Goal: Task Accomplishment & Management: Manage account settings

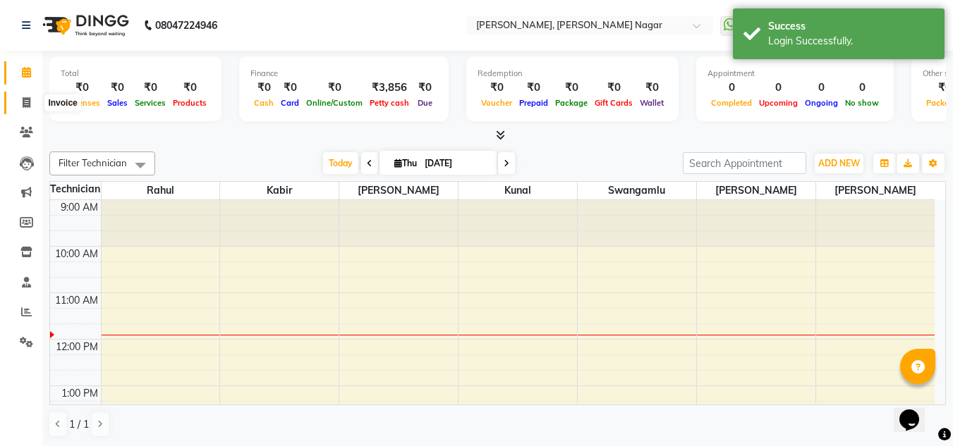
click at [24, 99] on icon at bounding box center [27, 102] width 8 height 11
select select "service"
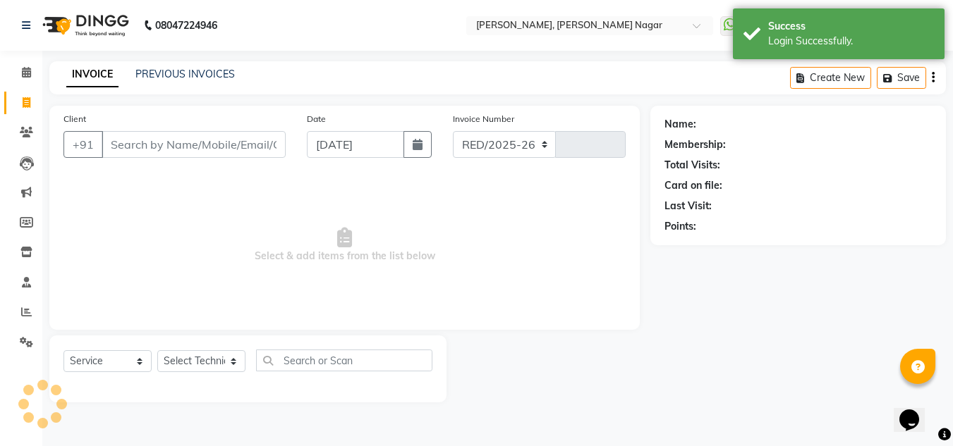
select select "7686"
type input "1327"
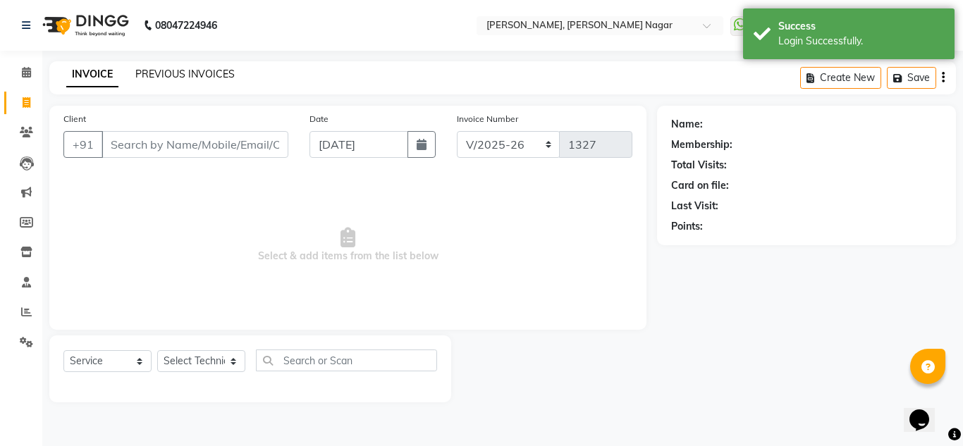
click at [150, 73] on link "PREVIOUS INVOICES" at bounding box center [184, 74] width 99 height 13
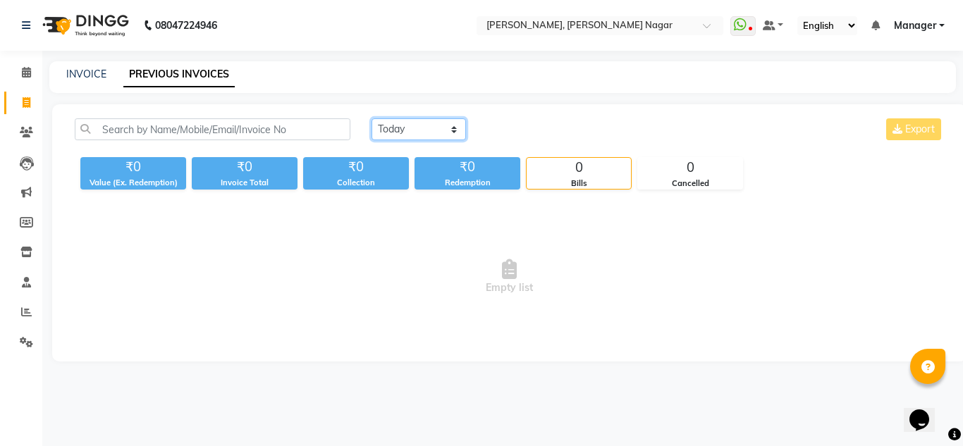
click at [420, 125] on select "Today Yesterday Custom Range" at bounding box center [419, 129] width 94 height 22
select select "yesterday"
click at [372, 118] on select "Today Yesterday Custom Range" at bounding box center [419, 129] width 94 height 22
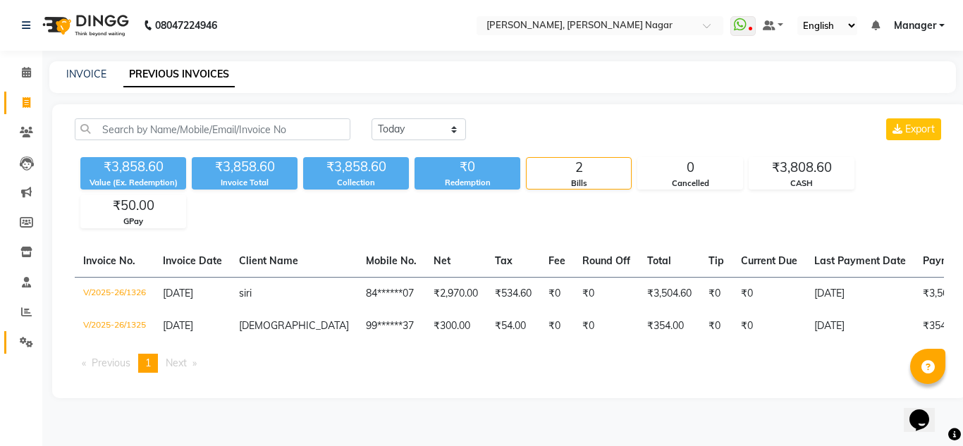
click at [37, 333] on link "Settings" at bounding box center [21, 342] width 34 height 23
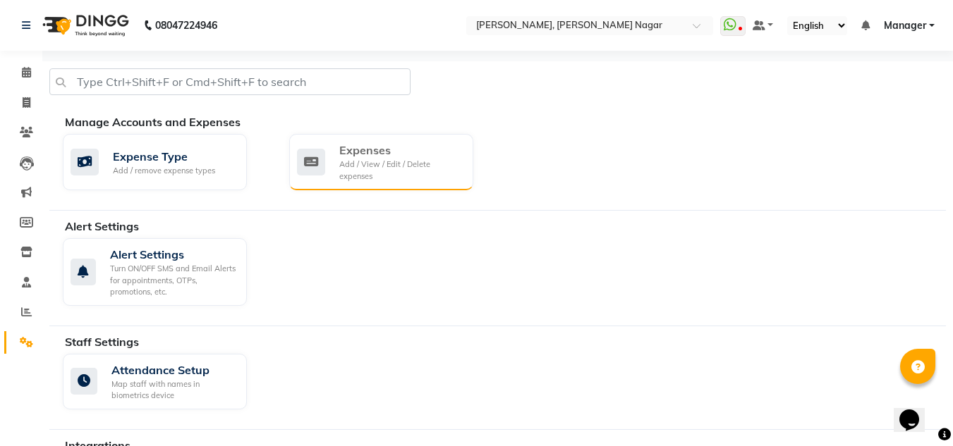
click at [422, 149] on div "Expenses" at bounding box center [400, 150] width 123 height 17
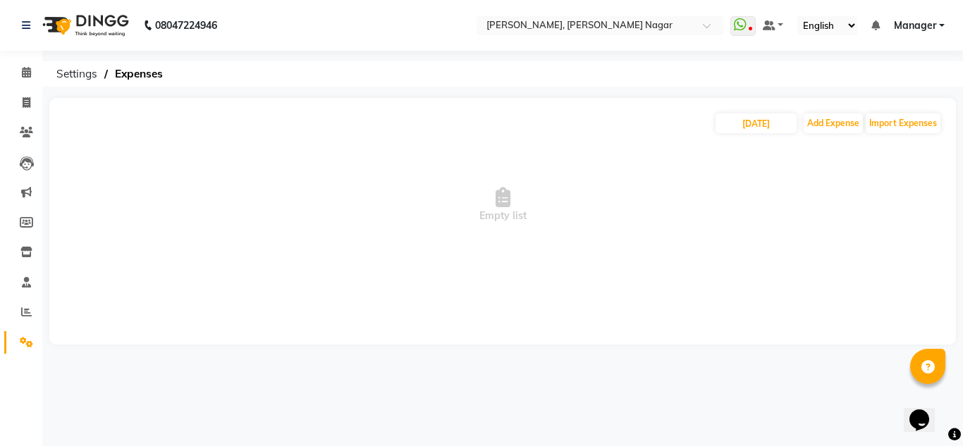
click at [422, 149] on span "Empty list" at bounding box center [502, 205] width 879 height 141
click at [761, 126] on input "[DATE]" at bounding box center [756, 124] width 81 height 20
select select "9"
select select "2025"
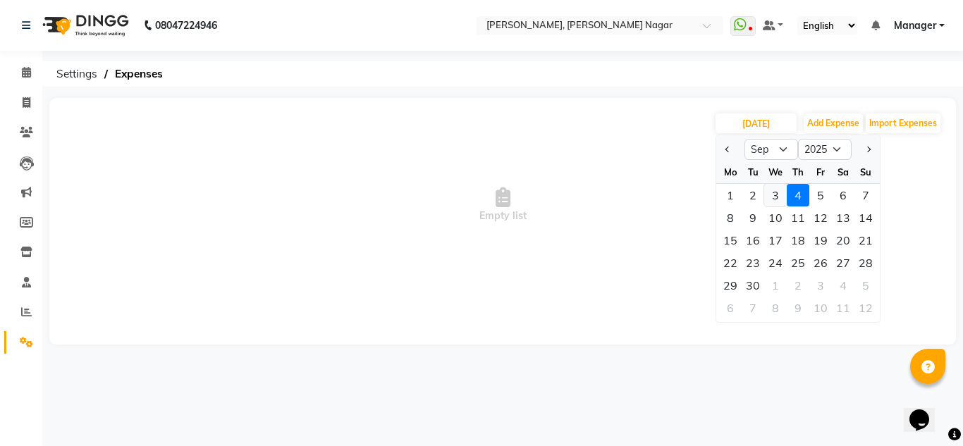
click at [773, 195] on div "3" at bounding box center [775, 195] width 23 height 23
type input "03-09-2025"
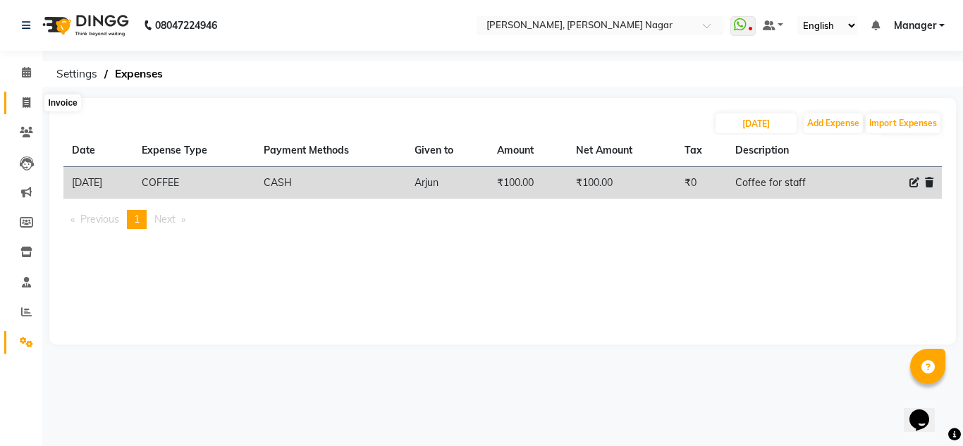
click at [16, 103] on span at bounding box center [26, 103] width 25 height 16
select select "service"
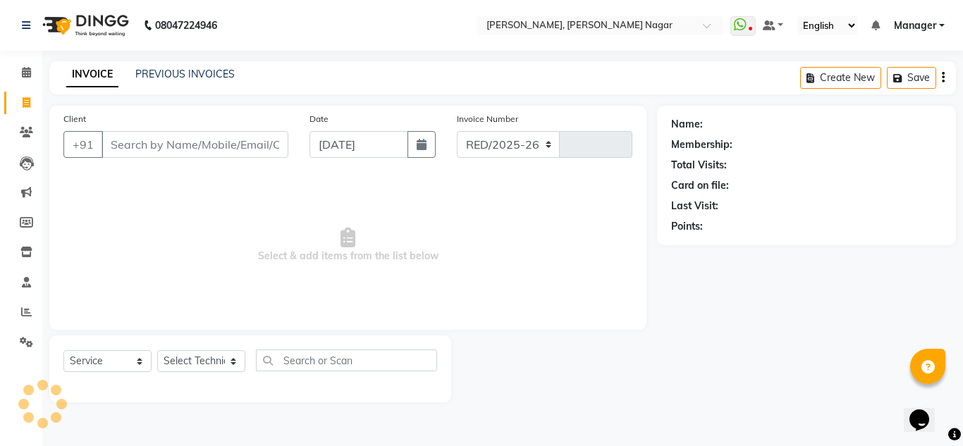
select select "7686"
type input "1327"
click at [188, 79] on link "PREVIOUS INVOICES" at bounding box center [184, 74] width 99 height 13
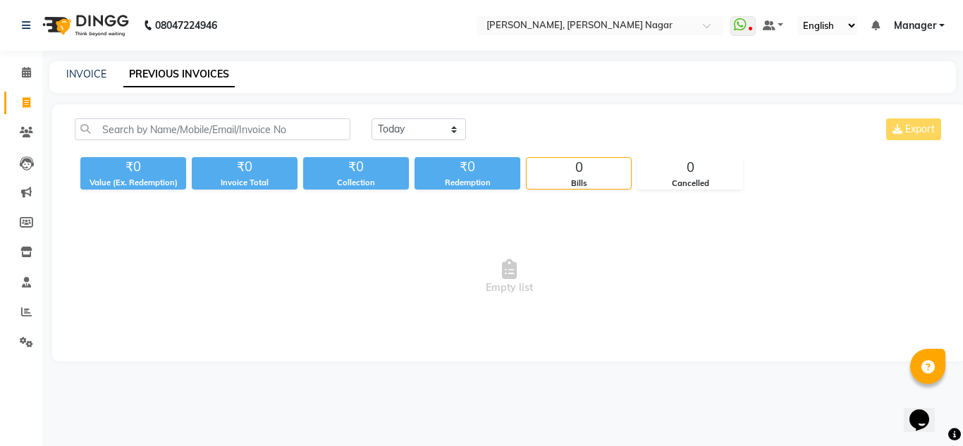
drag, startPoint x: 479, startPoint y: 118, endPoint x: 445, endPoint y: 121, distance: 34.6
click at [445, 121] on div "Today Yesterday Custom Range Export" at bounding box center [658, 129] width 573 height 22
click at [445, 121] on select "Today Yesterday Custom Range" at bounding box center [419, 129] width 94 height 22
select select "yesterday"
click at [372, 118] on select "Today Yesterday Custom Range" at bounding box center [419, 129] width 94 height 22
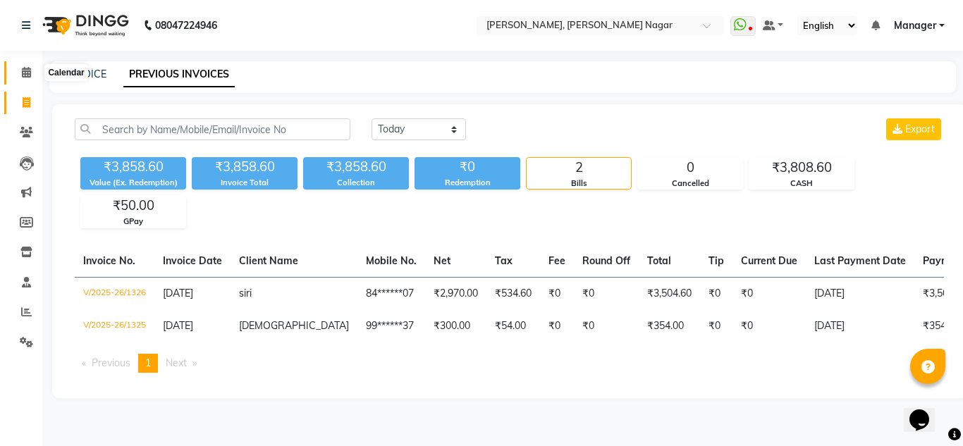
click at [28, 68] on icon at bounding box center [26, 72] width 9 height 11
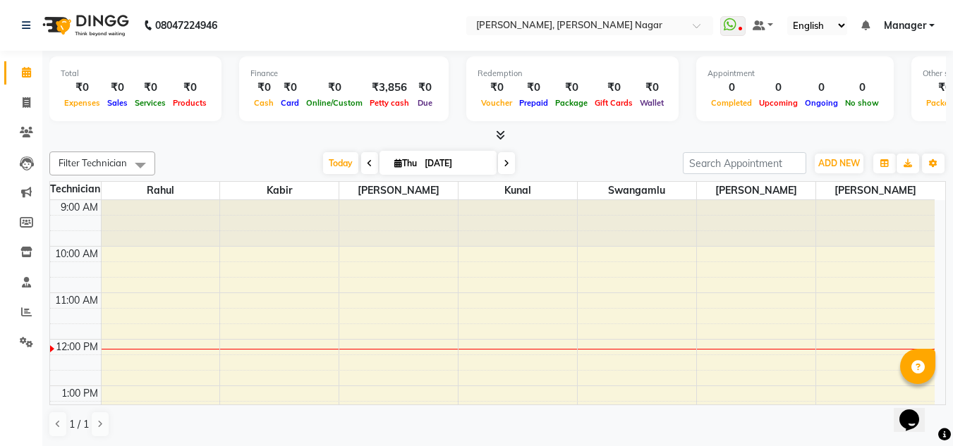
click at [501, 159] on span at bounding box center [506, 163] width 17 height 22
type input "05-09-2025"
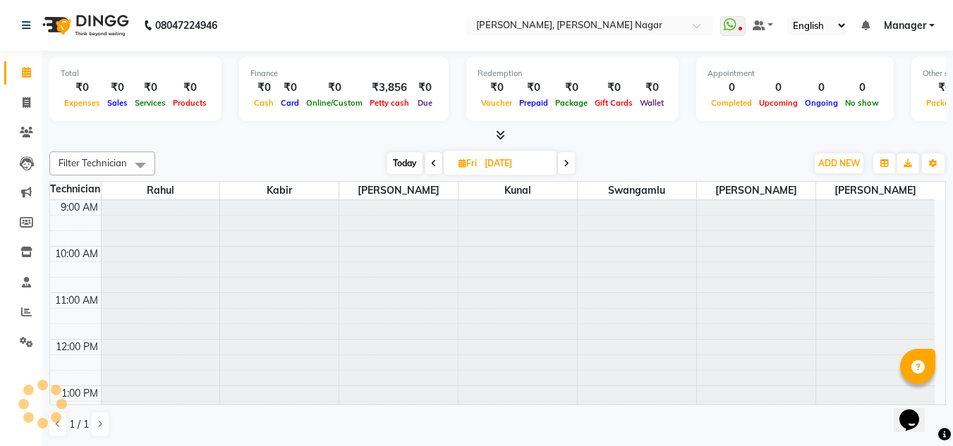
click at [501, 159] on input "05-09-2025" at bounding box center [515, 163] width 71 height 21
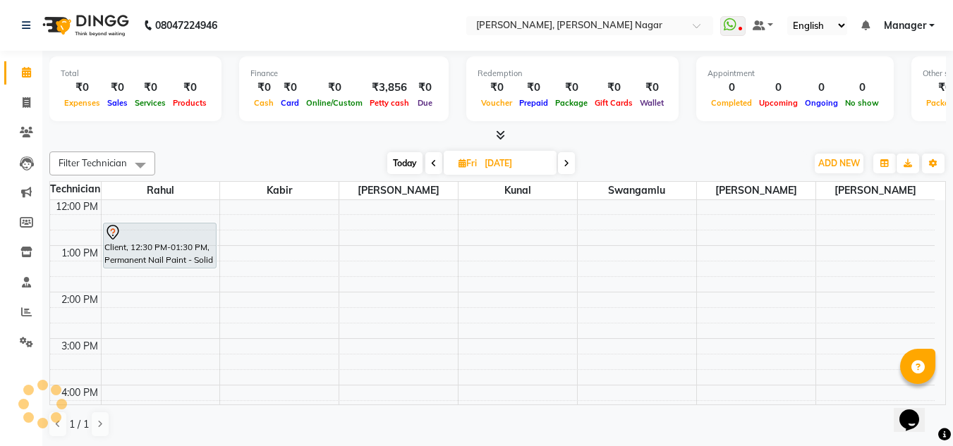
click at [501, 159] on input "05-09-2025" at bounding box center [515, 163] width 71 height 21
select select "9"
select select "2025"
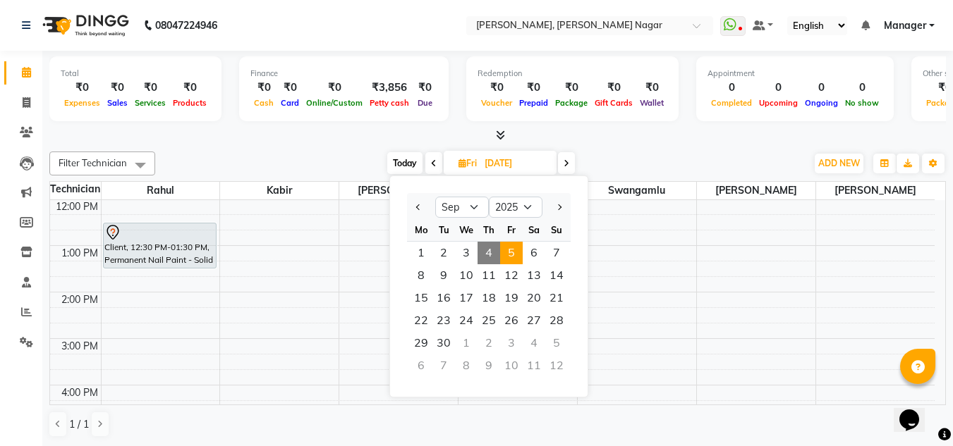
click at [461, 349] on div "1" at bounding box center [466, 343] width 23 height 23
type input "01-10-2025"
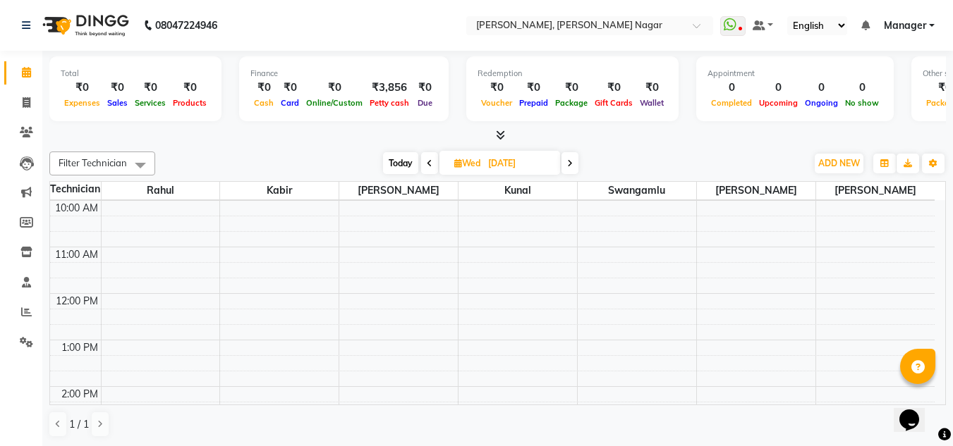
scroll to position [0, 0]
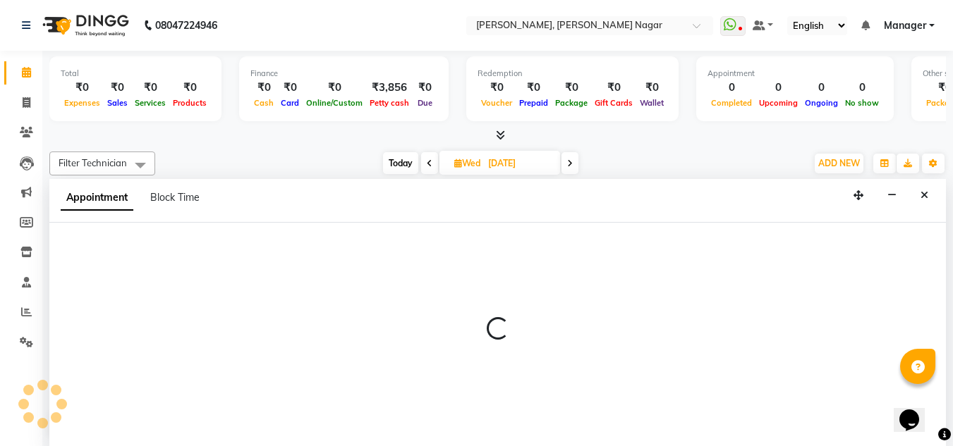
scroll to position [1, 0]
select select "84650"
select select "600"
select select "tentative"
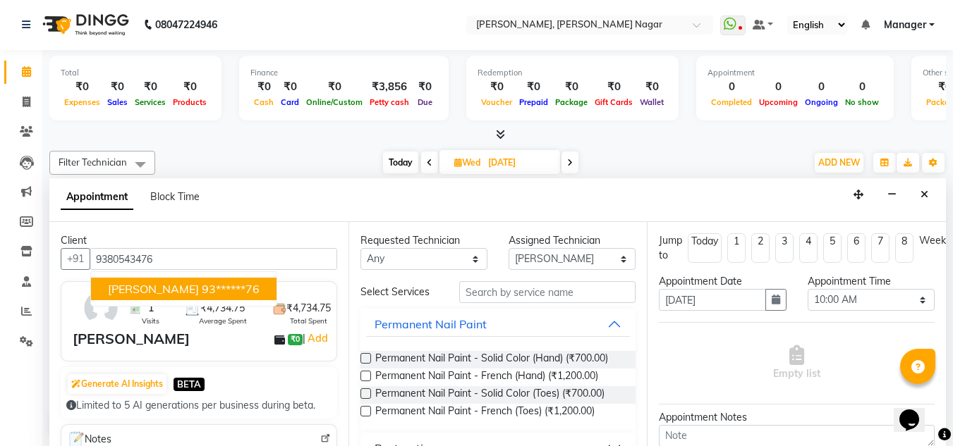
click at [202, 284] on ngb-highlight "93******76" at bounding box center [231, 289] width 58 height 14
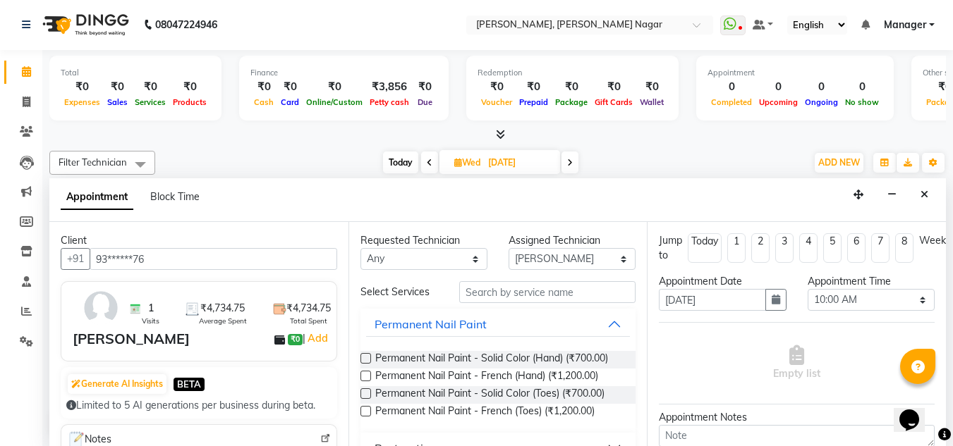
type input "93******76"
click at [534, 287] on input "text" at bounding box center [547, 292] width 176 height 22
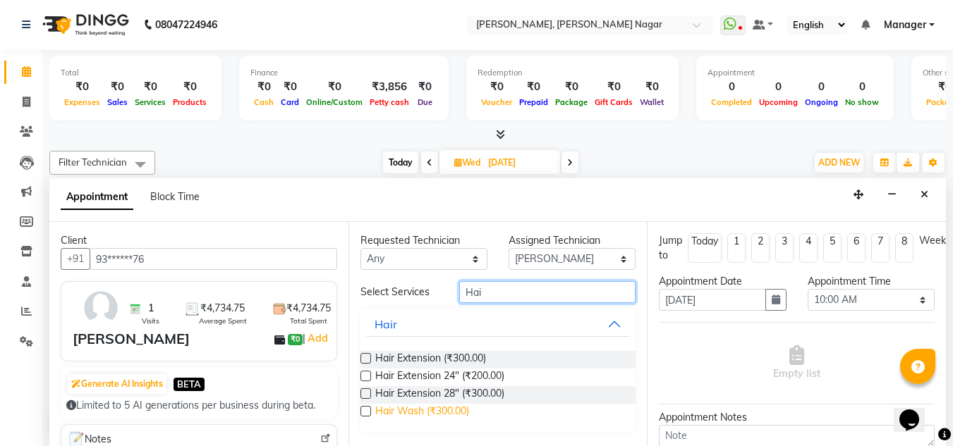
type input "Hai"
click at [436, 412] on span "Hair Wash (₹300.00)" at bounding box center [422, 413] width 94 height 18
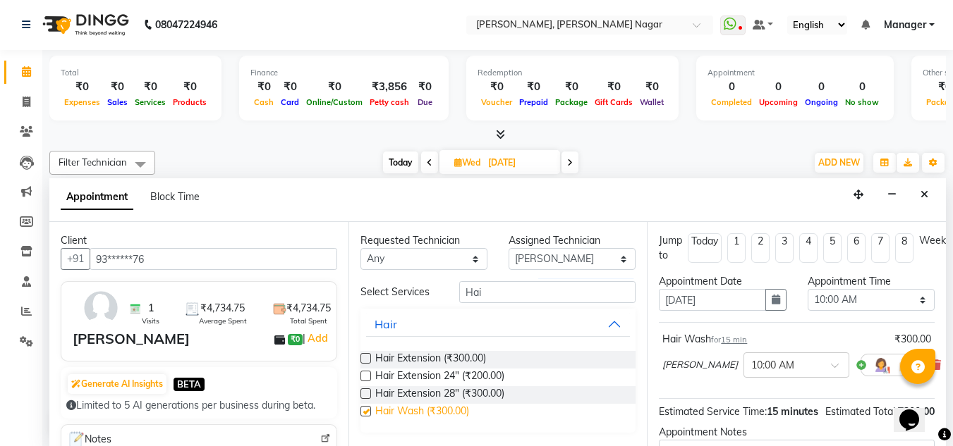
checkbox input "false"
click at [541, 300] on input "Hai" at bounding box center [547, 292] width 176 height 22
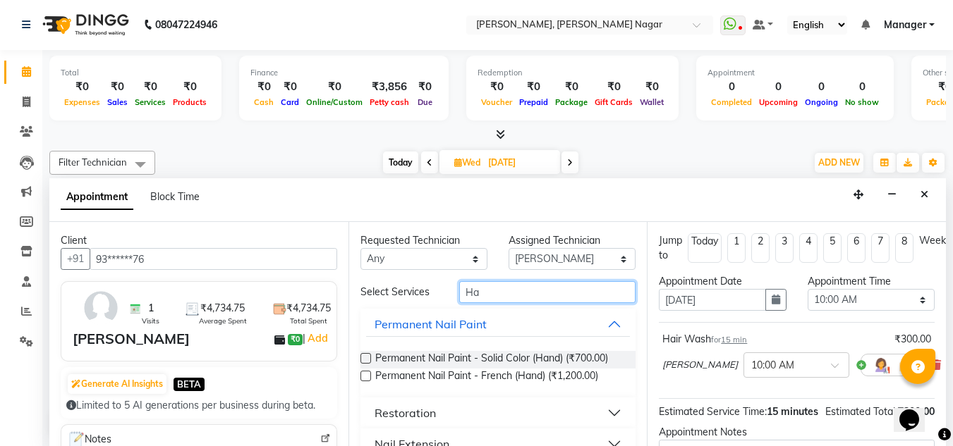
type input "H"
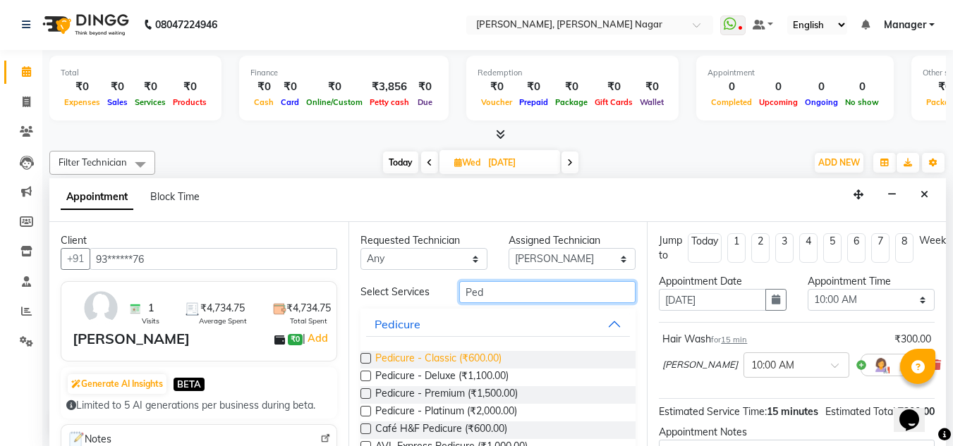
type input "Ped"
click at [429, 365] on span "Pedicure - Classic (₹600.00)" at bounding box center [438, 360] width 126 height 18
checkbox input "false"
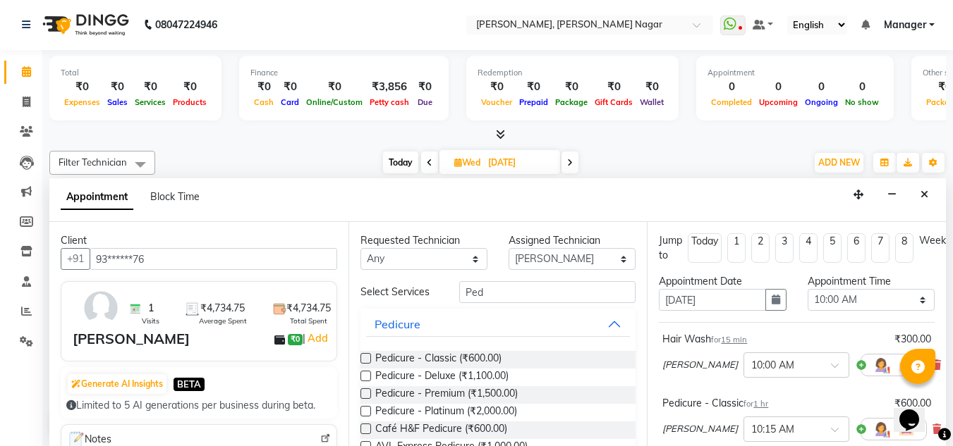
scroll to position [236, 0]
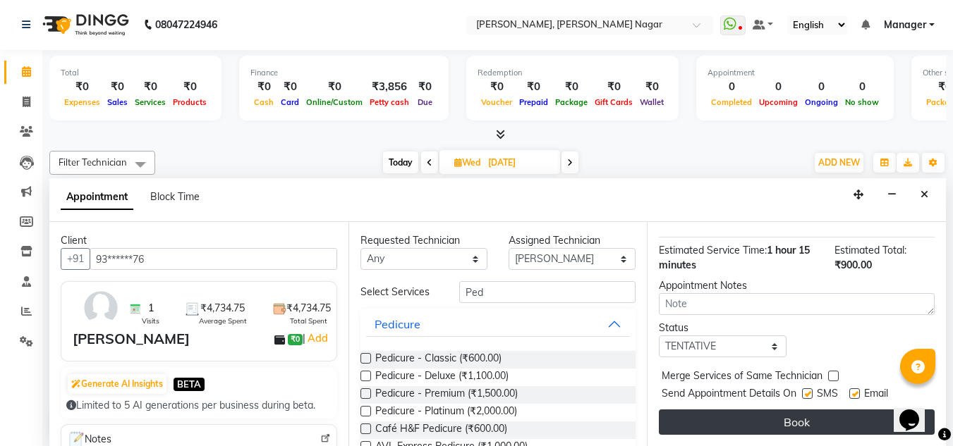
click at [736, 415] on button "Book" at bounding box center [797, 422] width 276 height 25
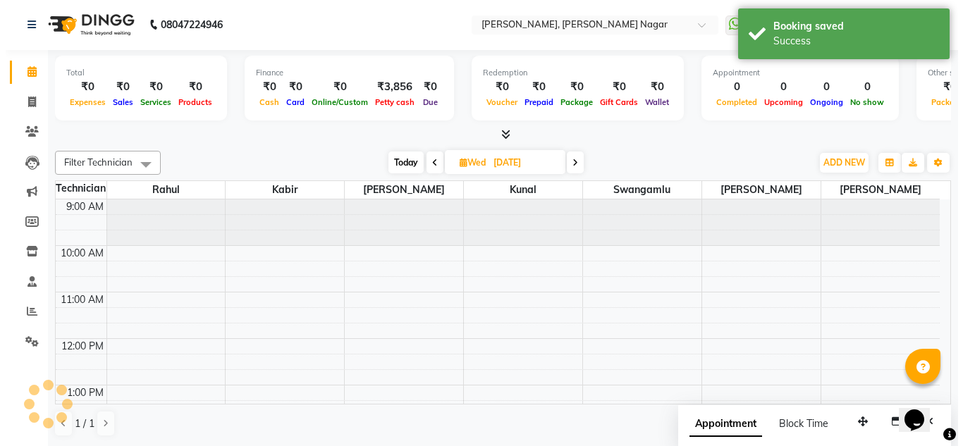
scroll to position [0, 0]
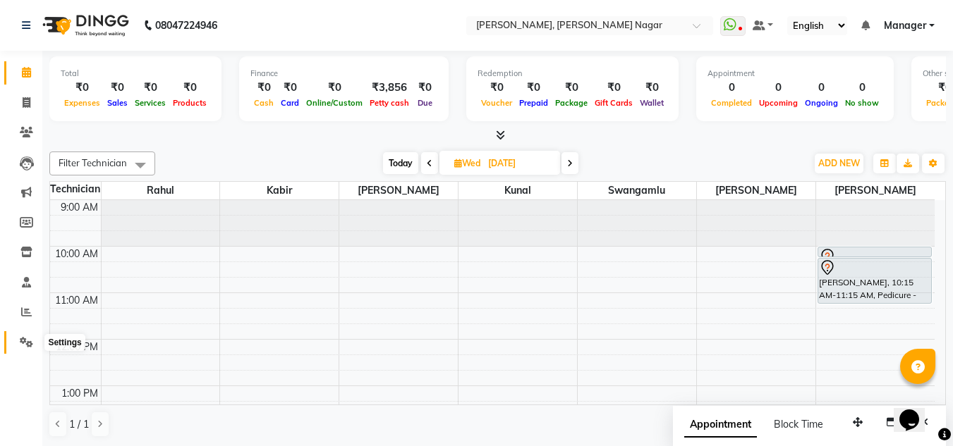
click at [36, 335] on span at bounding box center [26, 343] width 25 height 16
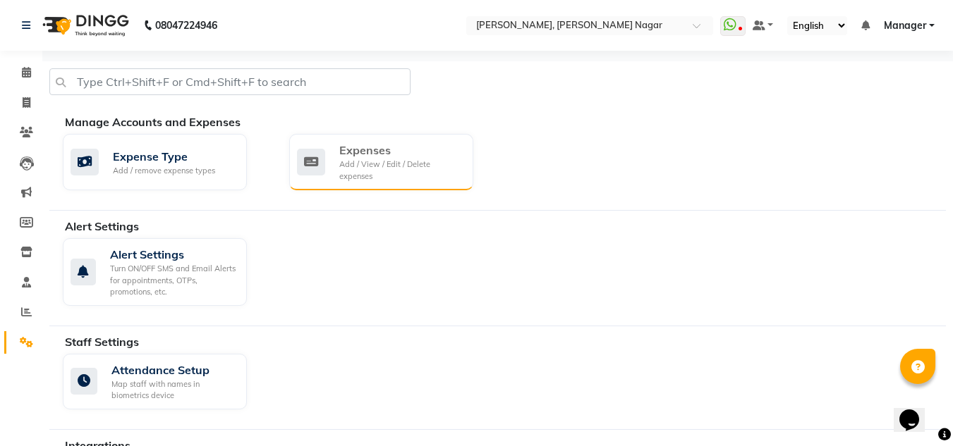
click at [420, 164] on div "Add / View / Edit / Delete expenses" at bounding box center [400, 170] width 123 height 23
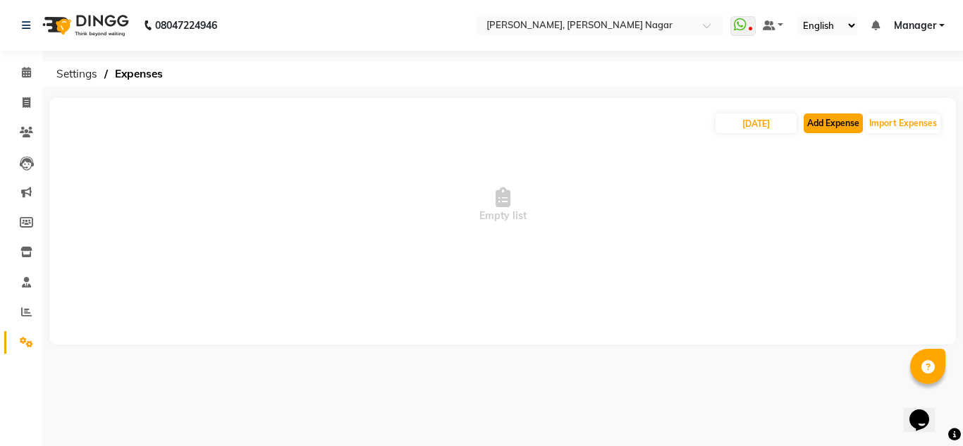
click at [827, 130] on button "Add Expense" at bounding box center [833, 124] width 59 height 20
select select "1"
select select "6824"
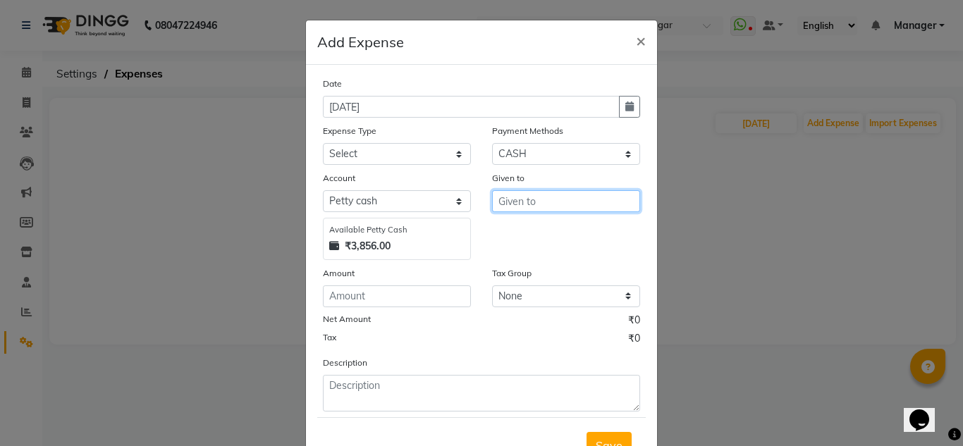
click at [568, 199] on input "text" at bounding box center [566, 201] width 148 height 22
type input "Arjun"
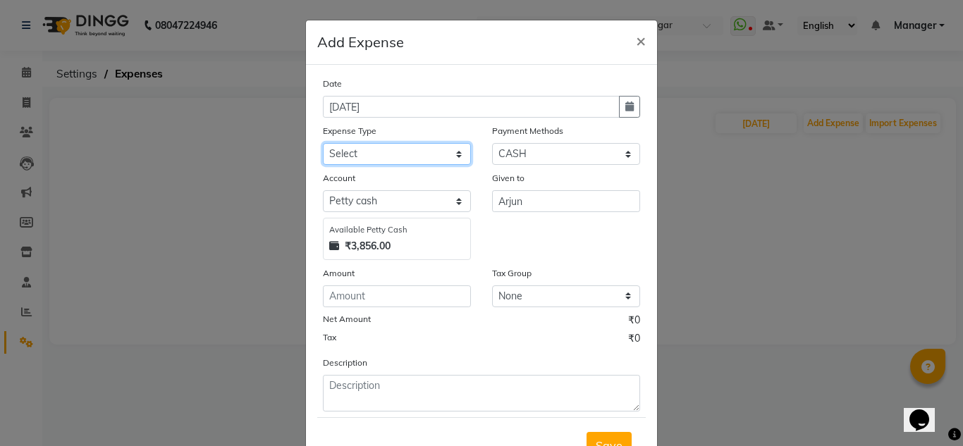
click at [429, 154] on select "Select acetone Advance Salary bank deposite BBMP Beauty products Bed charges BI…" at bounding box center [397, 154] width 148 height 22
select select "16927"
click at [323, 143] on select "Select acetone Advance Salary bank deposite BBMP Beauty products Bed charges BI…" at bounding box center [397, 154] width 148 height 22
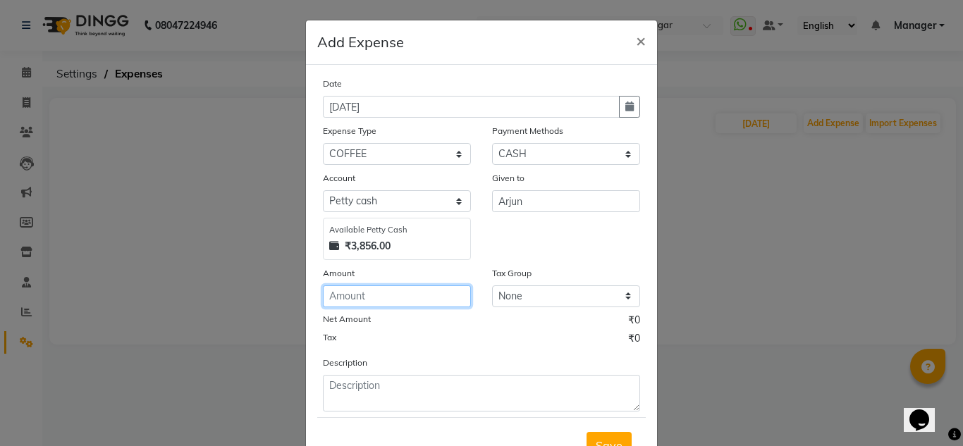
click at [403, 302] on input "number" at bounding box center [397, 297] width 148 height 22
type input "100"
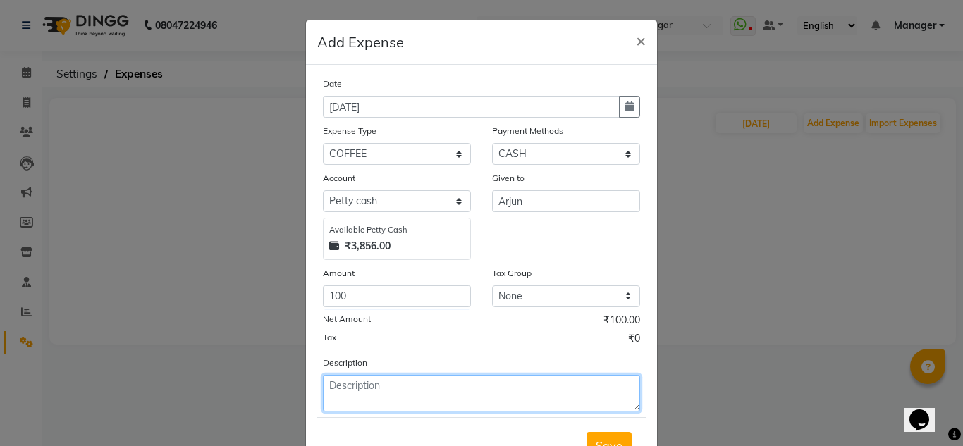
click at [397, 388] on textarea at bounding box center [481, 393] width 317 height 37
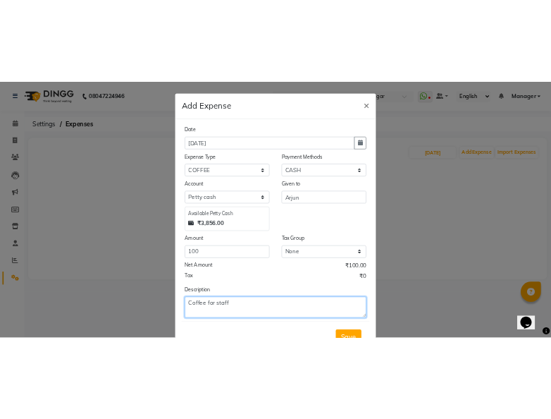
scroll to position [59, 0]
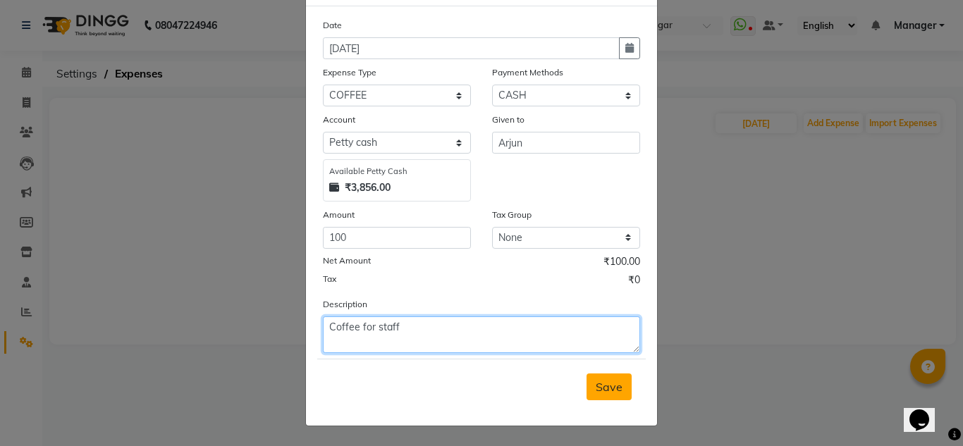
type textarea "Coffee for staff"
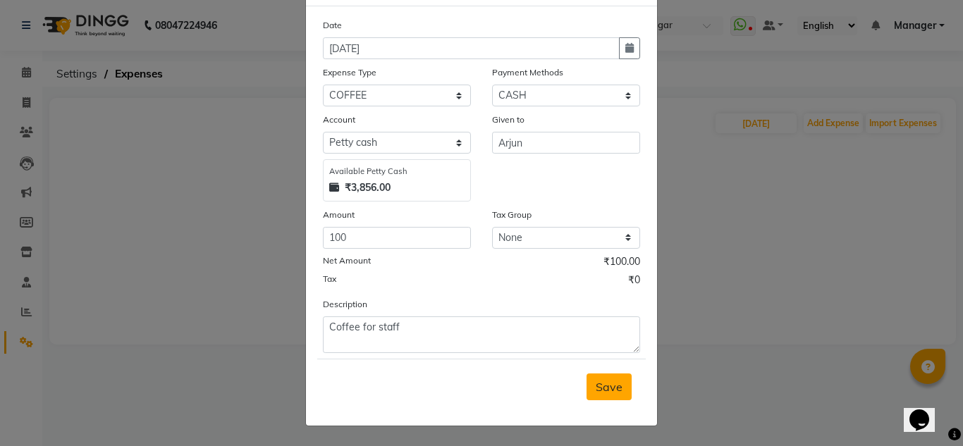
click at [603, 383] on span "Save" at bounding box center [609, 387] width 27 height 14
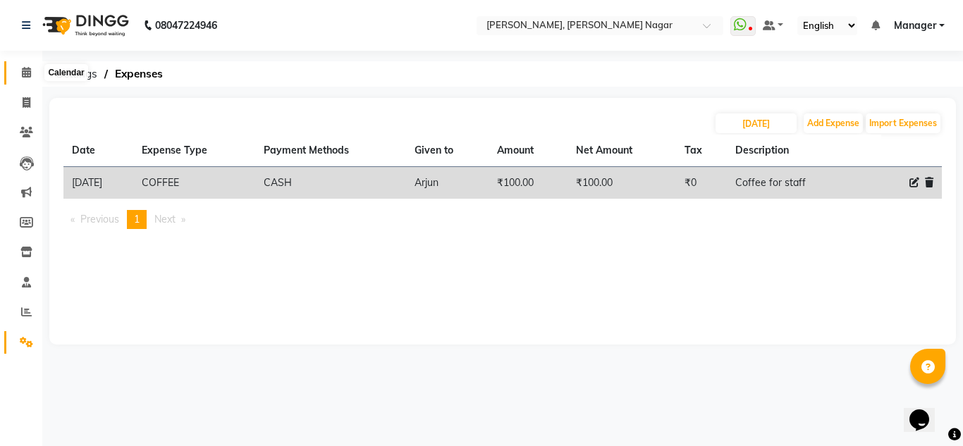
click at [22, 65] on span at bounding box center [26, 73] width 25 height 16
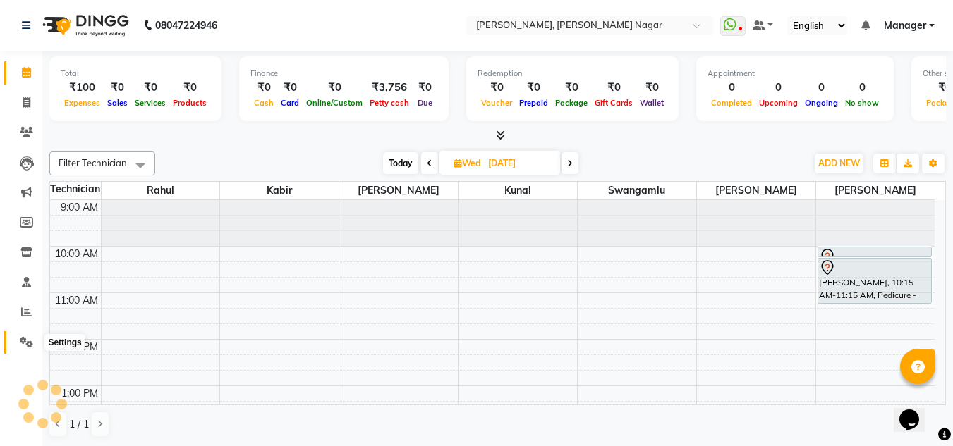
click at [25, 335] on span at bounding box center [26, 343] width 25 height 16
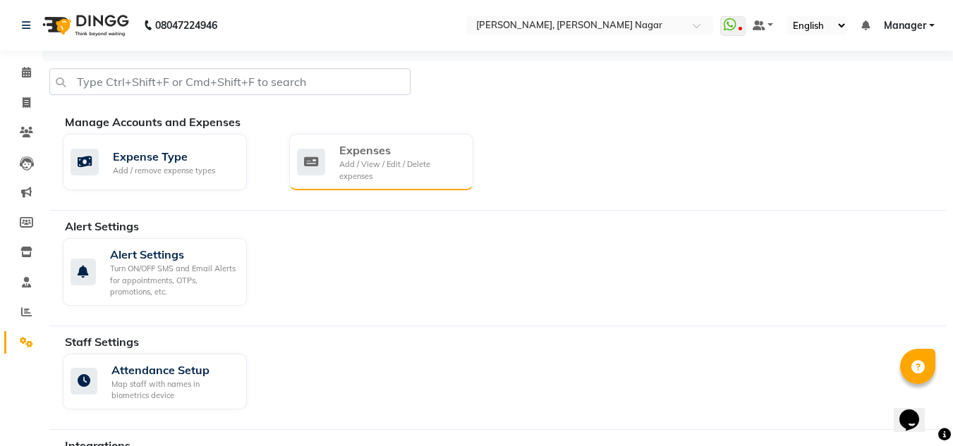
click at [331, 167] on div "Expenses Add / View / Edit / Delete expenses" at bounding box center [379, 162] width 165 height 40
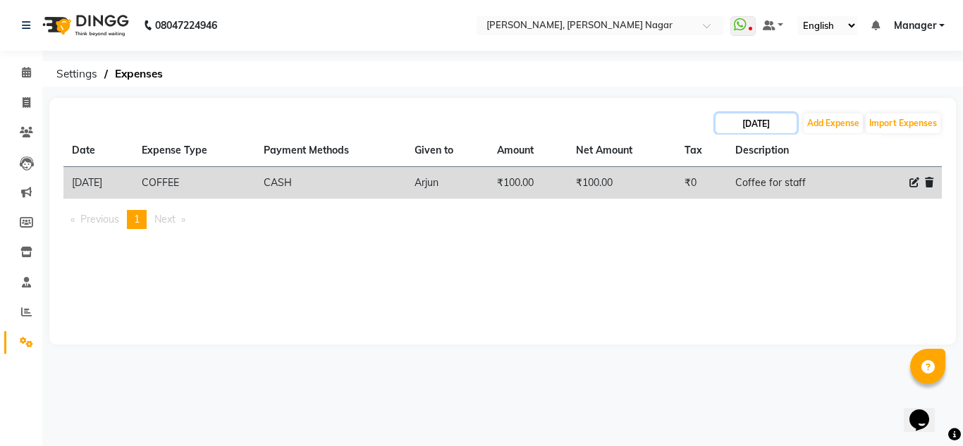
click at [787, 126] on input "[DATE]" at bounding box center [756, 124] width 81 height 20
select select "9"
select select "2025"
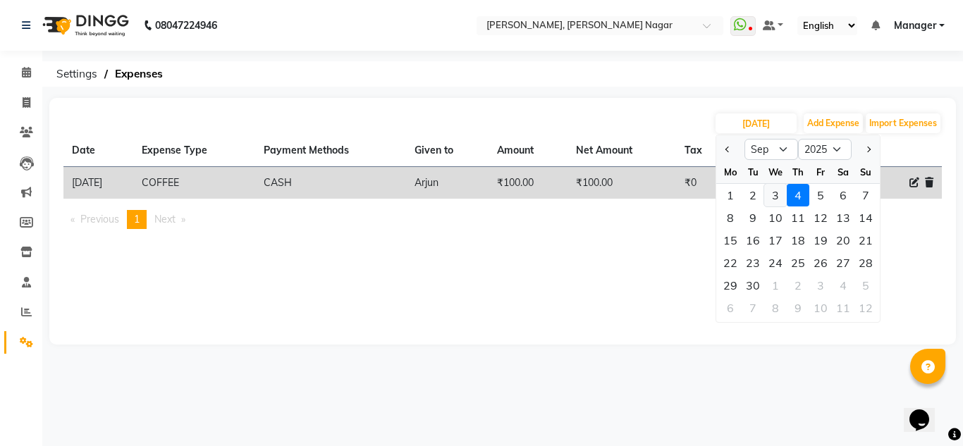
click at [777, 196] on div "3" at bounding box center [775, 195] width 23 height 23
type input "03-09-2025"
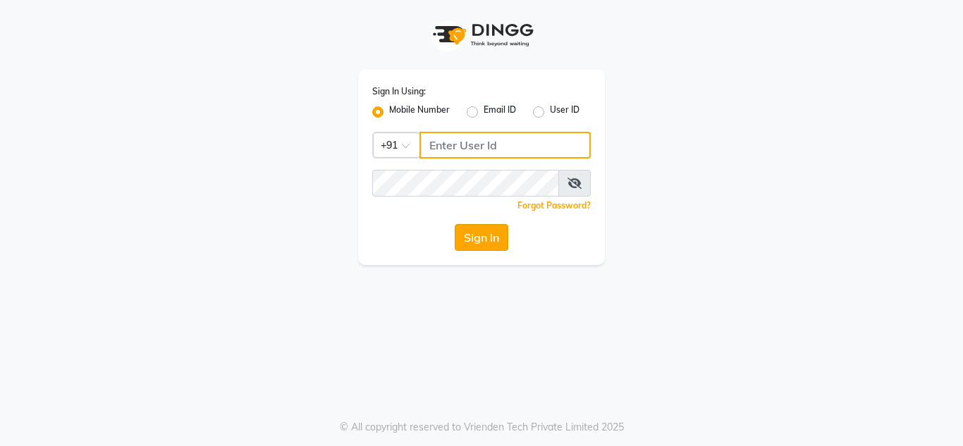
type input "9611560759"
click at [484, 231] on button "Sign In" at bounding box center [482, 237] width 54 height 27
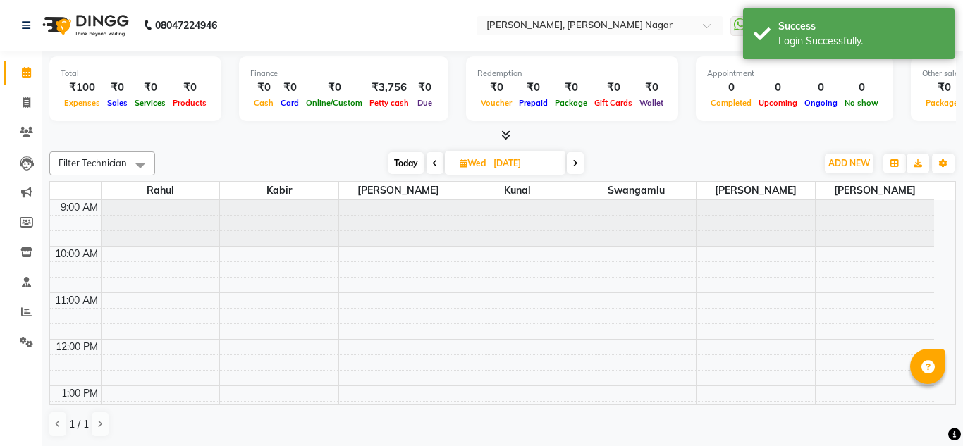
select select "en"
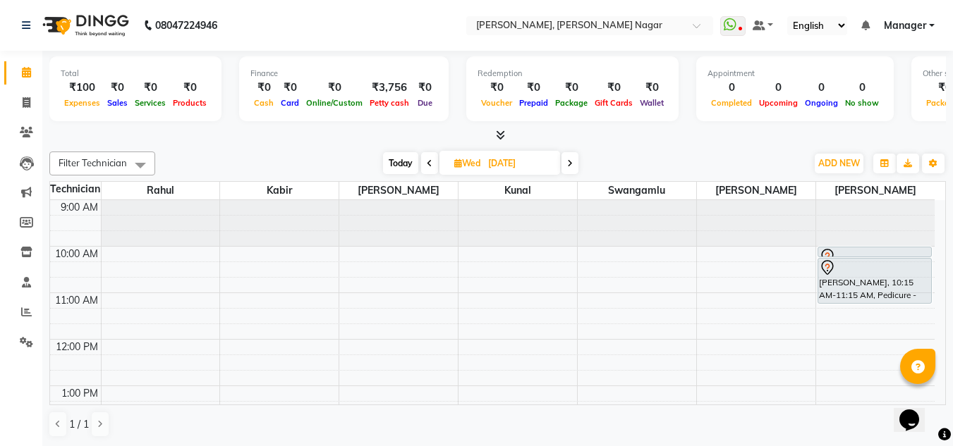
click at [498, 133] on icon at bounding box center [500, 135] width 9 height 11
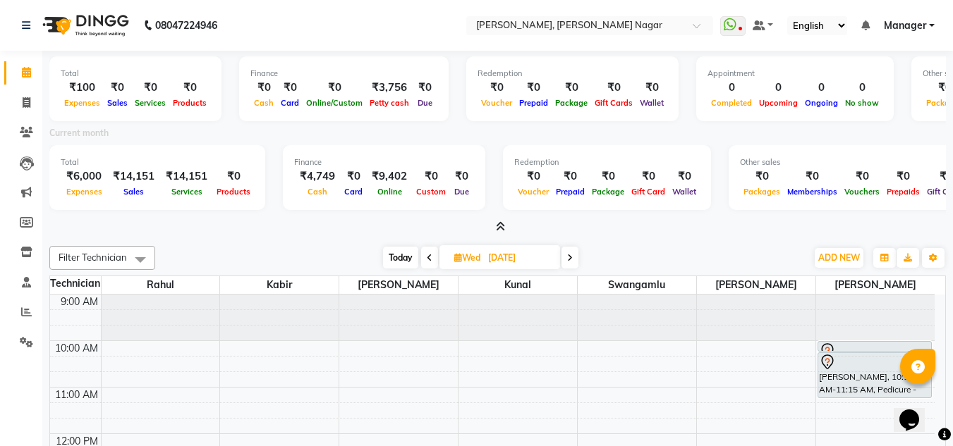
click at [498, 133] on div "Current month" at bounding box center [497, 136] width 917 height 20
click at [427, 258] on icon at bounding box center [430, 258] width 6 height 8
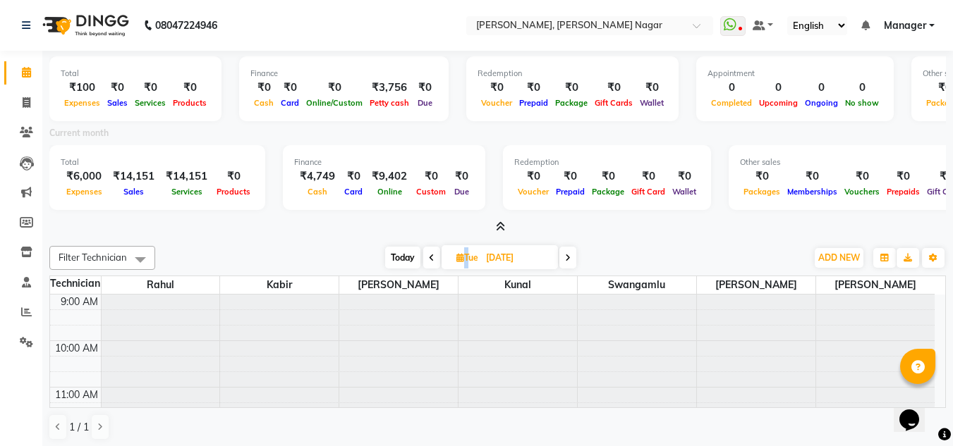
click at [429, 258] on icon at bounding box center [432, 258] width 6 height 8
click at [427, 258] on icon at bounding box center [430, 258] width 6 height 8
click at [428, 258] on icon at bounding box center [431, 258] width 6 height 8
click at [427, 258] on span at bounding box center [430, 258] width 17 height 22
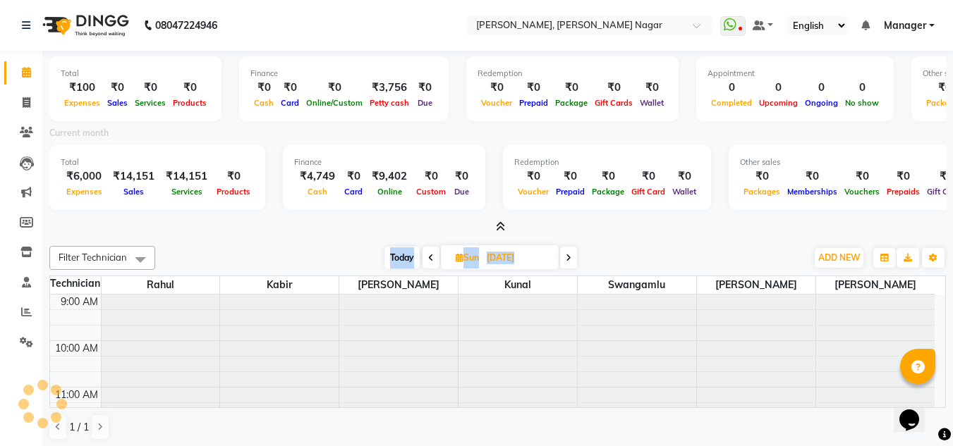
scroll to position [0, 0]
click at [427, 258] on span at bounding box center [433, 258] width 17 height 22
click at [429, 258] on icon at bounding box center [432, 258] width 6 height 8
click at [678, 224] on div at bounding box center [497, 227] width 896 height 15
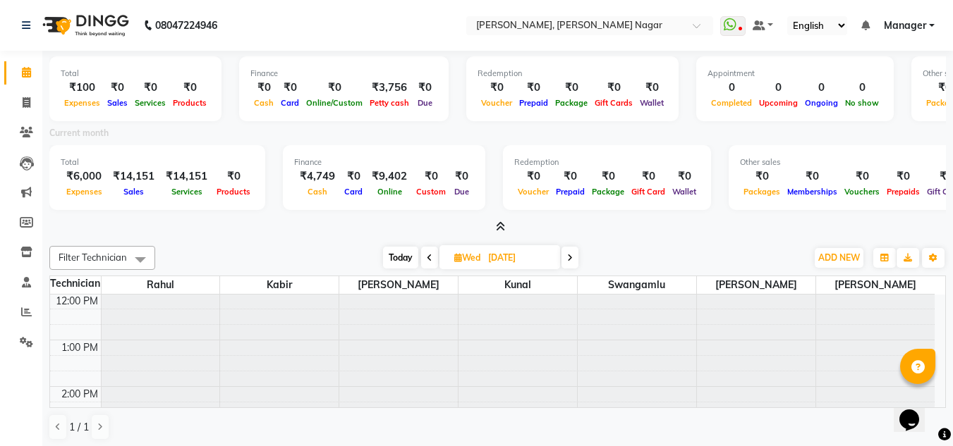
click at [434, 258] on span at bounding box center [429, 258] width 17 height 22
click at [434, 258] on span at bounding box center [431, 258] width 17 height 22
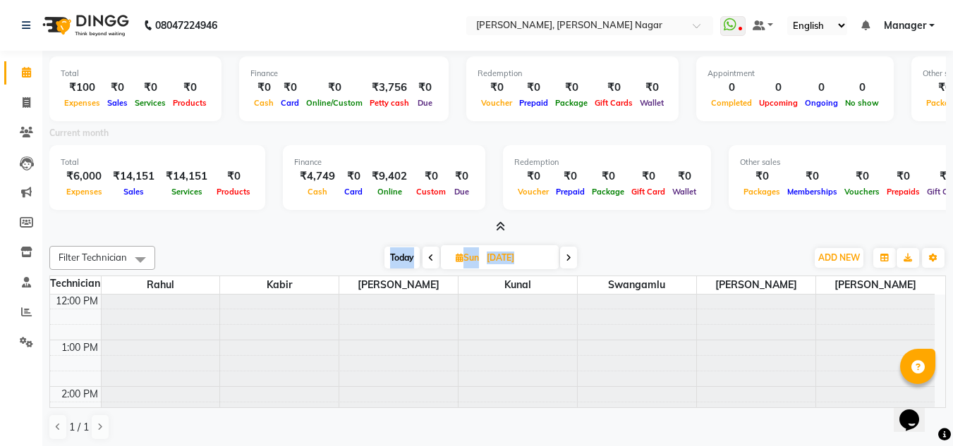
click at [434, 258] on span at bounding box center [430, 258] width 17 height 22
click at [434, 258] on span at bounding box center [431, 258] width 17 height 22
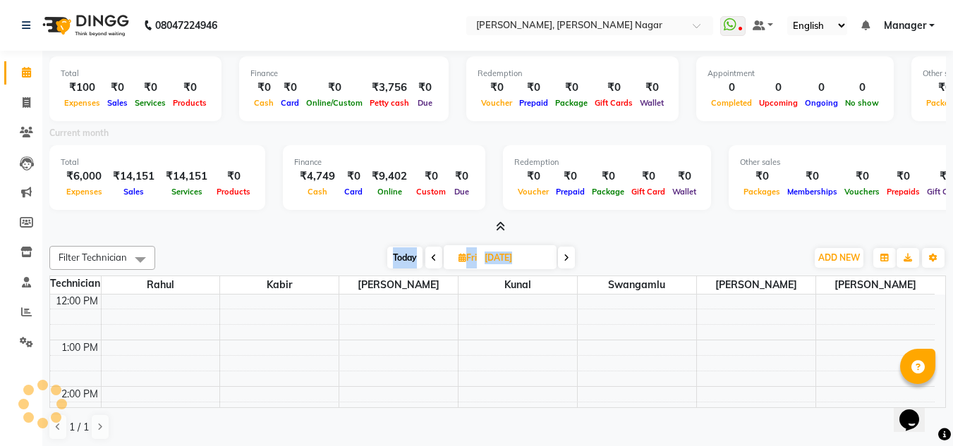
click at [434, 258] on icon at bounding box center [434, 258] width 6 height 8
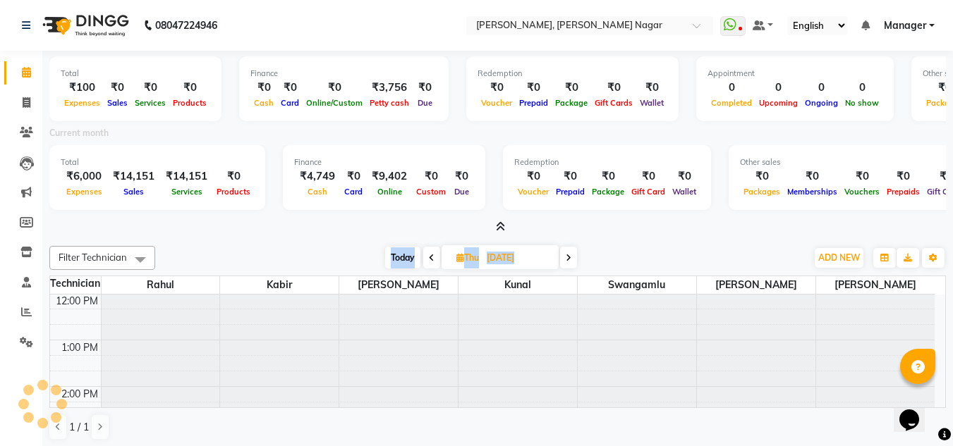
scroll to position [0, 0]
click at [434, 258] on span at bounding box center [431, 258] width 17 height 22
click at [434, 258] on span at bounding box center [429, 258] width 17 height 22
click at [434, 258] on span at bounding box center [431, 258] width 17 height 22
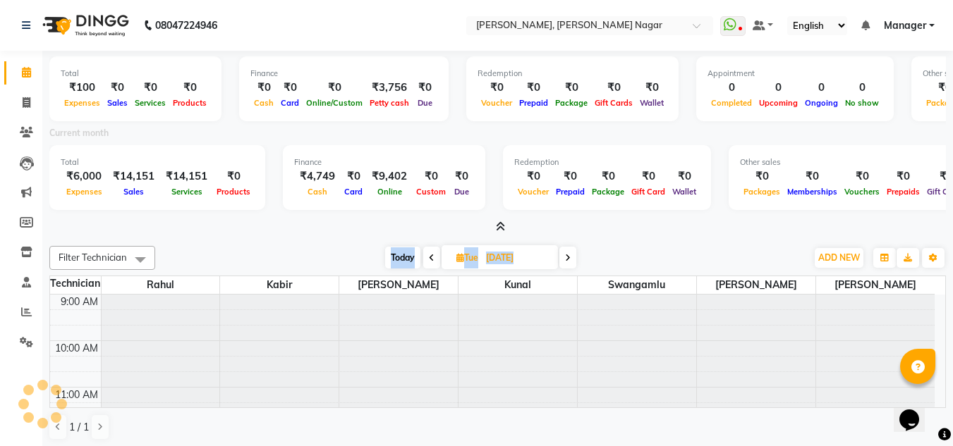
click at [434, 258] on span at bounding box center [431, 258] width 17 height 22
click at [434, 258] on span at bounding box center [430, 258] width 17 height 22
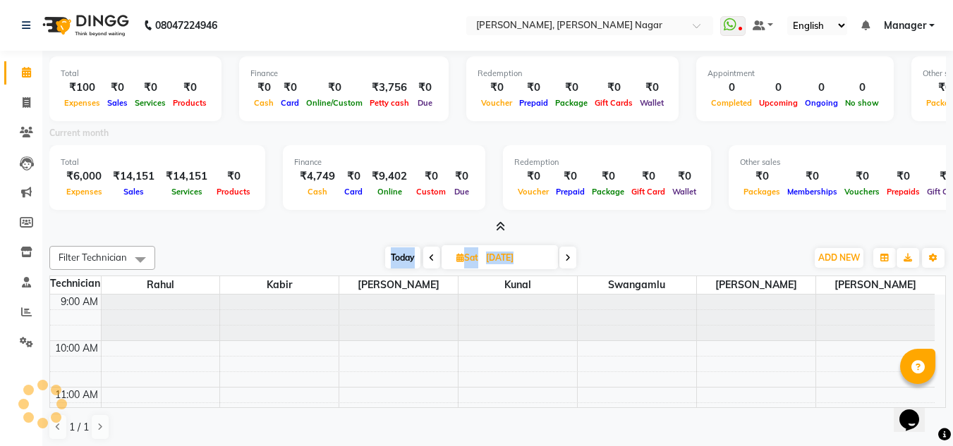
click at [434, 258] on span at bounding box center [431, 258] width 17 height 22
click at [434, 258] on icon at bounding box center [432, 258] width 6 height 8
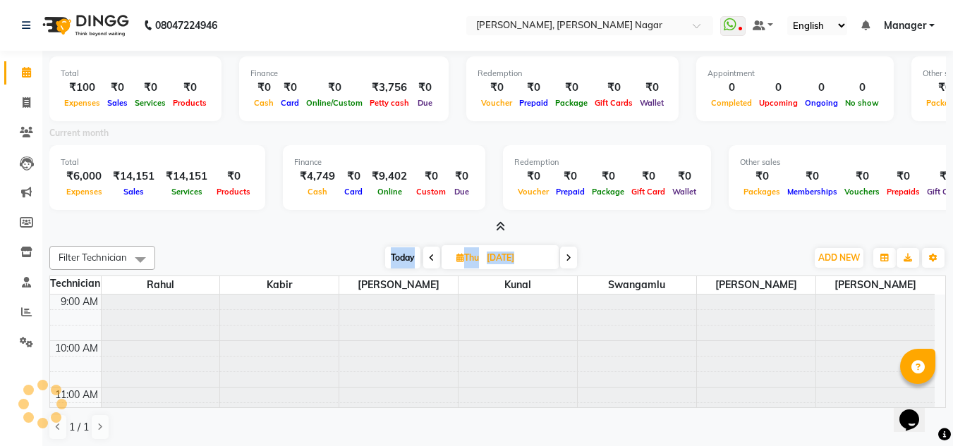
click at [434, 258] on span at bounding box center [431, 258] width 17 height 22
click at [434, 258] on span at bounding box center [429, 258] width 17 height 22
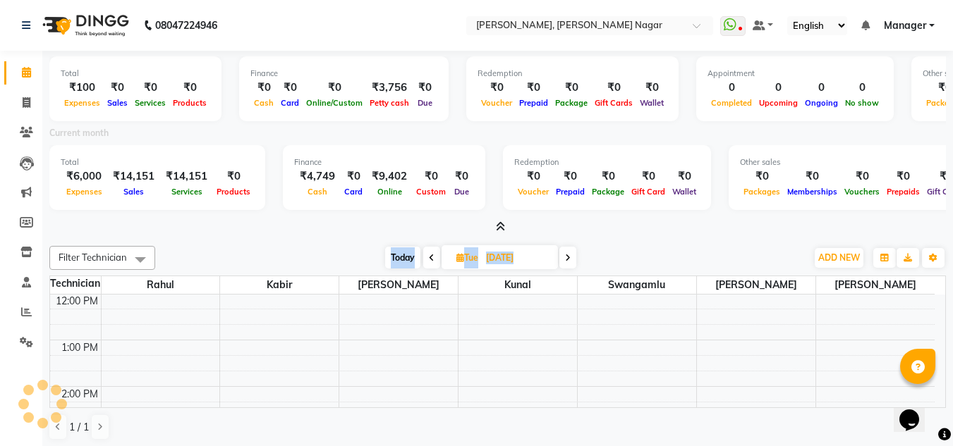
click at [434, 258] on span at bounding box center [431, 258] width 17 height 22
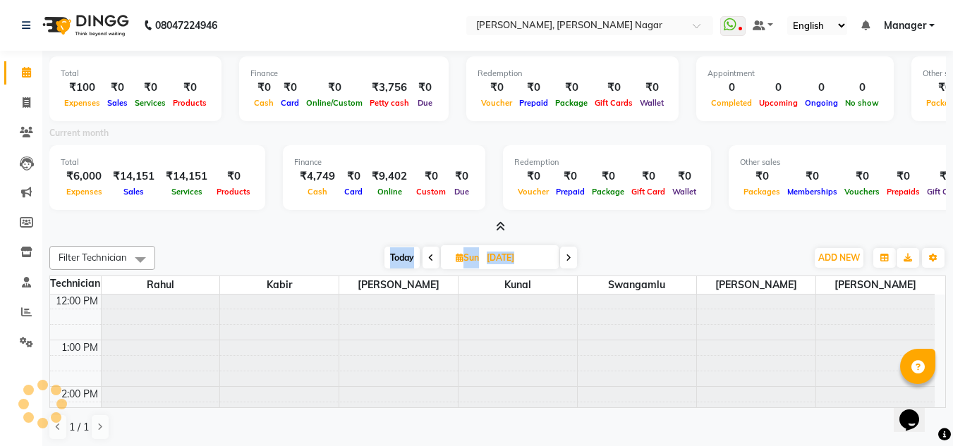
scroll to position [140, 0]
click at [434, 258] on span at bounding box center [430, 258] width 17 height 22
click at [434, 258] on span at bounding box center [431, 258] width 17 height 22
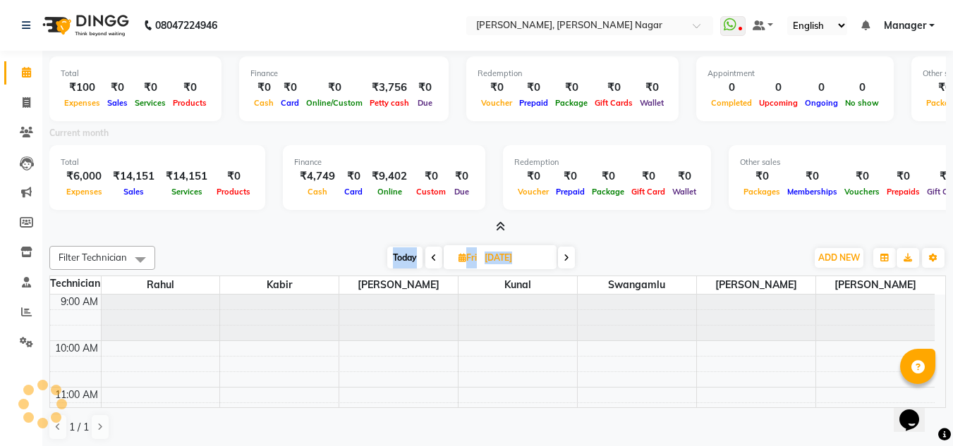
click at [434, 258] on icon at bounding box center [434, 258] width 6 height 8
type input "[DATE]"
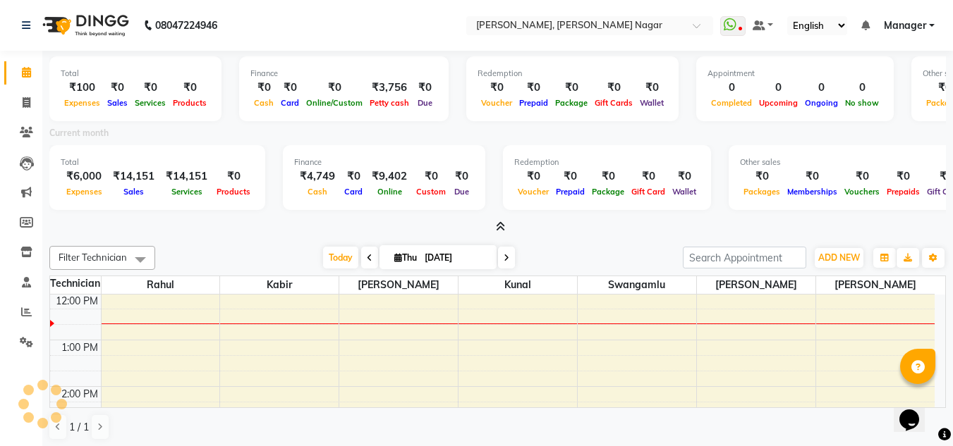
click at [434, 258] on input "[DATE]" at bounding box center [455, 257] width 71 height 21
select select "9"
select select "2025"
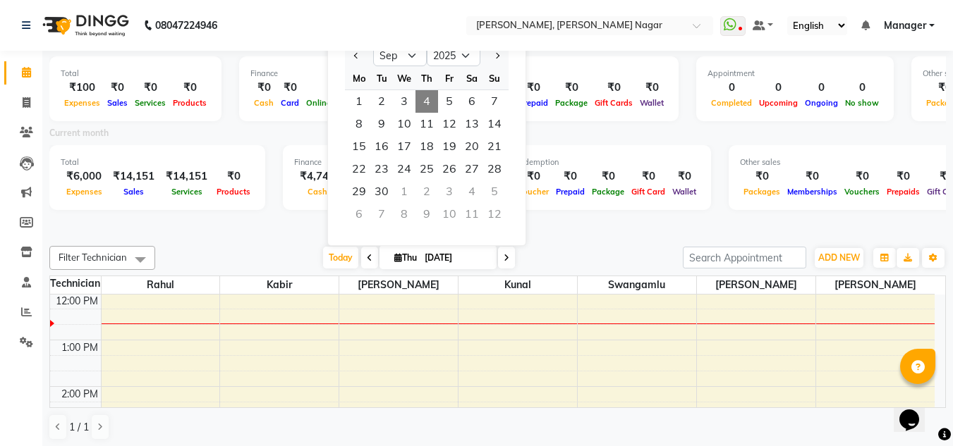
click at [647, 233] on div at bounding box center [497, 227] width 896 height 15
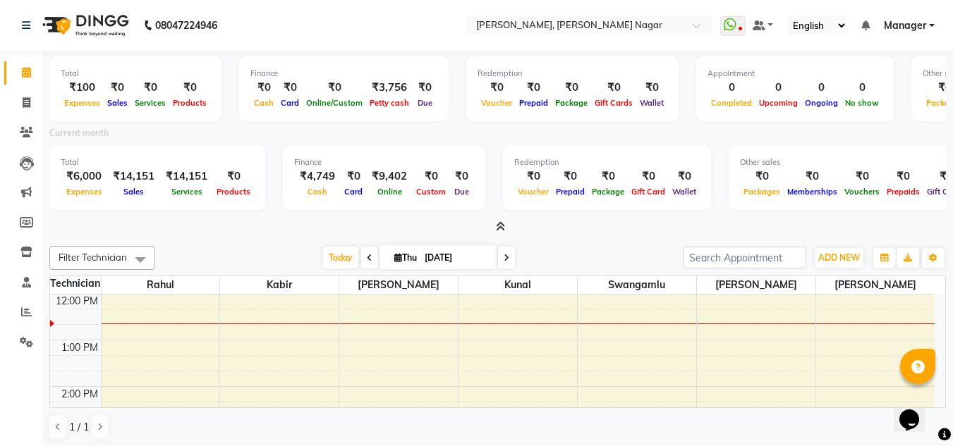
click at [589, 248] on div "Today Thu 04-09-2025" at bounding box center [418, 257] width 513 height 21
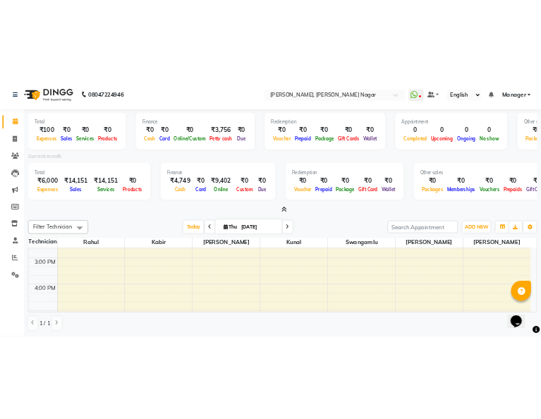
scroll to position [348, 0]
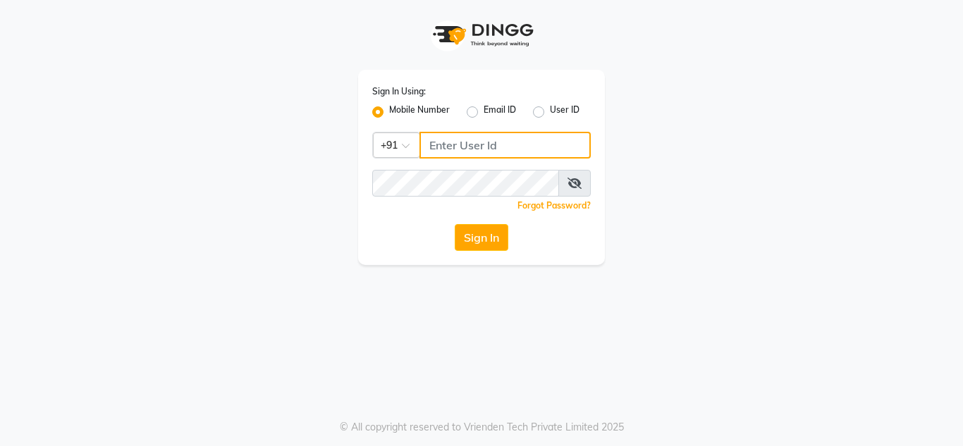
type input "9611560759"
click at [490, 252] on div "Sign In Using: Mobile Number Email ID User ID Country Code × [PHONE_NUMBER] Rem…" at bounding box center [481, 167] width 247 height 195
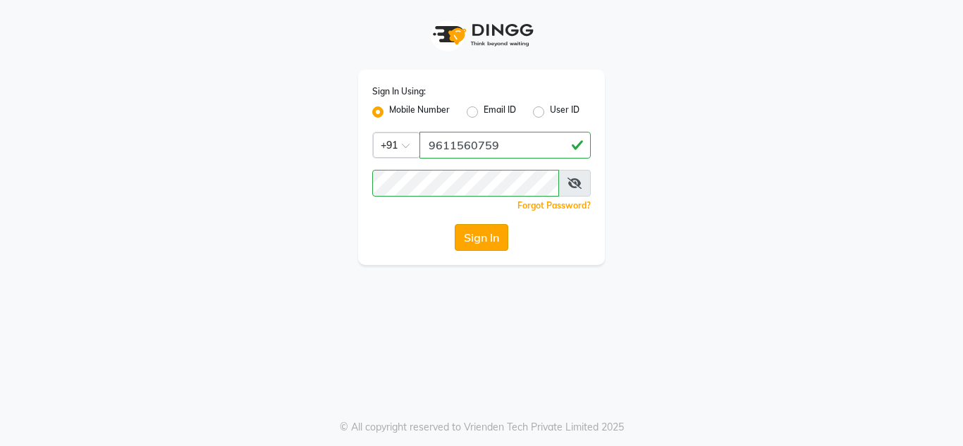
click at [484, 235] on button "Sign In" at bounding box center [482, 237] width 54 height 27
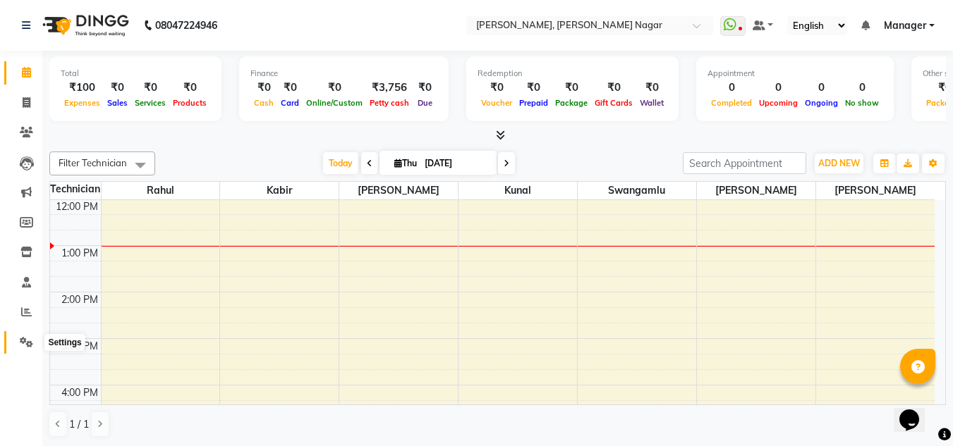
click at [28, 345] on icon at bounding box center [26, 342] width 13 height 11
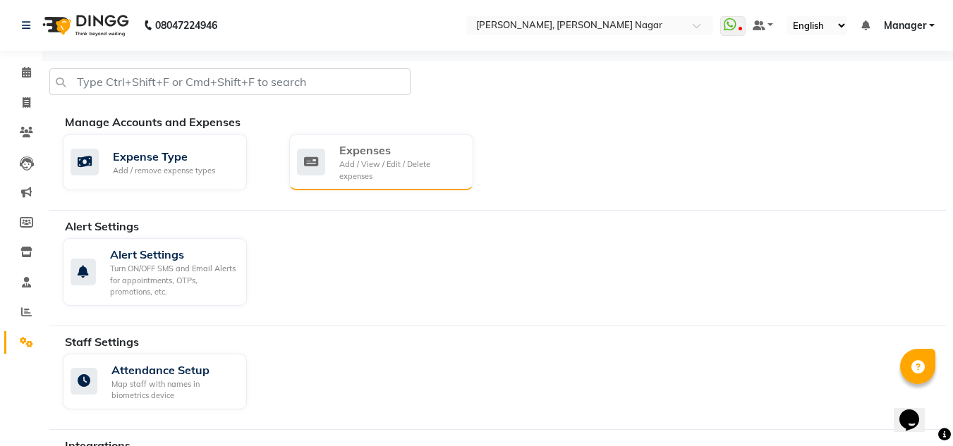
click at [433, 186] on div "Expenses Add / View / Edit / Delete expenses" at bounding box center [381, 162] width 184 height 56
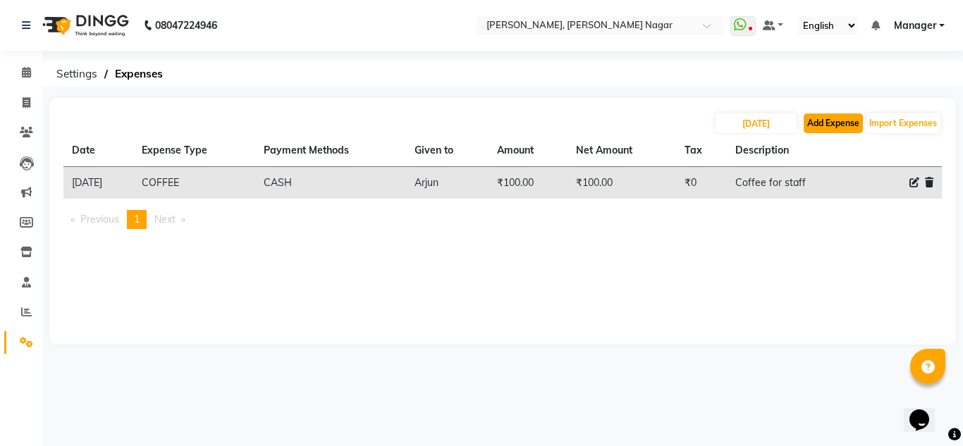
click at [831, 114] on button "Add Expense" at bounding box center [833, 124] width 59 height 20
select select "1"
select select "6824"
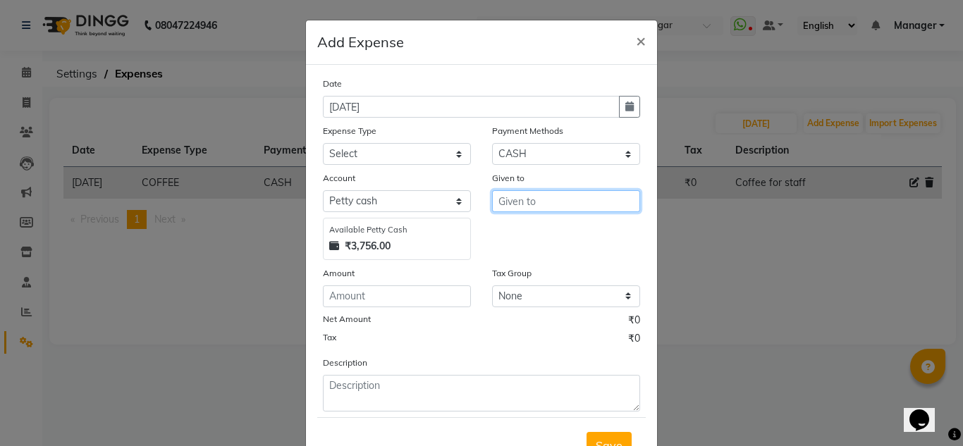
click at [543, 197] on input "text" at bounding box center [566, 201] width 148 height 22
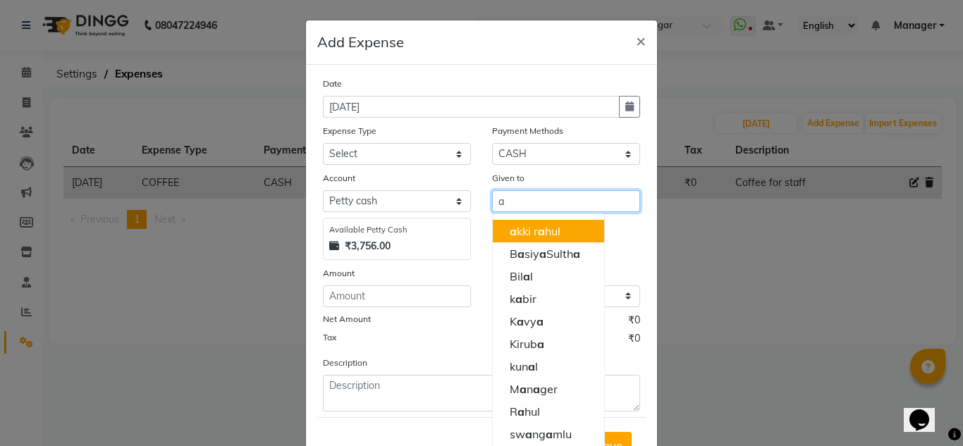
click at [512, 233] on ngb-highlight "a kki r a hul" at bounding box center [535, 231] width 51 height 14
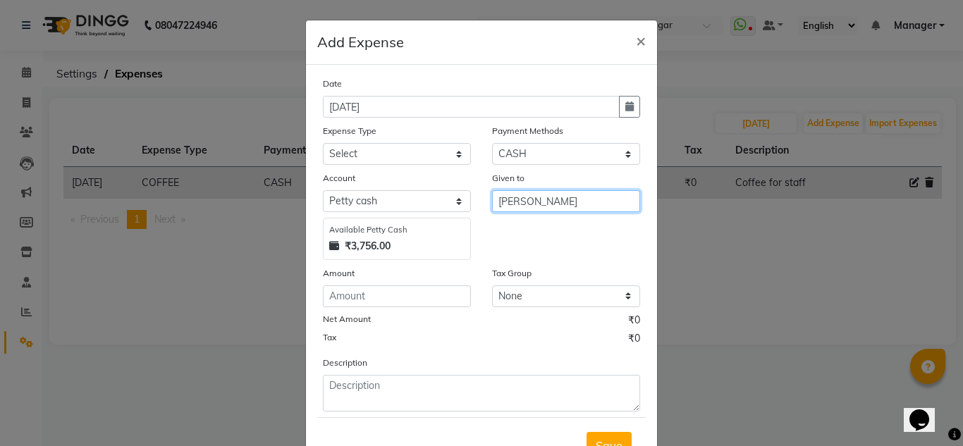
type input "[PERSON_NAME]"
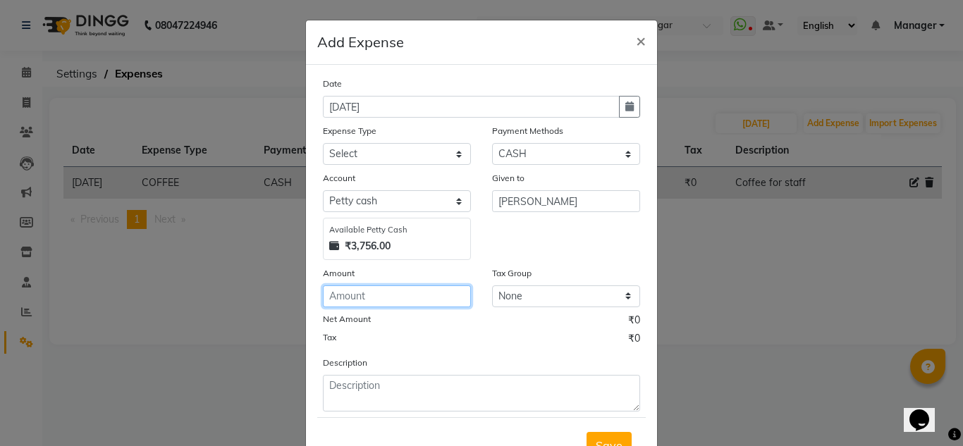
click at [381, 294] on input "number" at bounding box center [397, 297] width 148 height 22
type input "10"
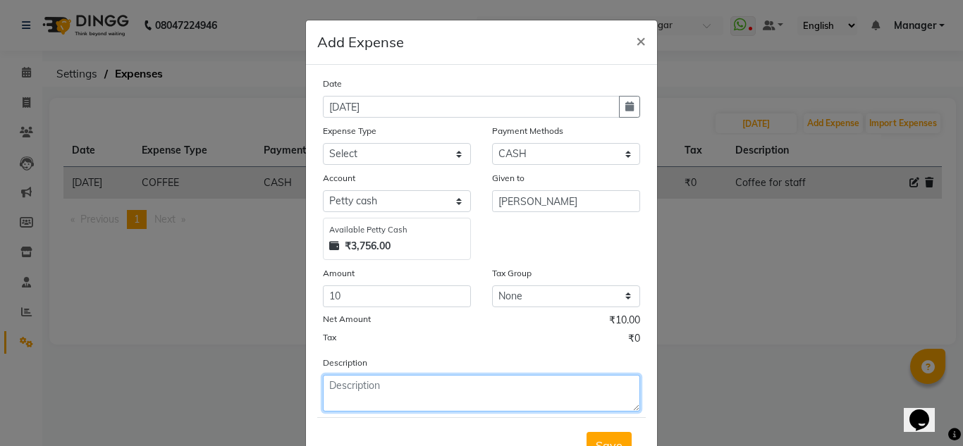
click at [415, 384] on textarea at bounding box center [481, 393] width 317 height 37
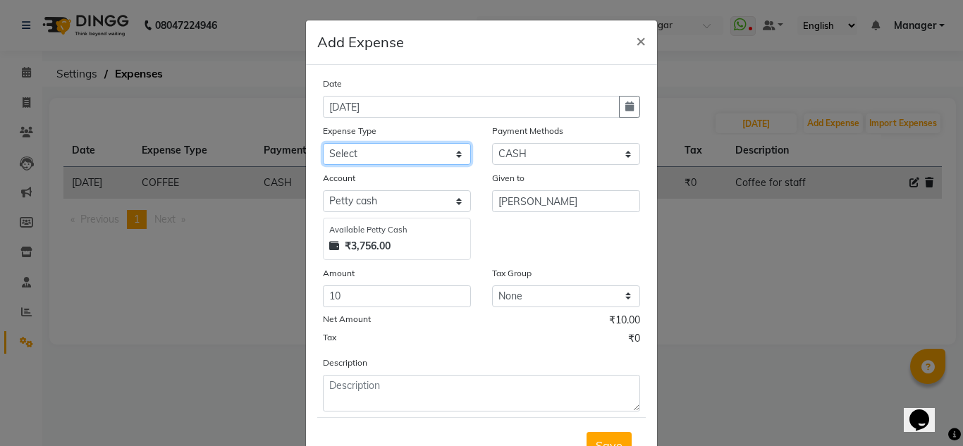
click at [429, 157] on select "Select acetone Advance Salary bank deposite BBMP Beauty products Bed charges BI…" at bounding box center [397, 154] width 148 height 22
select select "16927"
click at [323, 143] on select "Select acetone Advance Salary bank deposite BBMP Beauty products Bed charges BI…" at bounding box center [397, 154] width 148 height 22
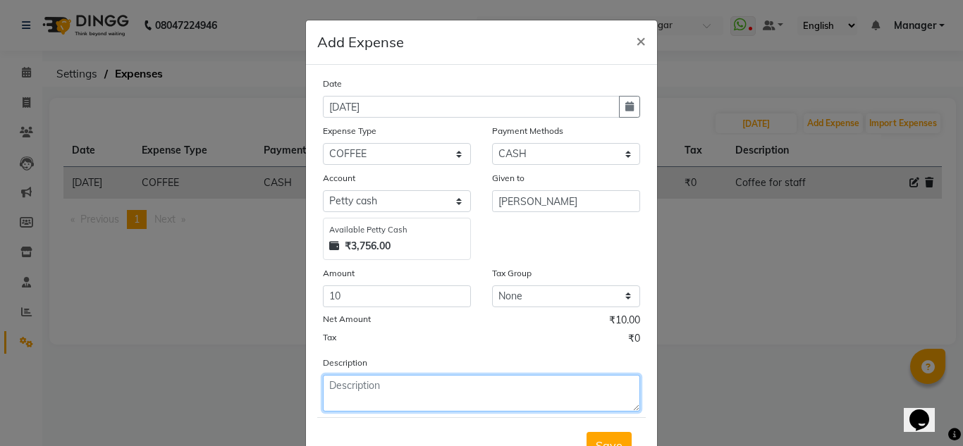
click at [375, 390] on textarea at bounding box center [481, 393] width 317 height 37
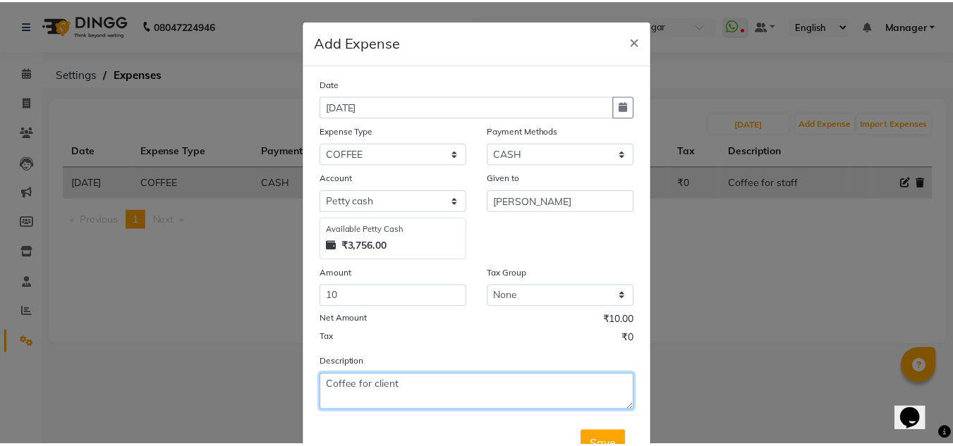
scroll to position [59, 0]
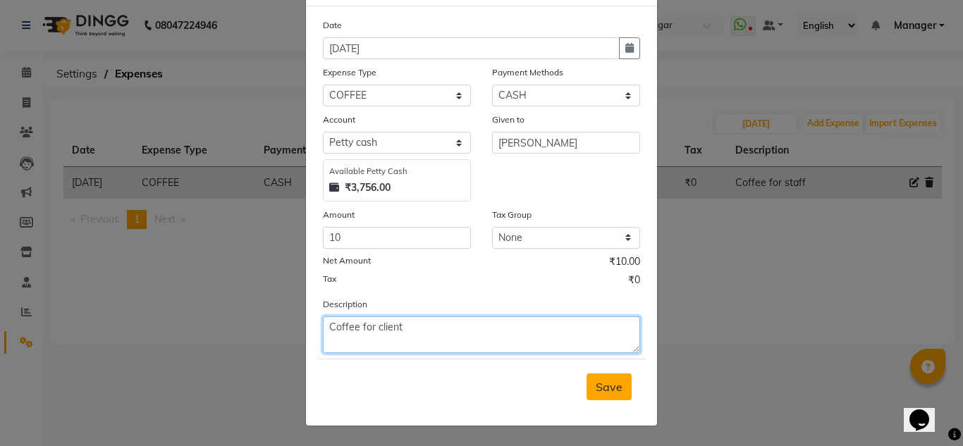
type textarea "Coffee for client"
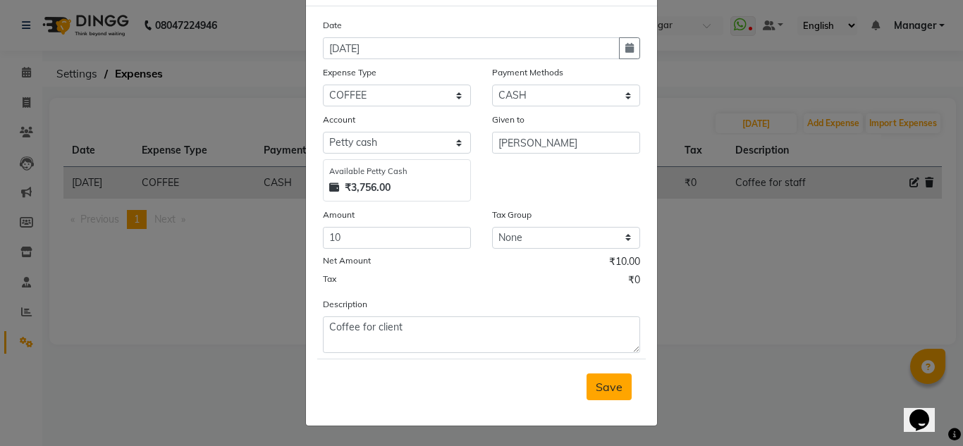
click at [590, 389] on button "Save" at bounding box center [609, 387] width 45 height 27
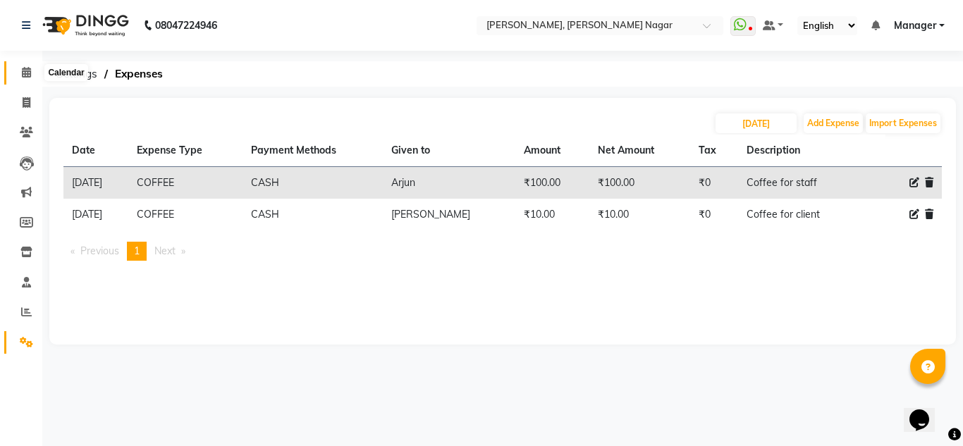
click at [27, 72] on icon at bounding box center [26, 72] width 9 height 11
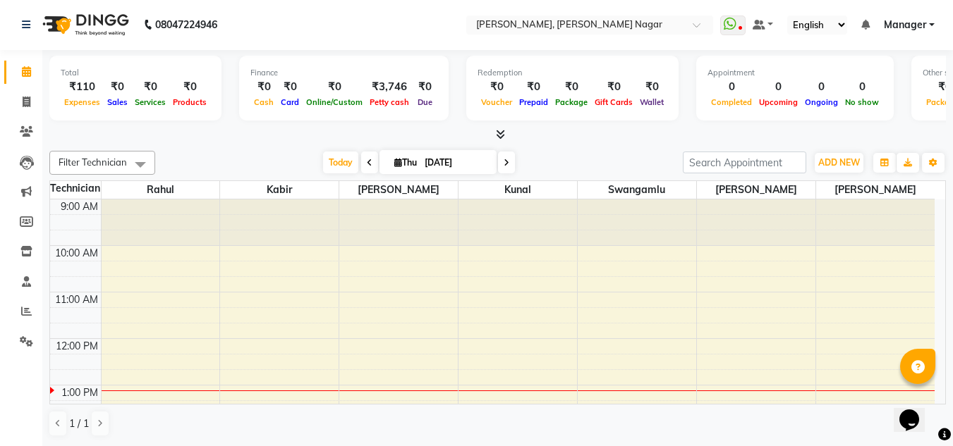
click at [504, 161] on icon at bounding box center [506, 163] width 6 height 8
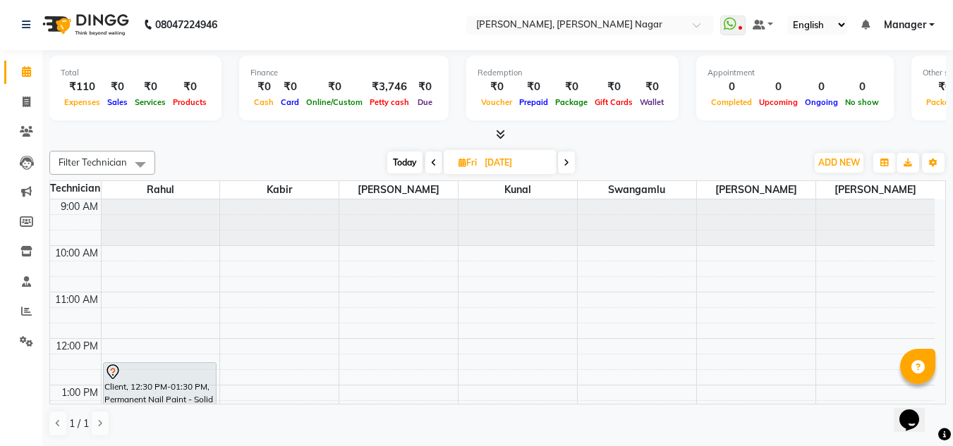
click at [428, 164] on span at bounding box center [433, 163] width 17 height 22
type input "[DATE]"
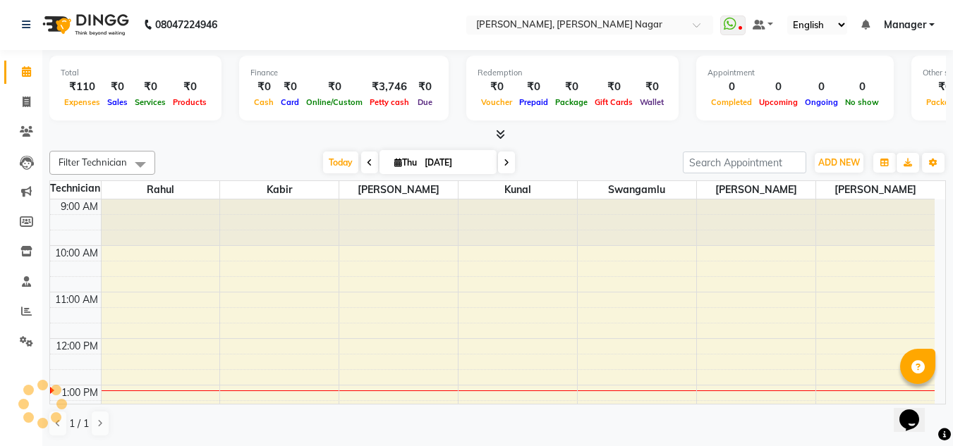
scroll to position [187, 0]
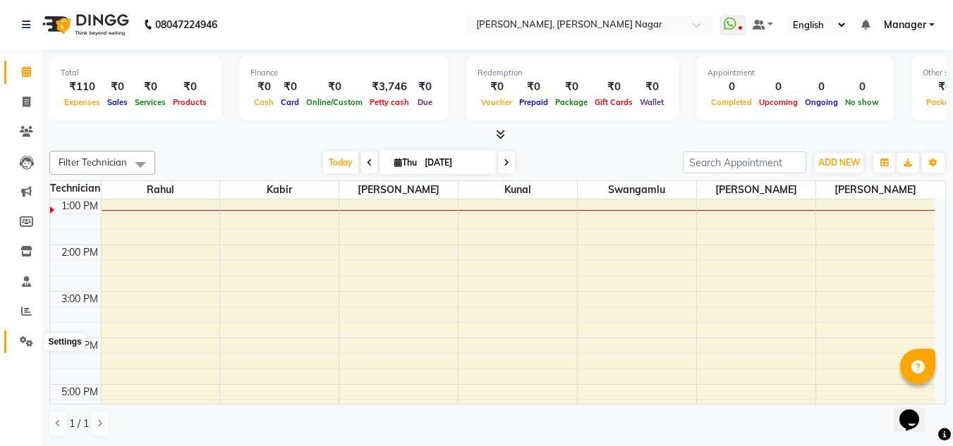
click at [33, 335] on span at bounding box center [26, 342] width 25 height 16
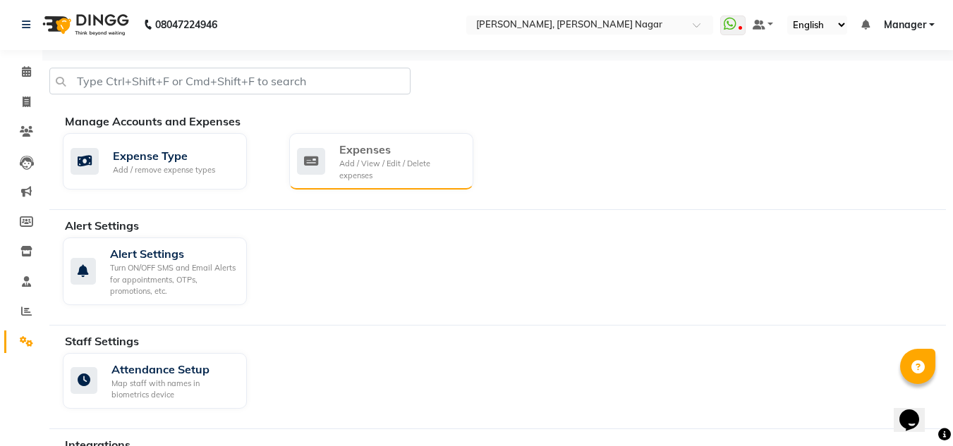
click at [461, 160] on div "Add / View / Edit / Delete expenses" at bounding box center [400, 169] width 123 height 23
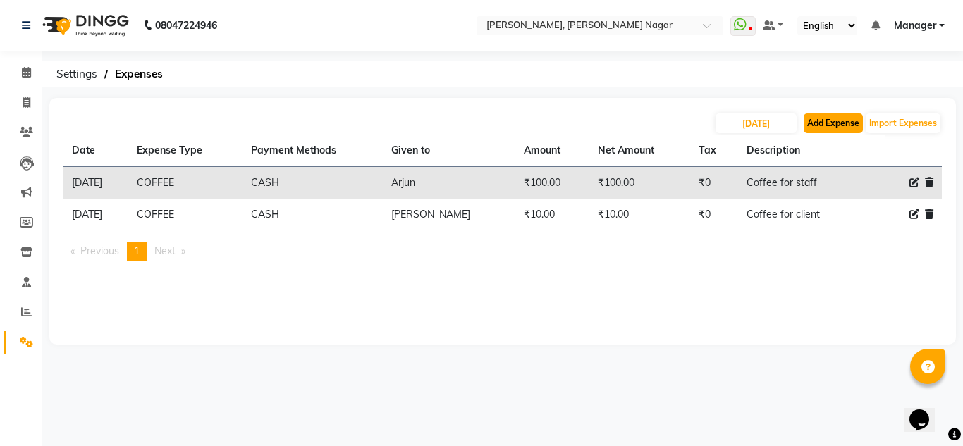
click at [839, 118] on button "Add Expense" at bounding box center [833, 124] width 59 height 20
select select "1"
select select "6824"
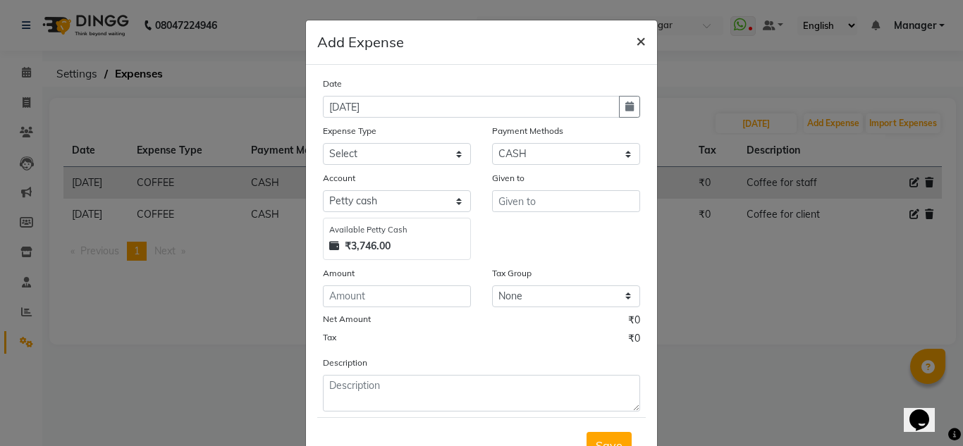
click at [641, 48] on button "×" at bounding box center [641, 39] width 32 height 39
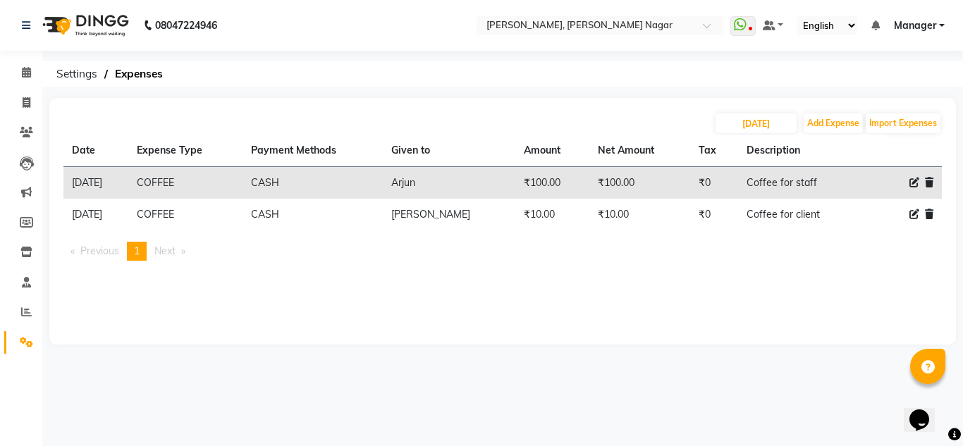
click at [910, 219] on span at bounding box center [915, 214] width 10 height 15
select select "16927"
select select "1"
select select "6824"
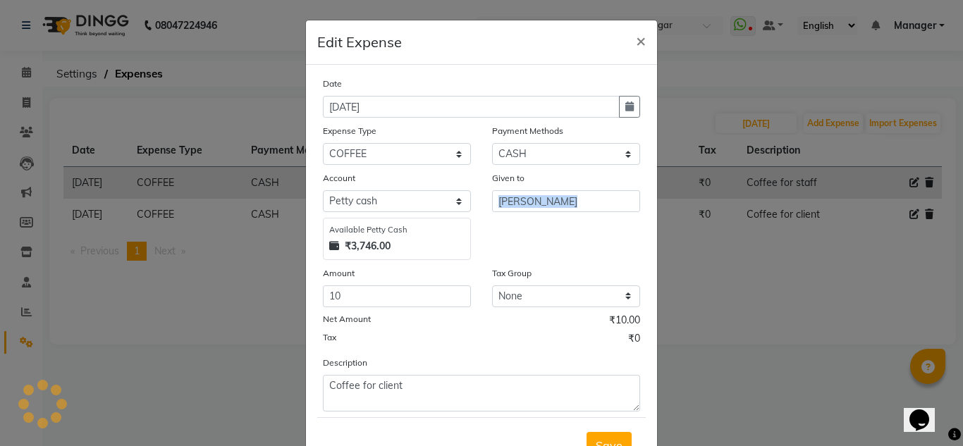
click at [910, 219] on ngb-modal-window "Edit Expense × Date 04-09-2025 Expense Type Select acetone Advance Salary bank …" at bounding box center [481, 223] width 963 height 446
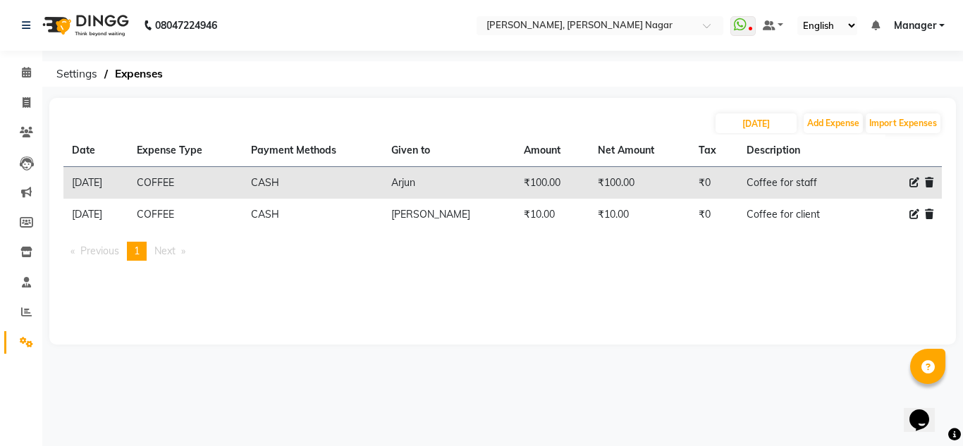
click at [914, 216] on icon at bounding box center [915, 214] width 10 height 10
select select "16927"
select select "1"
select select "6824"
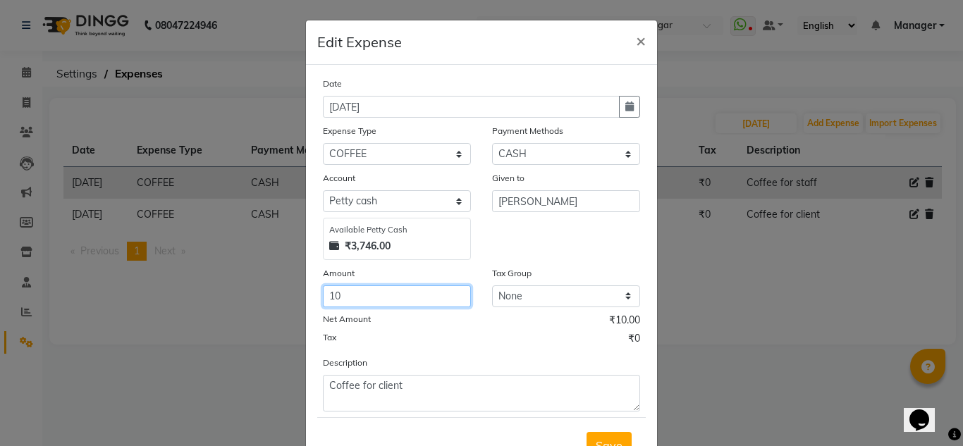
click at [389, 302] on input "10" at bounding box center [397, 297] width 148 height 22
type input "1"
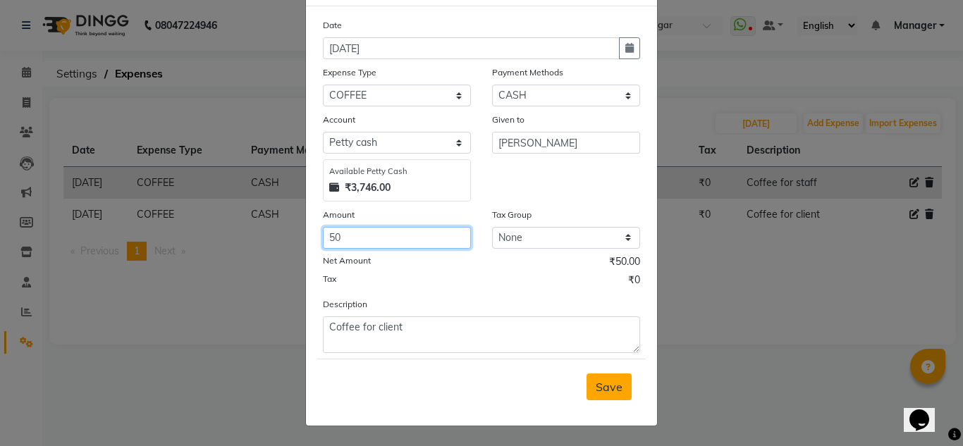
type input "50"
click at [596, 383] on span "Save" at bounding box center [609, 387] width 27 height 14
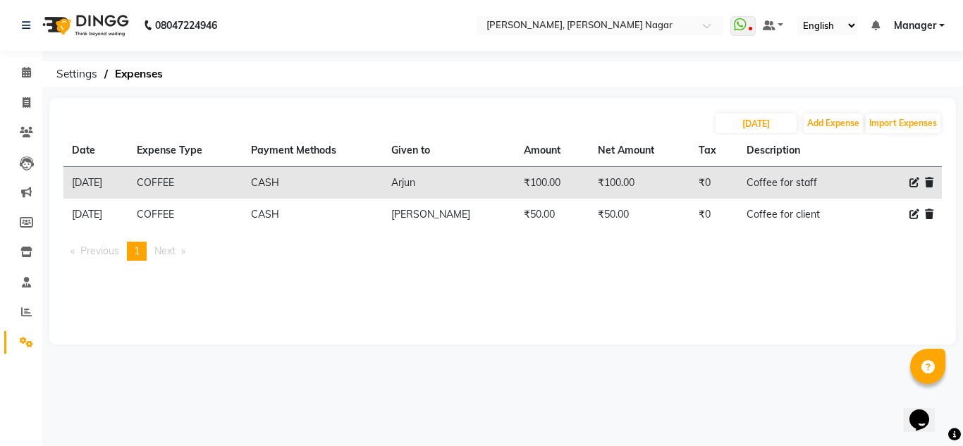
click at [913, 212] on icon at bounding box center [915, 214] width 10 height 10
select select "16927"
select select "1"
select select "6824"
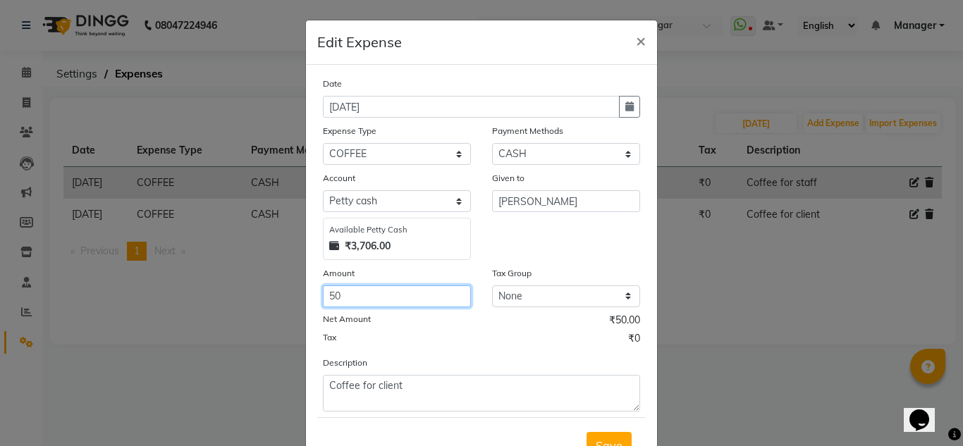
click at [400, 290] on input "50" at bounding box center [397, 297] width 148 height 22
type input "5"
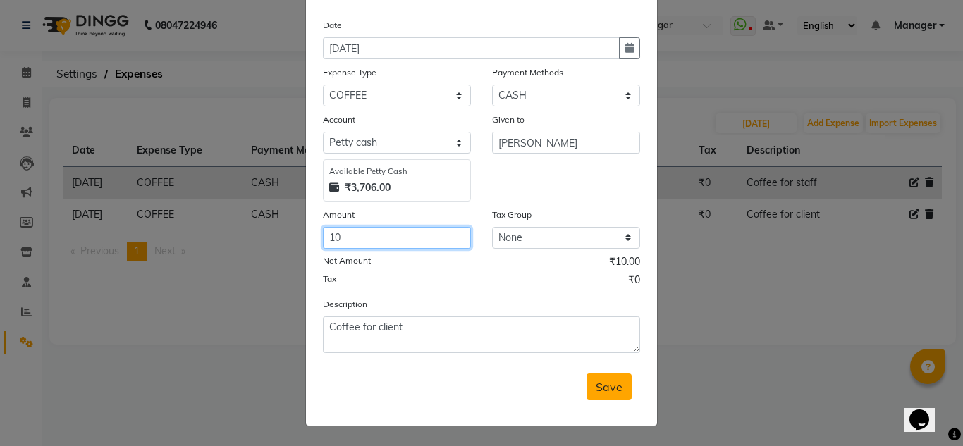
type input "10"
click at [614, 392] on span "Save" at bounding box center [609, 387] width 27 height 14
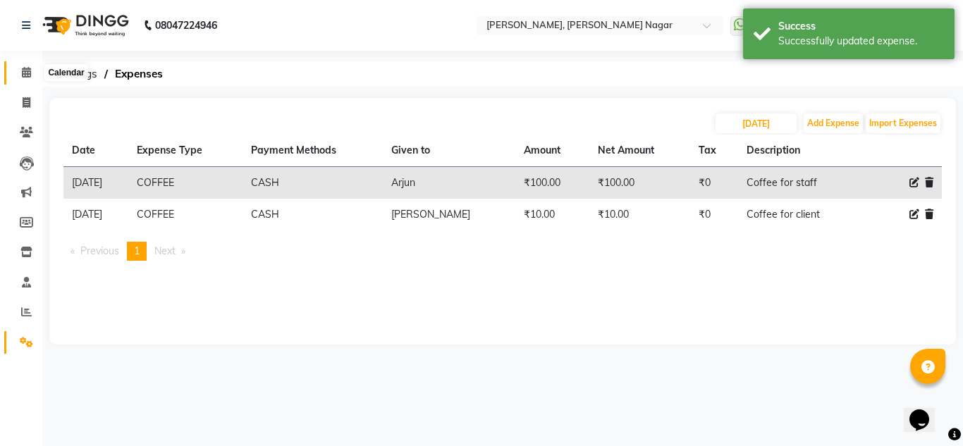
click at [22, 75] on icon at bounding box center [26, 72] width 9 height 11
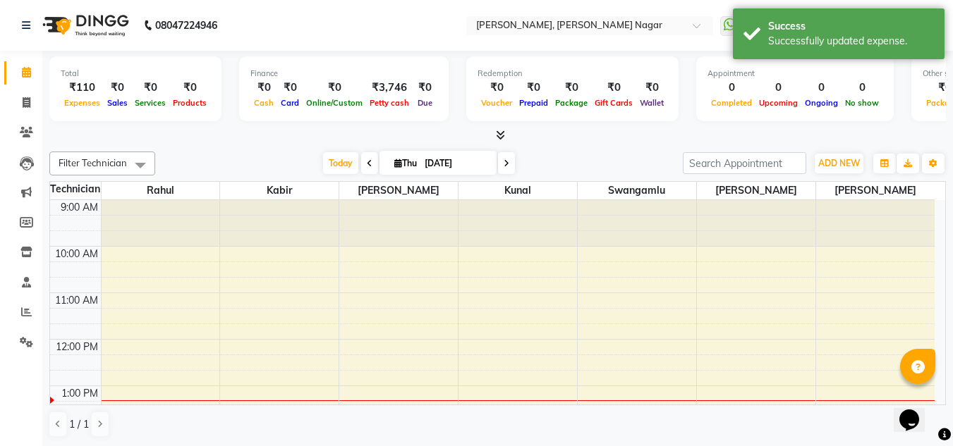
click at [393, 111] on div "Finance ₹0 Cash ₹0 Card ₹0 Online/Custom ₹3,746 Petty cash ₹0 Due" at bounding box center [343, 88] width 209 height 65
click at [643, 100] on span "Wallet" at bounding box center [651, 103] width 31 height 10
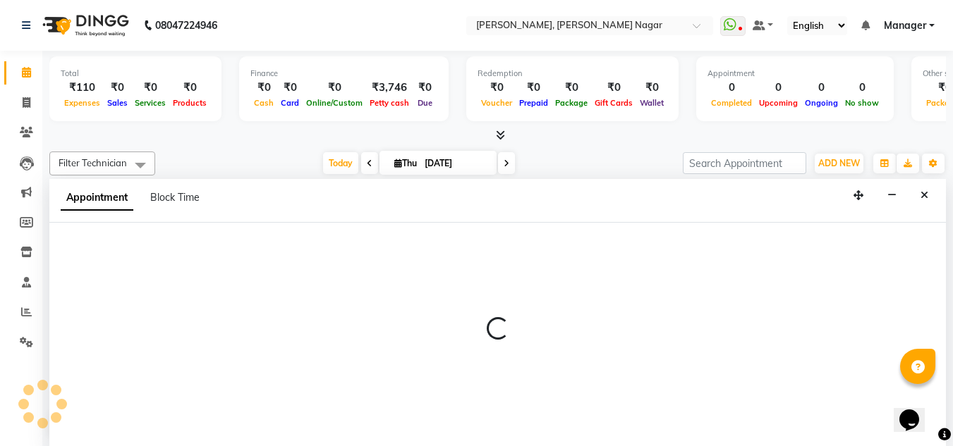
select select "81679"
select select "tentative"
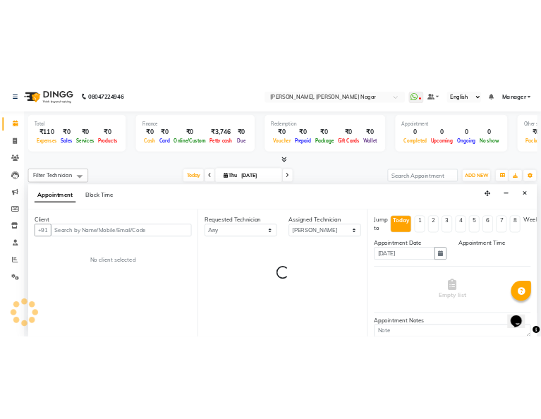
scroll to position [1, 0]
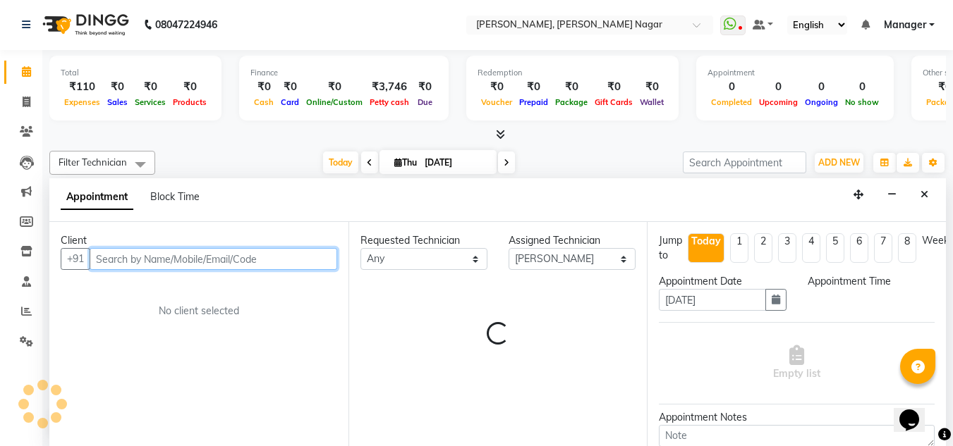
select select "600"
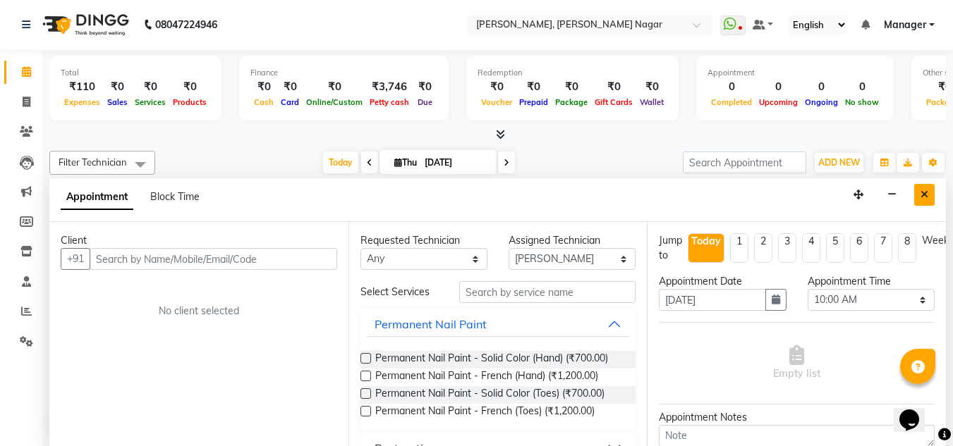
click at [929, 191] on button "Close" at bounding box center [924, 195] width 20 height 22
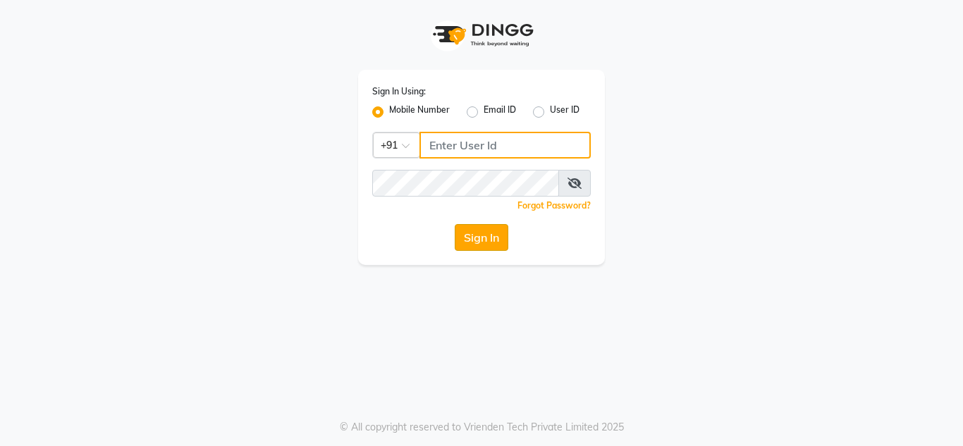
type input "9611560759"
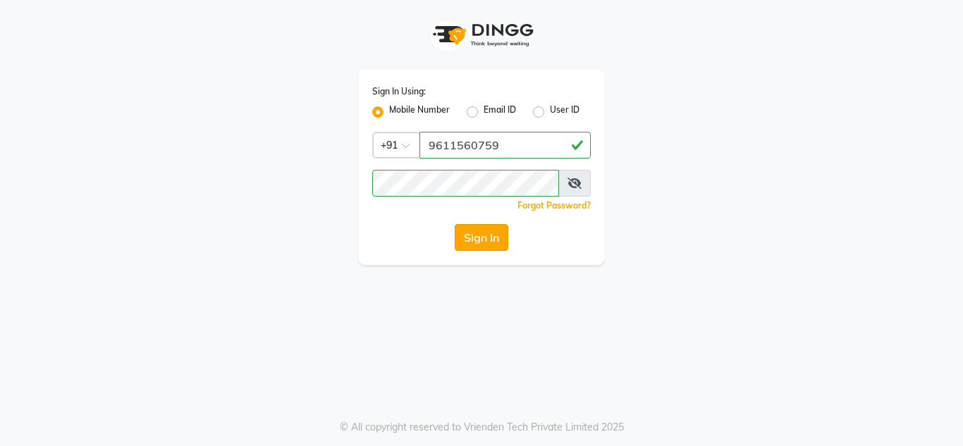
click at [485, 227] on button "Sign In" at bounding box center [482, 237] width 54 height 27
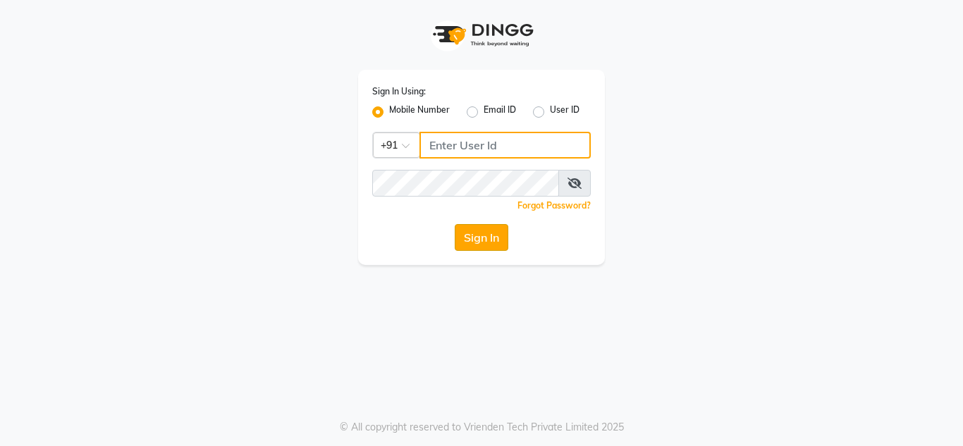
type input "9611560759"
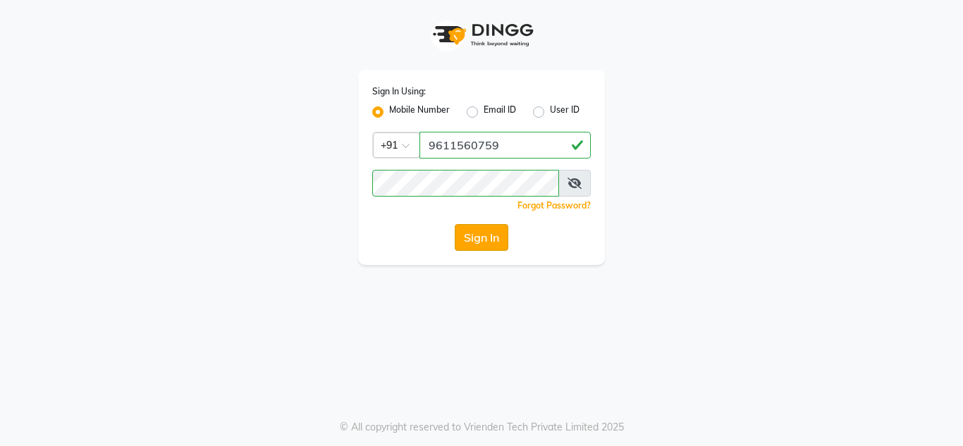
click at [467, 240] on button "Sign In" at bounding box center [482, 237] width 54 height 27
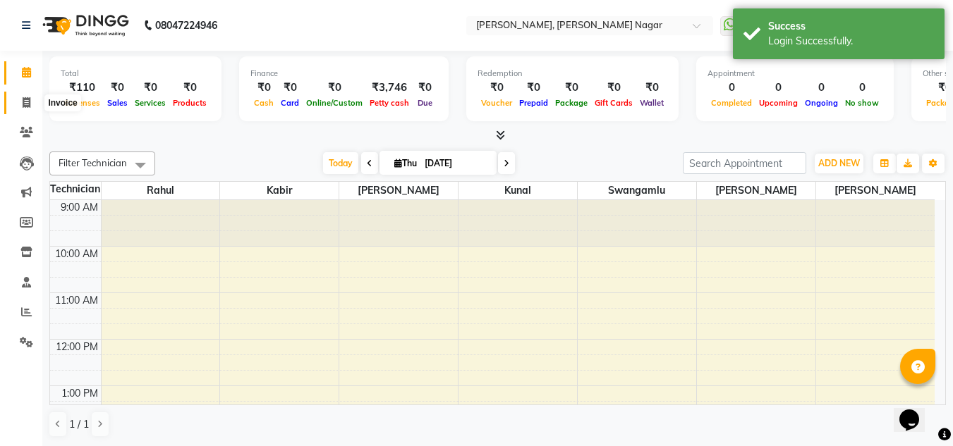
click at [25, 96] on span at bounding box center [26, 103] width 25 height 16
select select "7686"
select select "service"
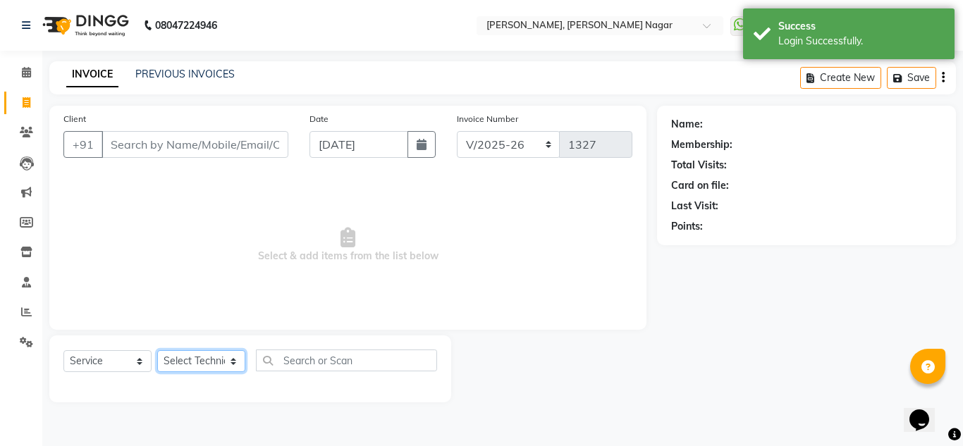
click at [217, 355] on select "Select Technician akki [PERSON_NAME] Sultha Bilal [PERSON_NAME] [PERSON_NAME] k…" at bounding box center [201, 361] width 88 height 22
select select "84650"
click at [157, 350] on select "Select Technician akki [PERSON_NAME] Sultha Bilal [PERSON_NAME] [PERSON_NAME] k…" at bounding box center [201, 361] width 88 height 22
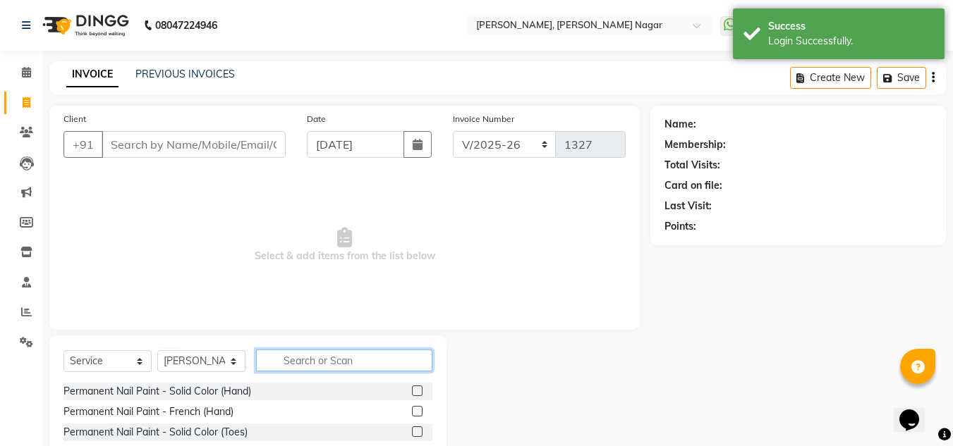
click at [331, 351] on input "text" at bounding box center [344, 361] width 176 height 22
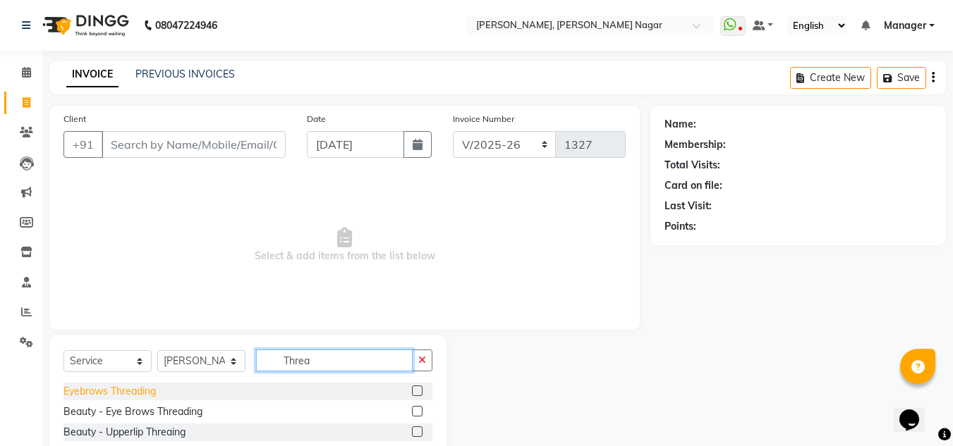
type input "Threa"
click at [142, 395] on div "Eyebrows Threading" at bounding box center [109, 391] width 92 height 15
checkbox input "false"
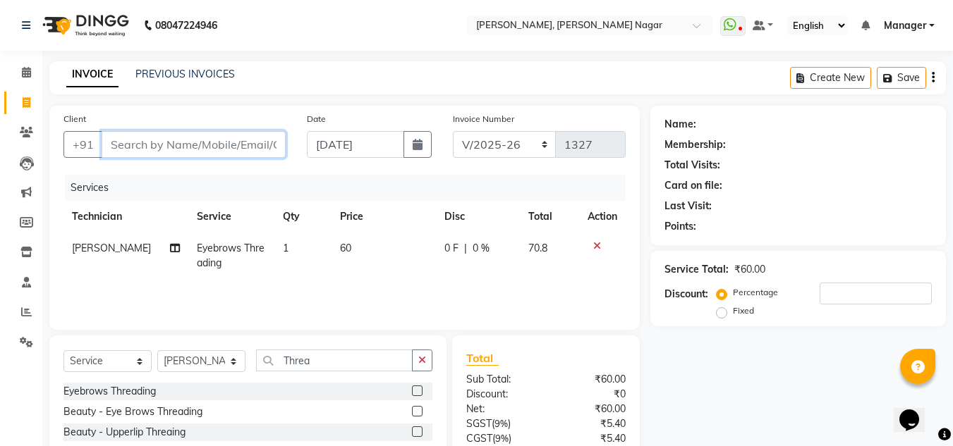
click at [271, 138] on input "Client" at bounding box center [194, 144] width 184 height 27
type input "B"
type input "0"
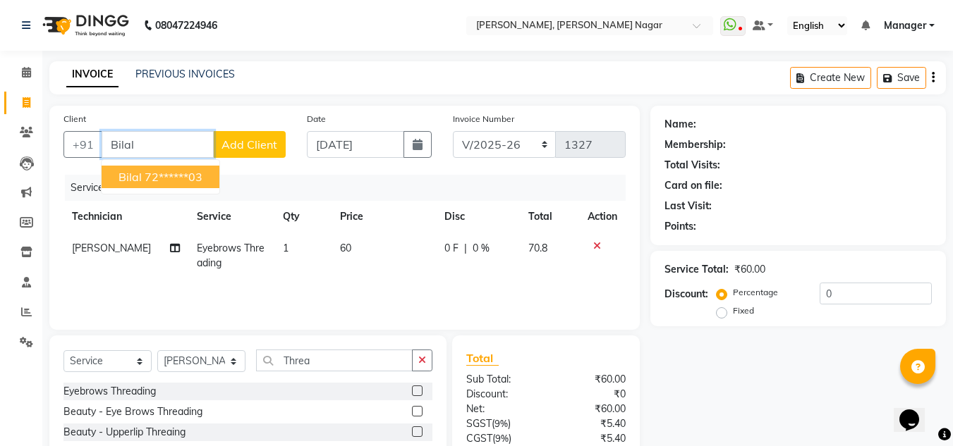
click at [145, 169] on button "Bilal 72******03" at bounding box center [161, 177] width 118 height 23
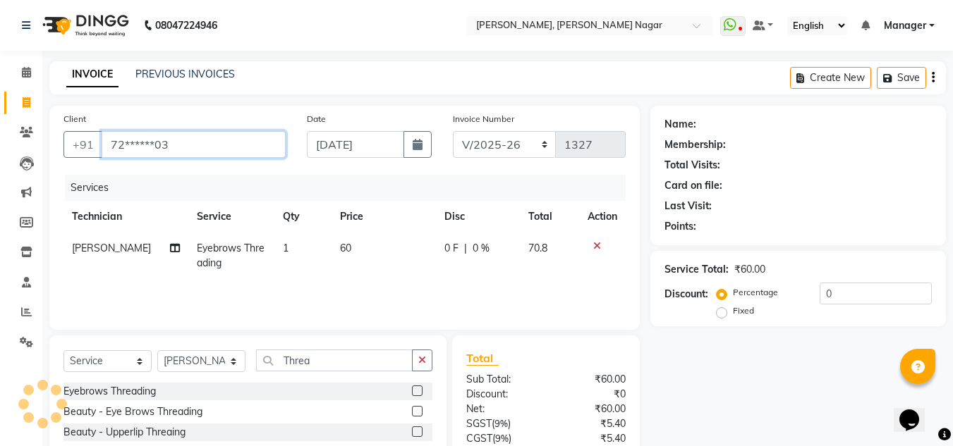
type input "72******03"
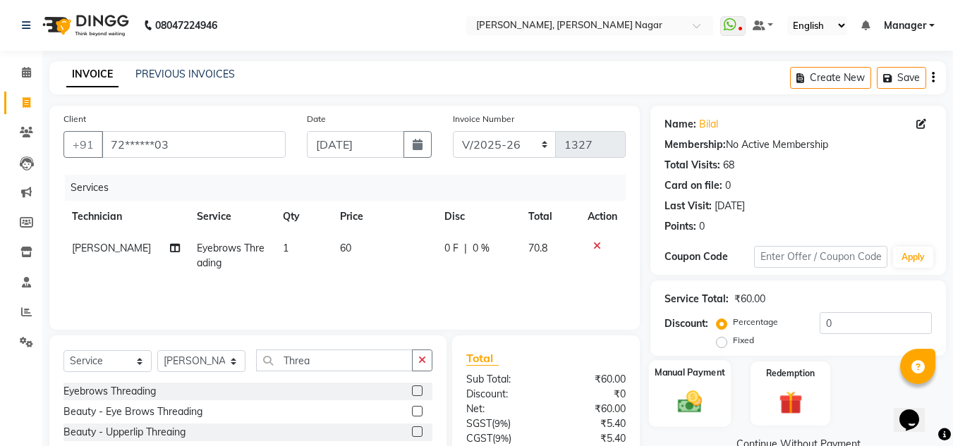
click at [708, 397] on img at bounding box center [689, 402] width 39 height 28
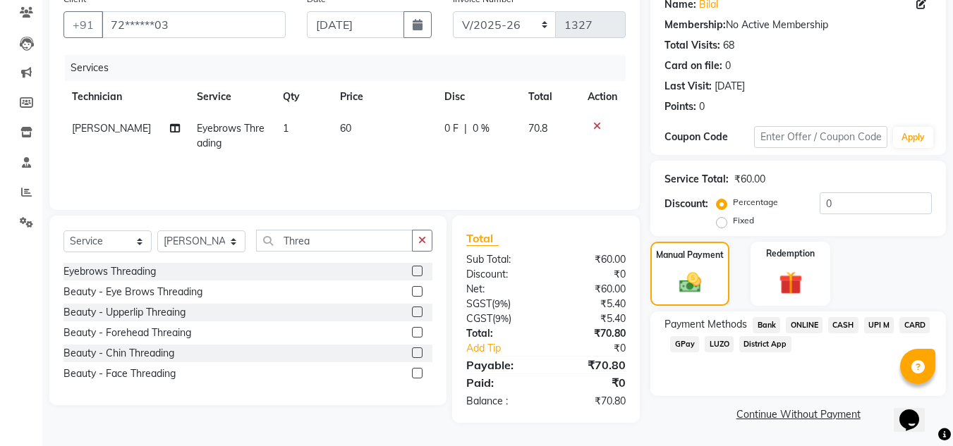
click at [849, 324] on span "CASH" at bounding box center [843, 325] width 30 height 16
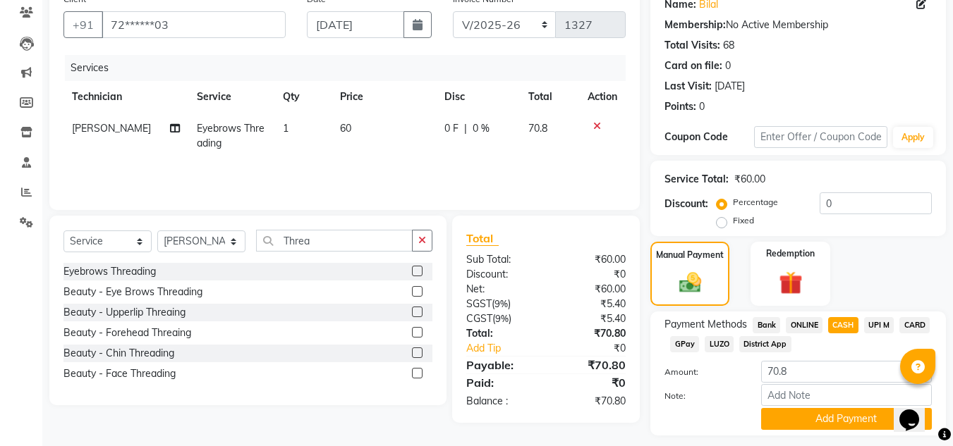
scroll to position [159, 0]
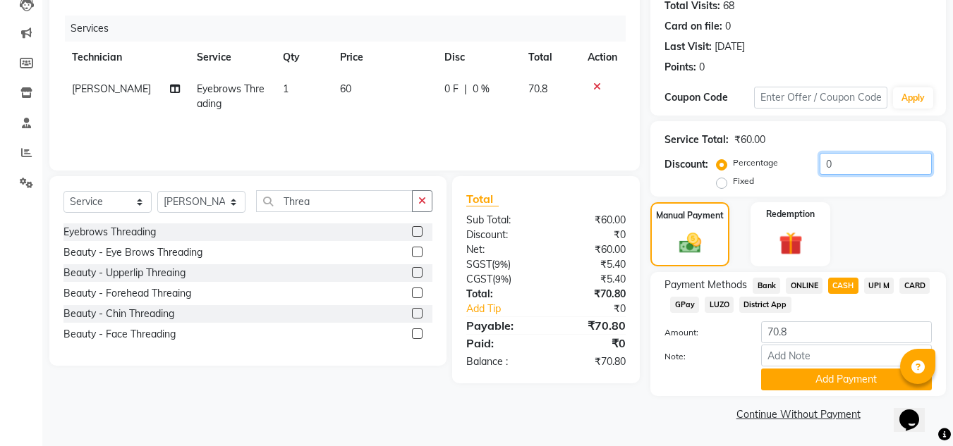
click at [849, 159] on input "0" at bounding box center [875, 164] width 112 height 22
drag, startPoint x: 849, startPoint y: 159, endPoint x: 804, endPoint y: 336, distance: 182.5
click at [804, 336] on div "Name: Bilal Membership: No Active Membership Total Visits: 68 Card on file: 0 L…" at bounding box center [803, 185] width 306 height 479
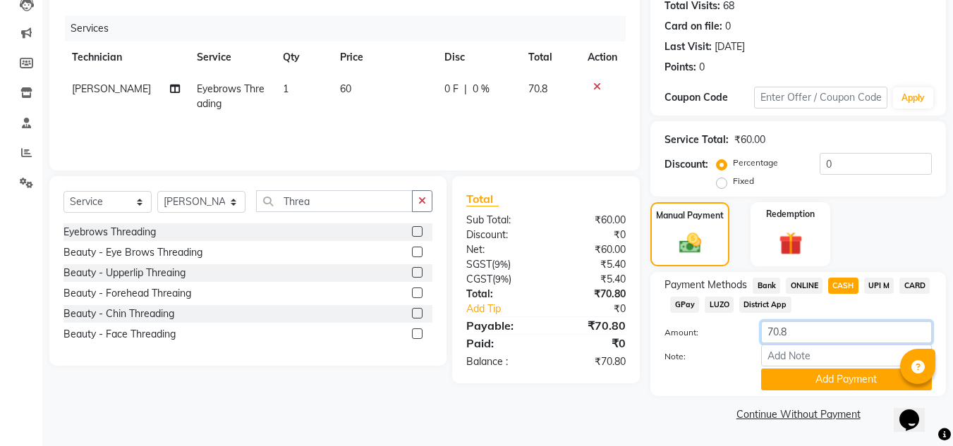
click at [804, 336] on input "70.8" at bounding box center [846, 333] width 171 height 22
type input "7"
type input "50"
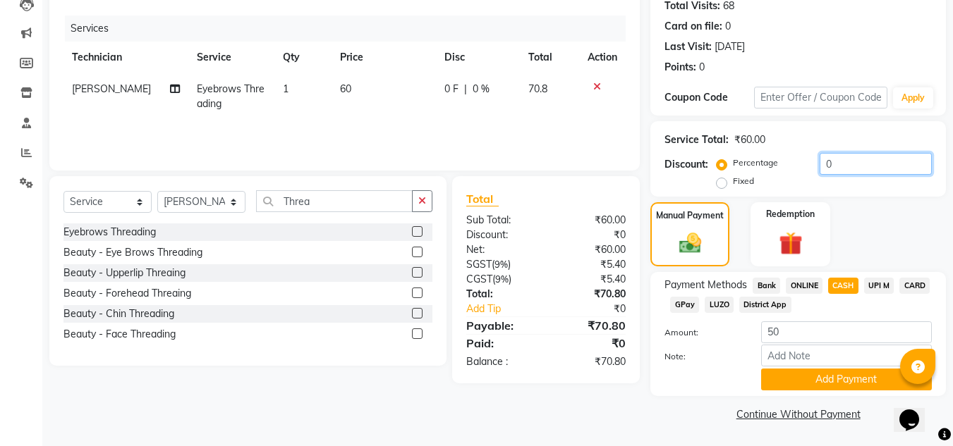
click at [841, 169] on input "0" at bounding box center [875, 164] width 112 height 22
click at [733, 178] on label "Fixed" at bounding box center [743, 181] width 21 height 13
click at [726, 178] on input "Fixed" at bounding box center [724, 181] width 10 height 10
radio input "true"
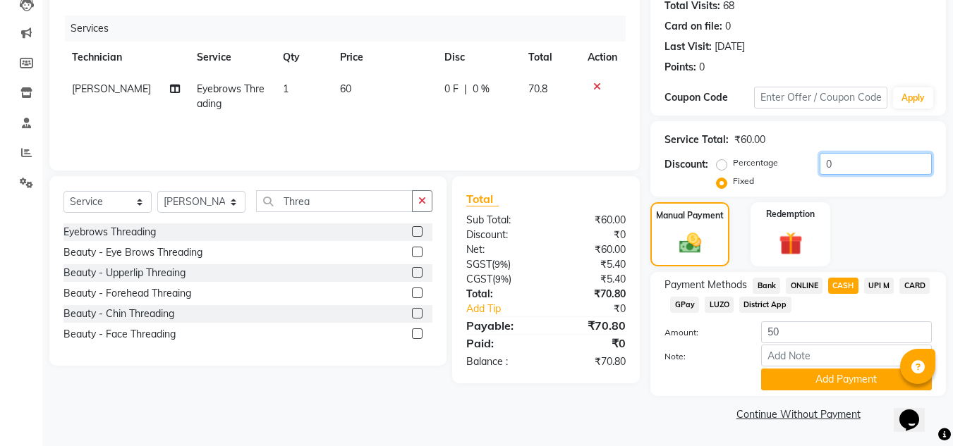
click at [836, 161] on input "0" at bounding box center [875, 164] width 112 height 22
type input "020"
click at [797, 383] on button "Add Payment" at bounding box center [846, 380] width 171 height 22
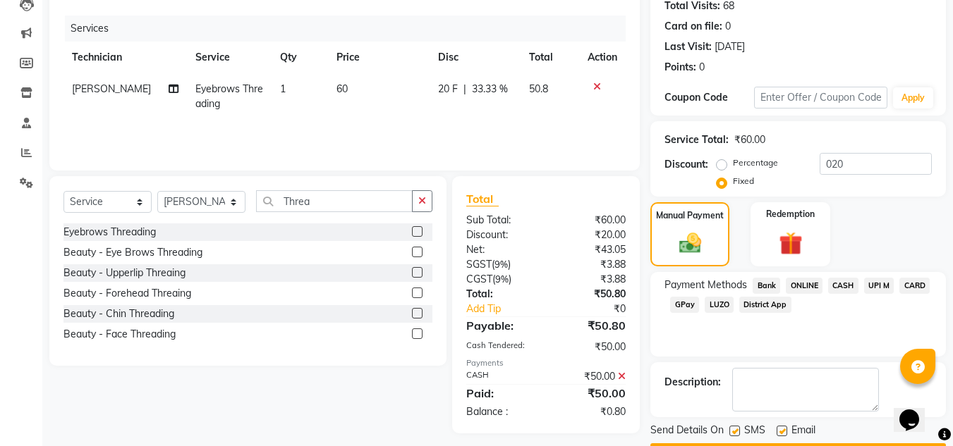
scroll to position [200, 0]
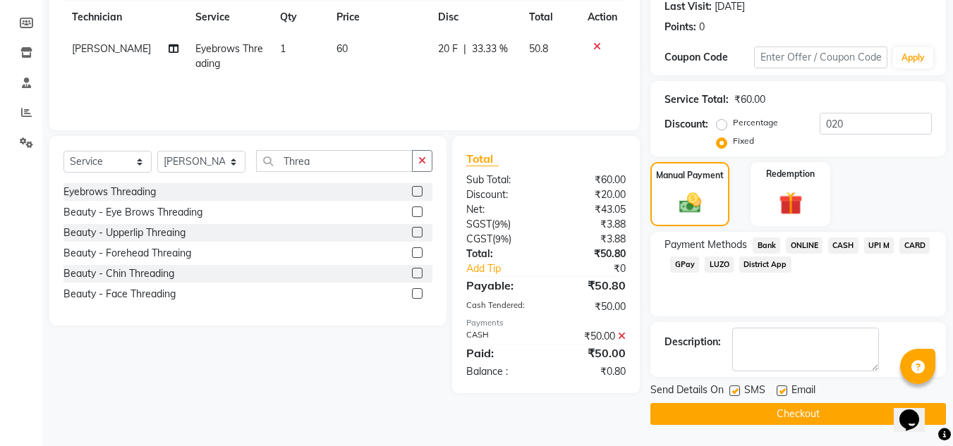
click at [704, 411] on button "Checkout" at bounding box center [797, 414] width 295 height 22
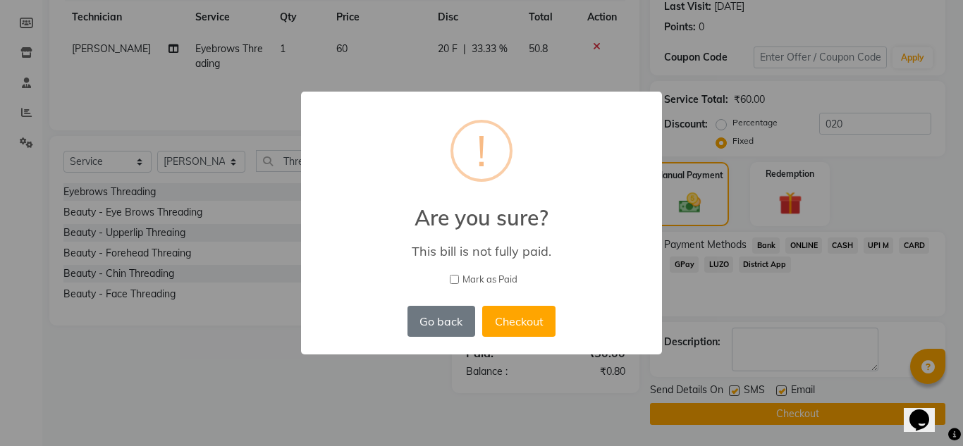
click at [788, 276] on div "× ! Are you sure? This bill is not fully paid. [PERSON_NAME] as Paid Go back No…" at bounding box center [481, 223] width 963 height 446
click at [434, 332] on button "Go back" at bounding box center [442, 321] width 68 height 31
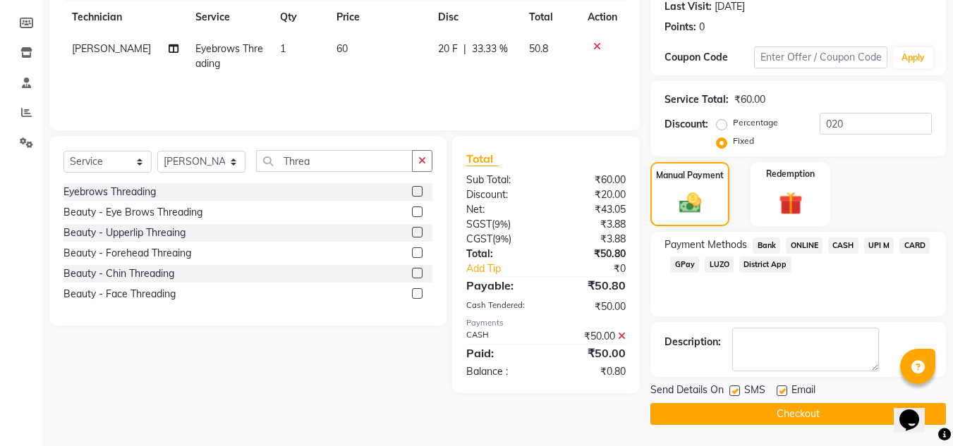
click at [621, 338] on icon at bounding box center [622, 336] width 8 height 10
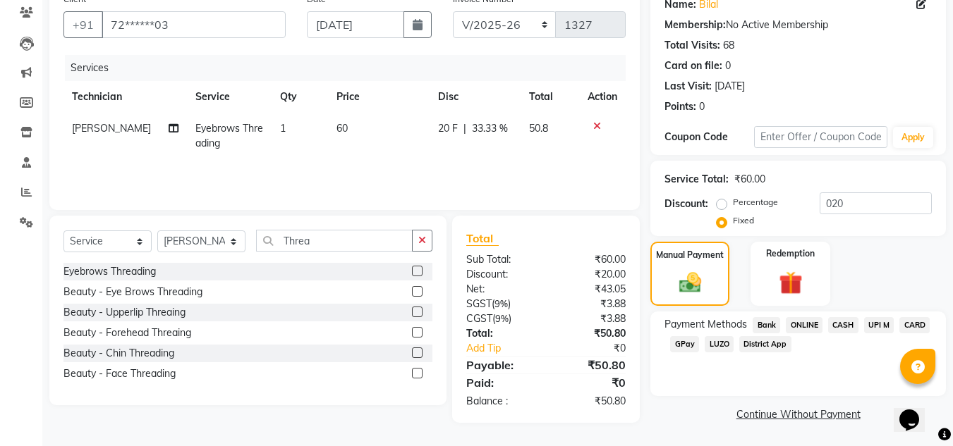
scroll to position [120, 0]
click at [842, 326] on span "CASH" at bounding box center [843, 325] width 30 height 16
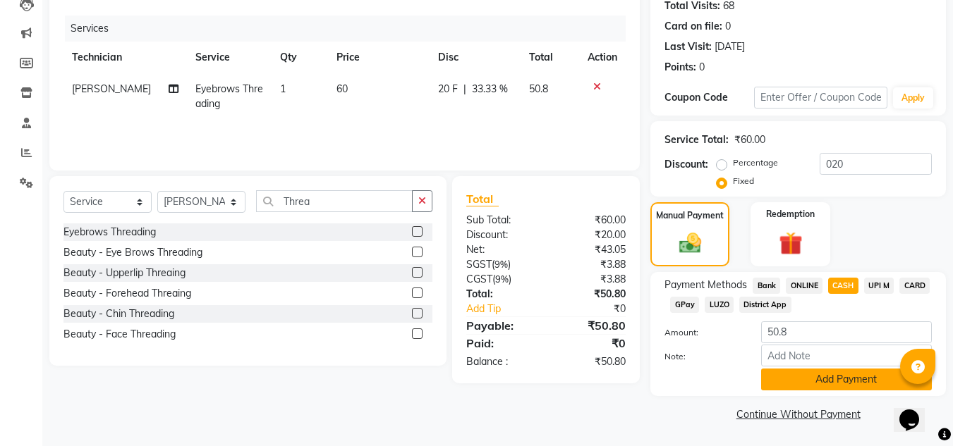
click at [844, 383] on button "Add Payment" at bounding box center [846, 380] width 171 height 22
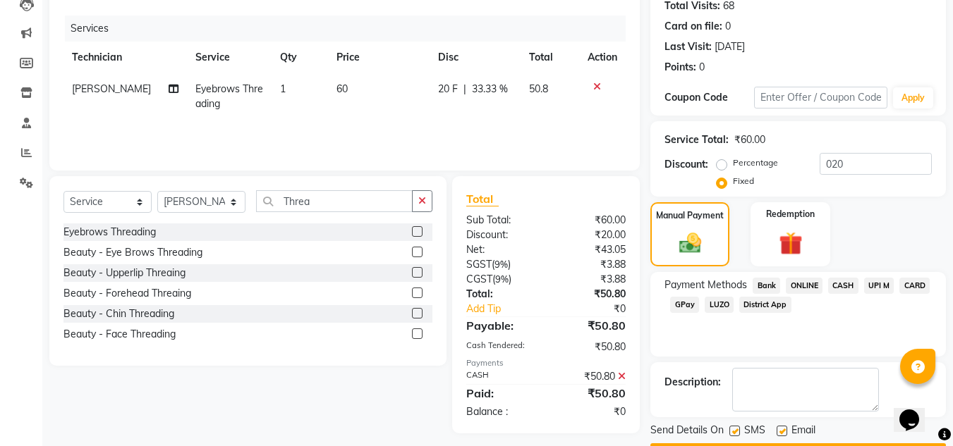
scroll to position [200, 0]
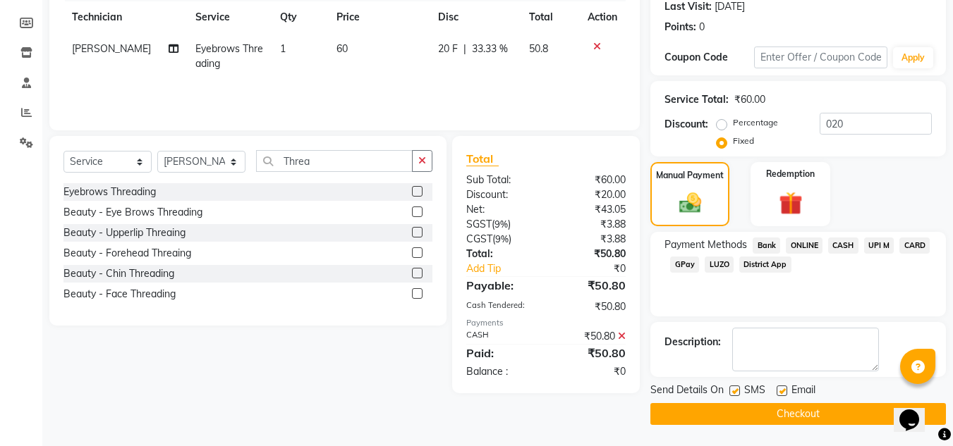
click at [803, 418] on button "Checkout" at bounding box center [797, 414] width 295 height 22
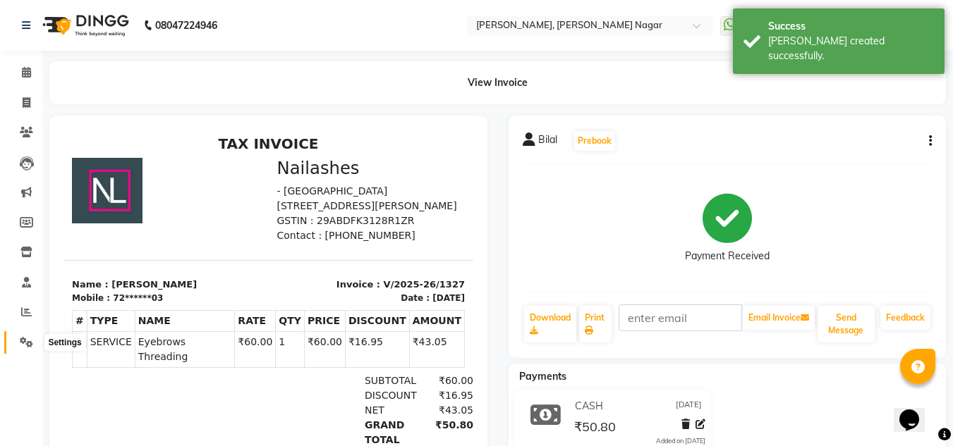
click at [34, 337] on span at bounding box center [26, 343] width 25 height 16
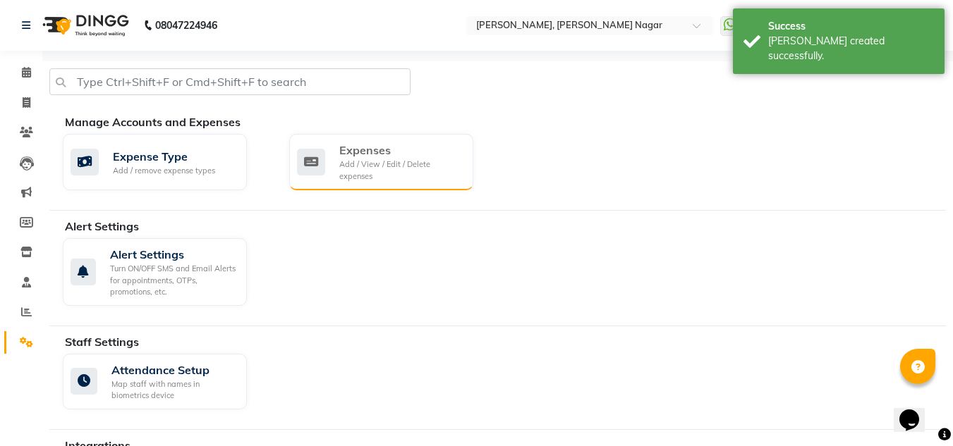
drag, startPoint x: 412, startPoint y: 128, endPoint x: 395, endPoint y: 174, distance: 49.1
click at [395, 174] on div "Manage Accounts and Expenses Expense Type Add / remove expense types Expenses A…" at bounding box center [497, 162] width 896 height 97
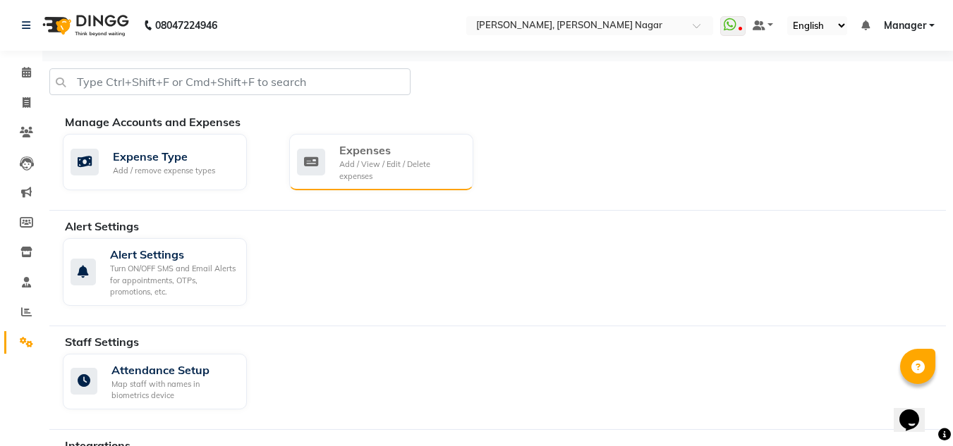
click at [395, 174] on div "Add / View / Edit / Delete expenses" at bounding box center [400, 170] width 123 height 23
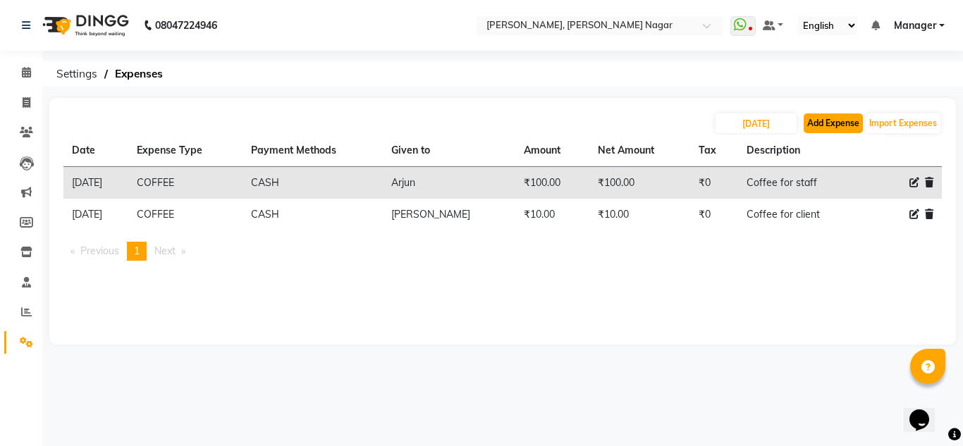
click at [831, 121] on button "Add Expense" at bounding box center [833, 124] width 59 height 20
select select "1"
select select "6824"
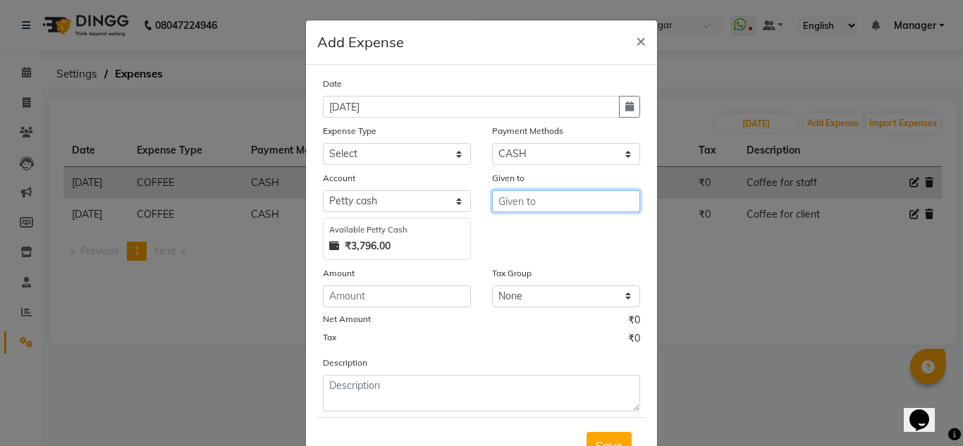
click at [569, 191] on input "text" at bounding box center [566, 201] width 148 height 22
click at [568, 224] on button "Bila l" at bounding box center [548, 231] width 111 height 23
type input "Bilal"
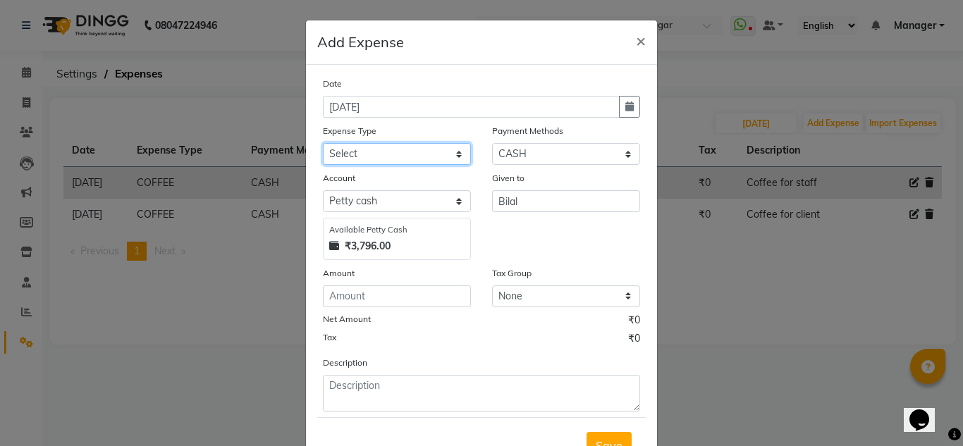
click at [362, 157] on select "Select acetone Advance Salary bank deposite BBMP Beauty products Bed charges BI…" at bounding box center [397, 154] width 148 height 22
select select "3130"
click at [323, 143] on select "Select acetone Advance Salary bank deposite BBMP Beauty products Bed charges BI…" at bounding box center [397, 154] width 148 height 22
click at [420, 311] on div "Date 04-09-2025 Expense Type Select acetone Advance Salary bank deposite BBMP B…" at bounding box center [481, 244] width 317 height 336
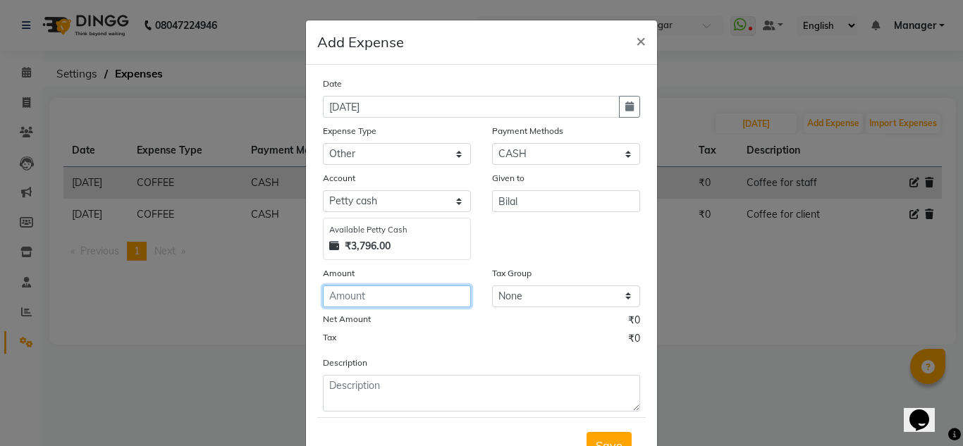
click at [423, 302] on input "number" at bounding box center [397, 297] width 148 height 22
type input "50"
click at [361, 412] on form "Date 04-09-2025 Expense Type Select acetone Advance Salary bank deposite BBMP B…" at bounding box center [481, 274] width 329 height 397
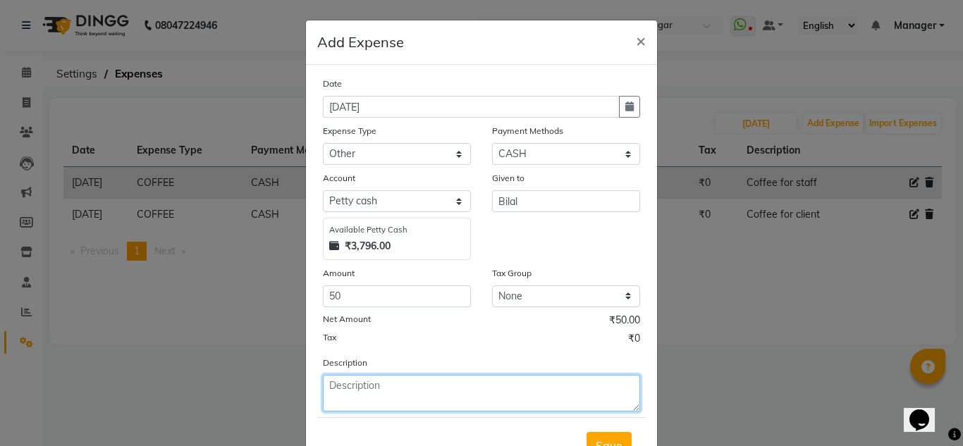
click at [356, 376] on textarea at bounding box center [481, 393] width 317 height 37
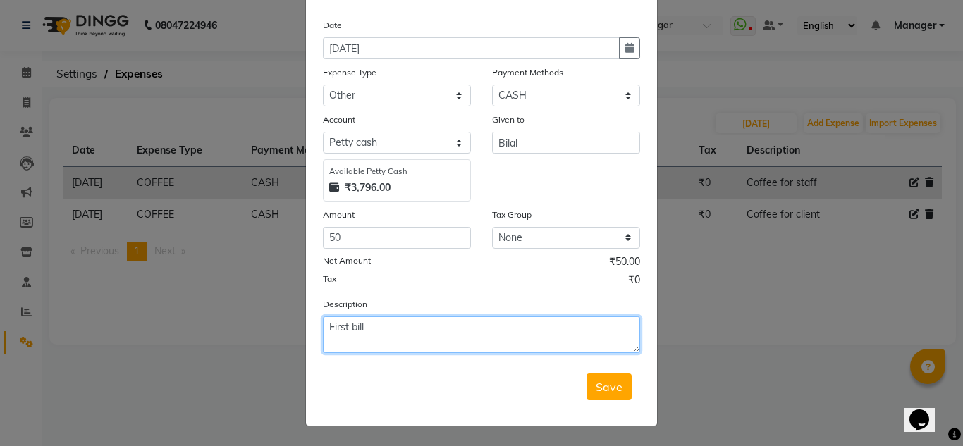
click at [383, 324] on textarea "First bill" at bounding box center [481, 335] width 317 height 37
type textarea "F"
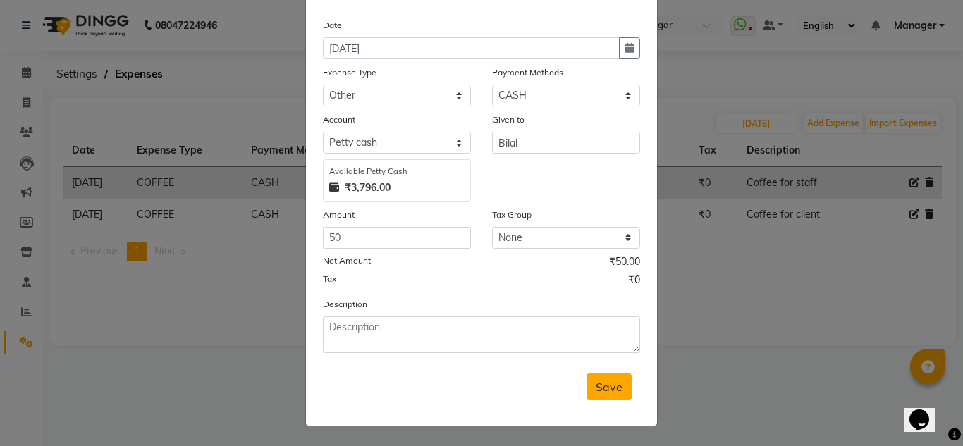
click at [603, 389] on span "Save" at bounding box center [609, 387] width 27 height 14
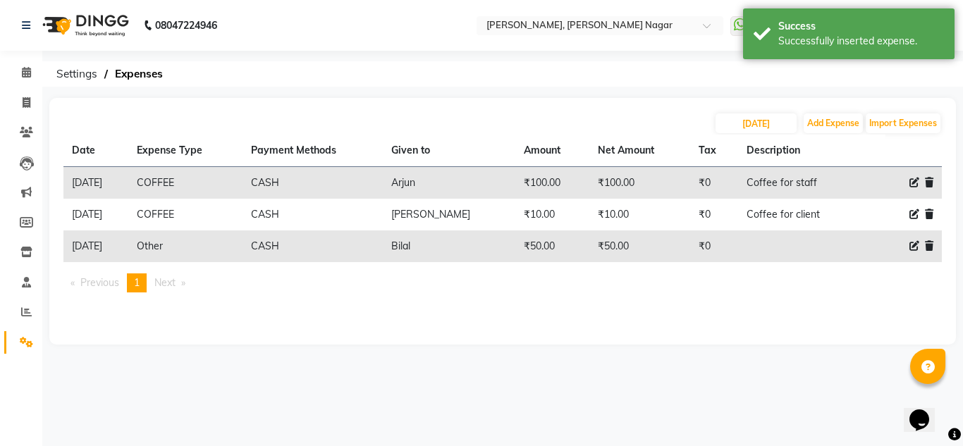
click at [919, 246] on div at bounding box center [913, 246] width 39 height 15
click at [914, 247] on icon at bounding box center [915, 246] width 10 height 10
select select "3130"
select select "1"
select select "6824"
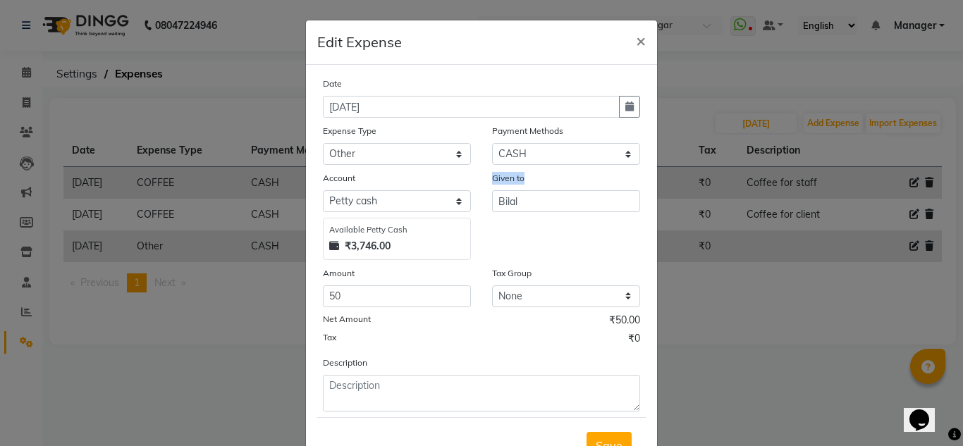
drag, startPoint x: 591, startPoint y: 188, endPoint x: 589, endPoint y: 197, distance: 8.7
click at [589, 197] on div "Given to Bilal" at bounding box center [566, 216] width 169 height 90
click at [589, 197] on input "Bilal" at bounding box center [566, 201] width 148 height 22
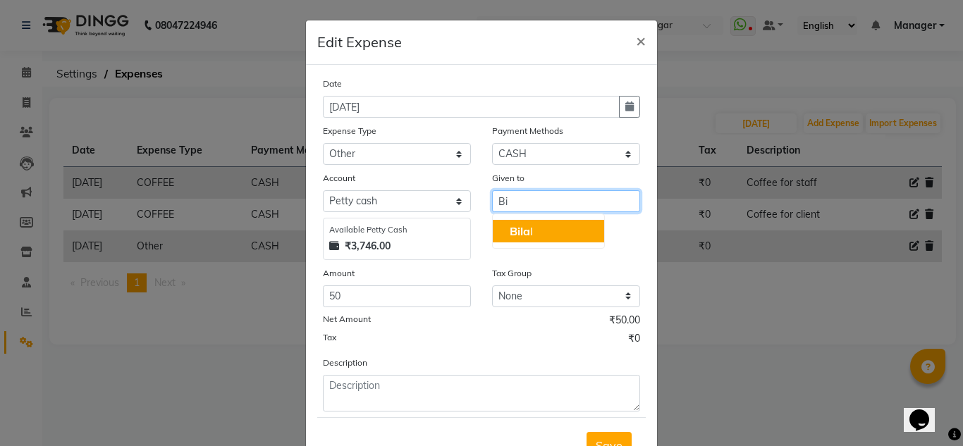
type input "B"
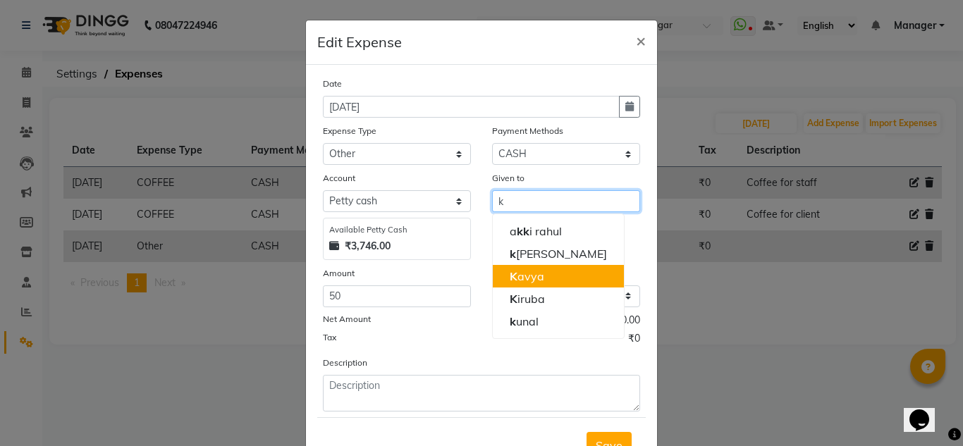
click at [510, 281] on span "K" at bounding box center [514, 276] width 8 height 14
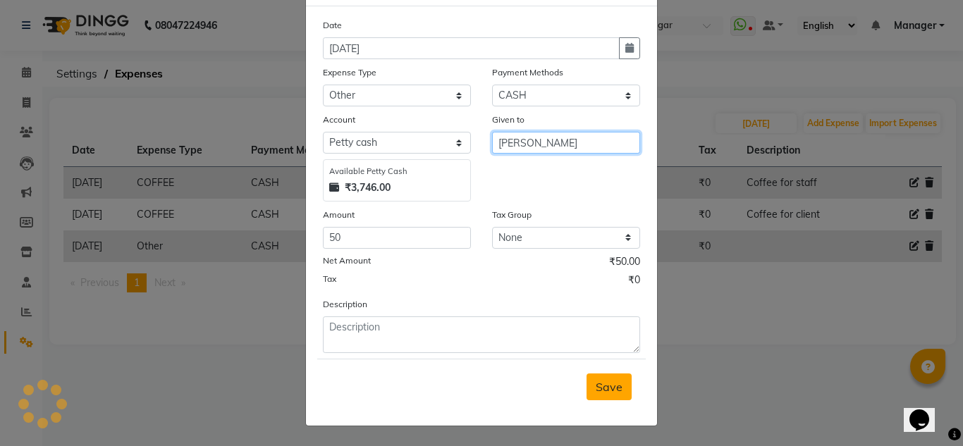
type input "[PERSON_NAME]"
click at [617, 399] on button "Save" at bounding box center [609, 387] width 45 height 27
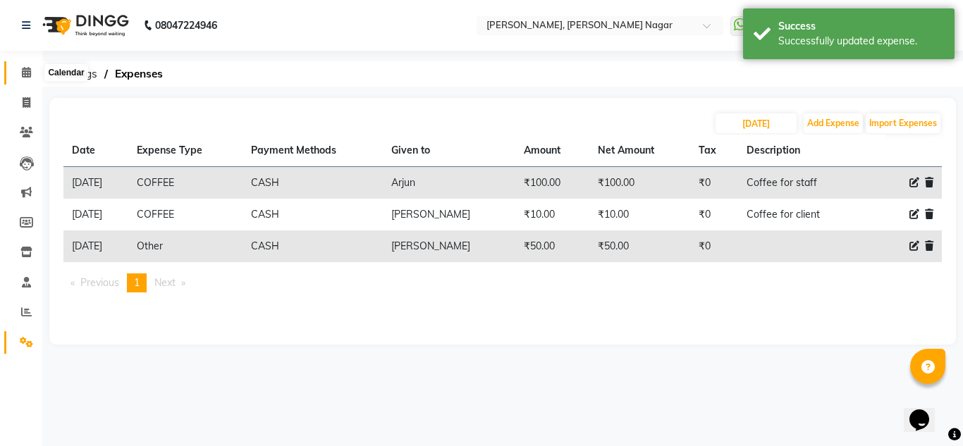
click at [29, 74] on icon at bounding box center [26, 72] width 9 height 11
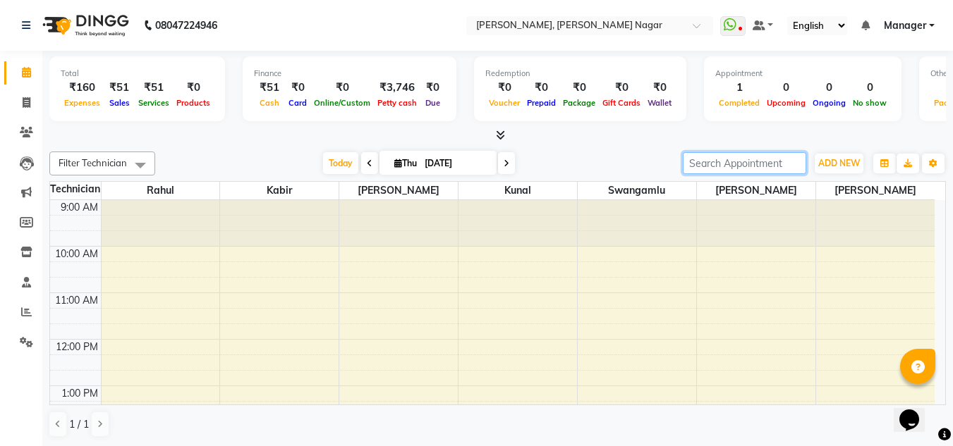
click at [709, 163] on input "search" at bounding box center [744, 163] width 123 height 22
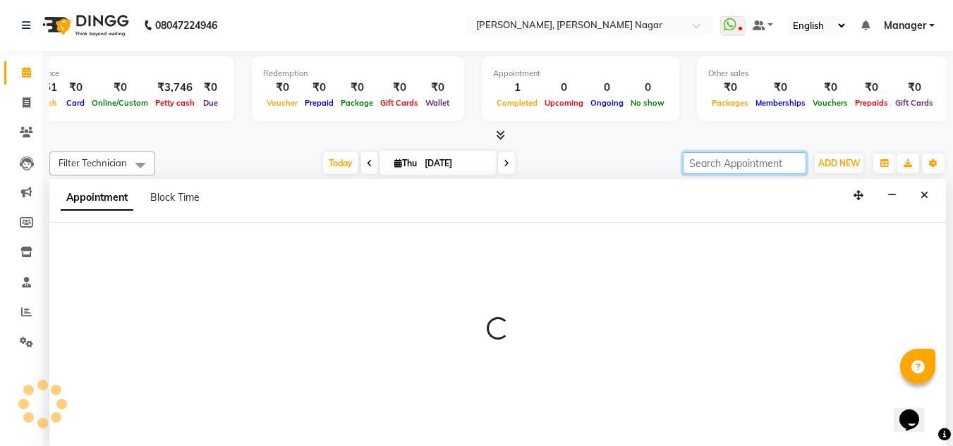
scroll to position [1, 0]
select select "81679"
select select "tentative"
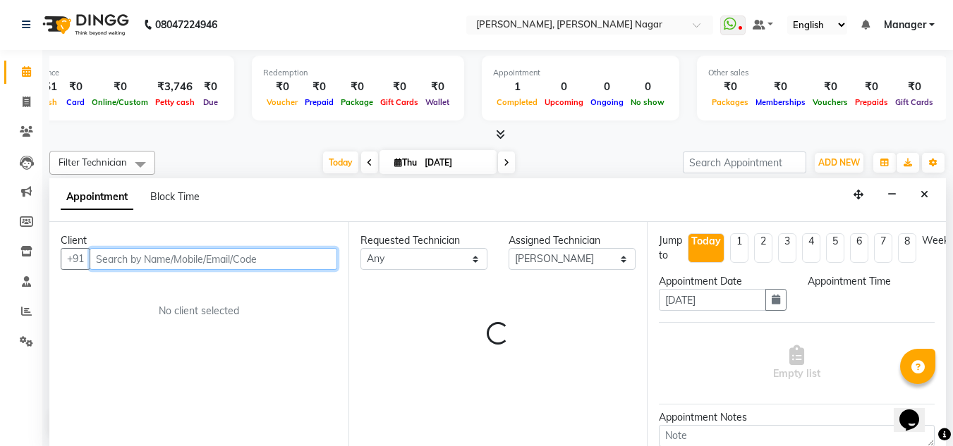
select select "645"
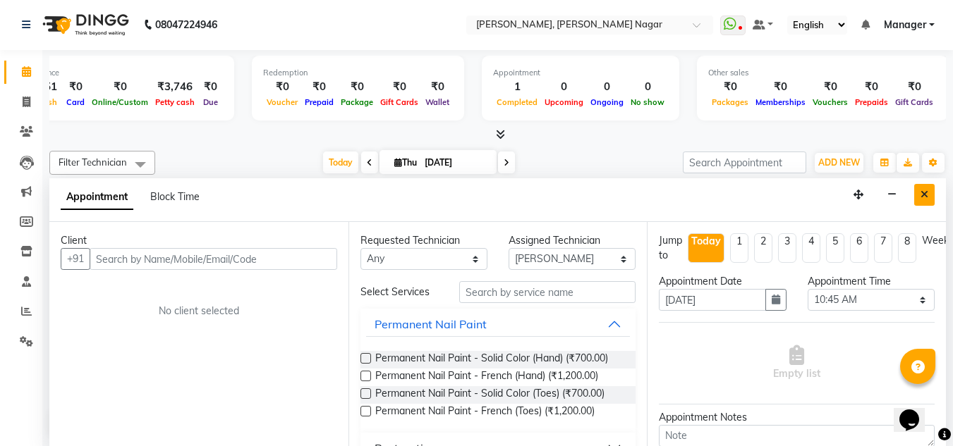
click at [926, 197] on icon "Close" at bounding box center [924, 195] width 8 height 10
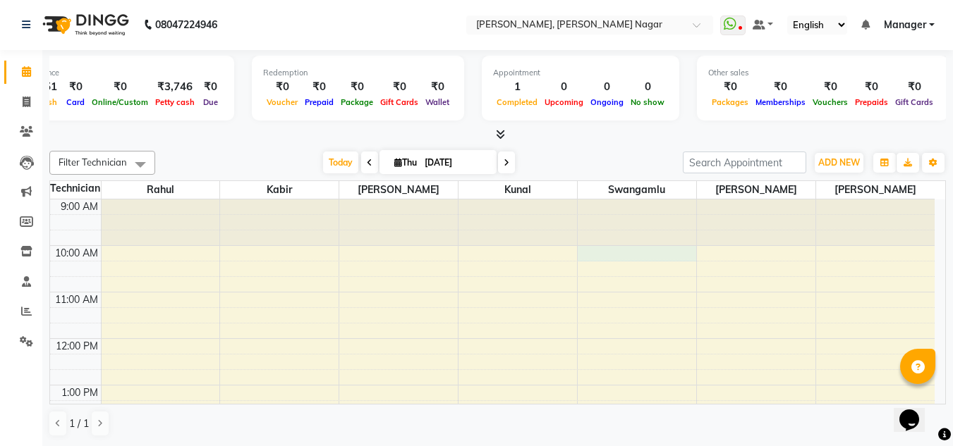
select select "81677"
select select "600"
select select "tentative"
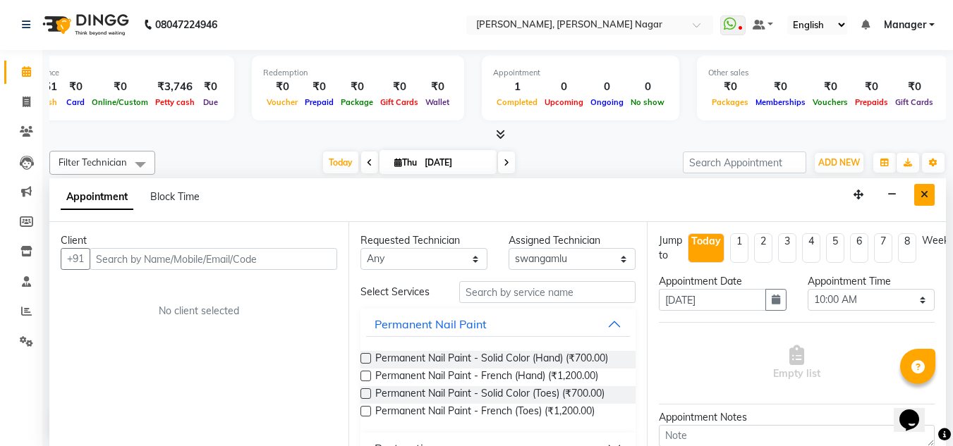
click at [923, 193] on icon "Close" at bounding box center [924, 195] width 8 height 10
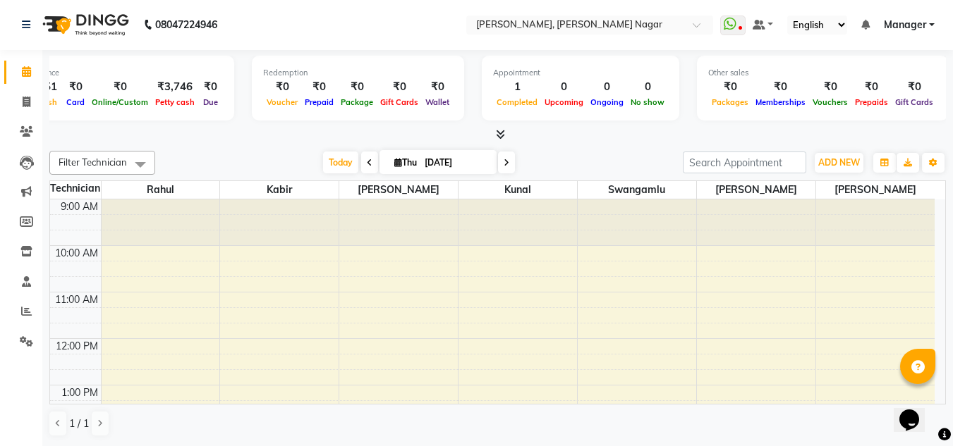
click at [883, 176] on div "Filter Technician Select All akki rahul jin kabir Kavya kunal Rahul swangamlu T…" at bounding box center [497, 294] width 896 height 298
click at [886, 176] on div "Filter Technician Select All akki rahul jin kabir Kavya kunal Rahul swangamlu T…" at bounding box center [497, 294] width 896 height 298
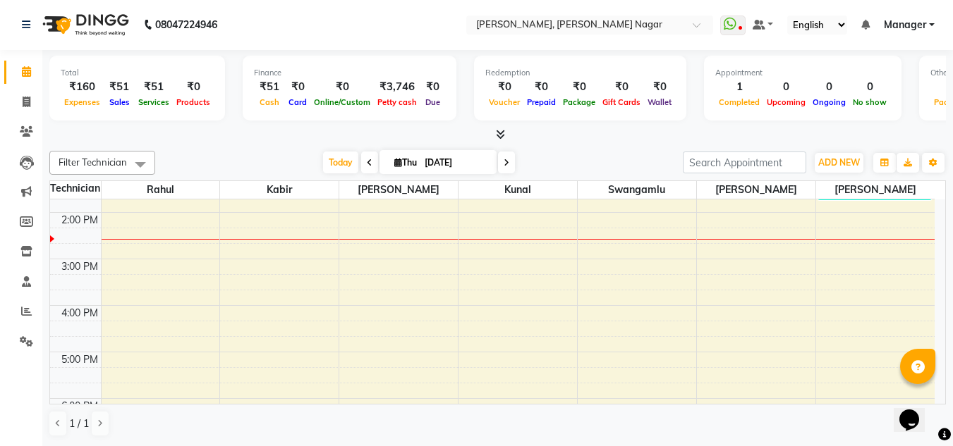
scroll to position [0, 0]
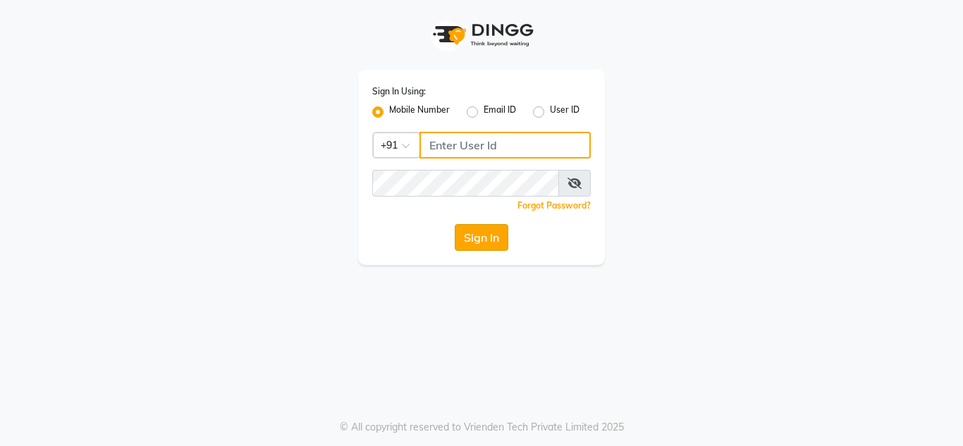
type input "9611560759"
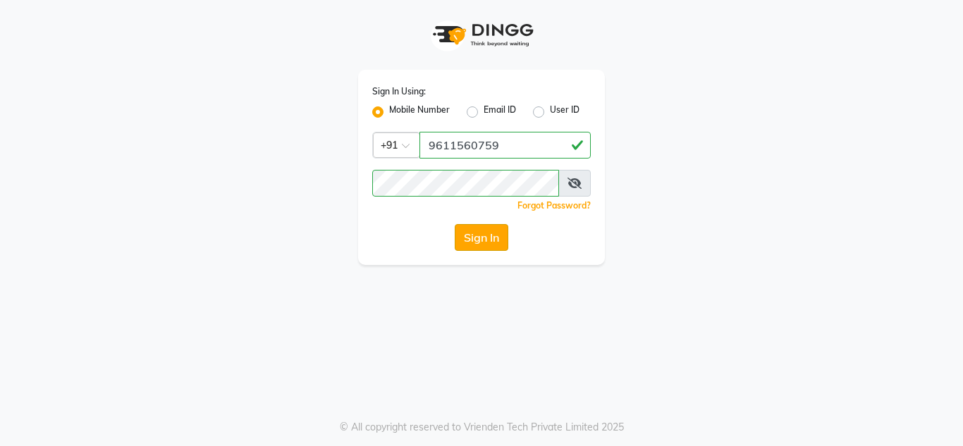
click at [465, 248] on button "Sign In" at bounding box center [482, 237] width 54 height 27
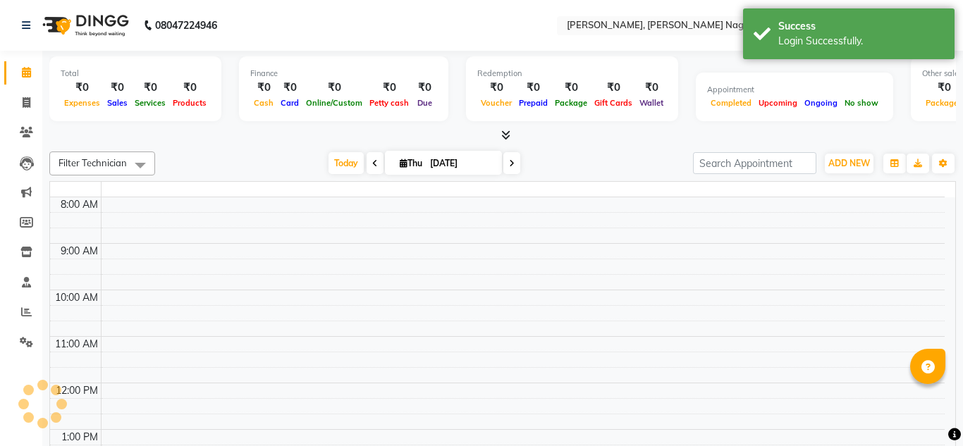
select select "en"
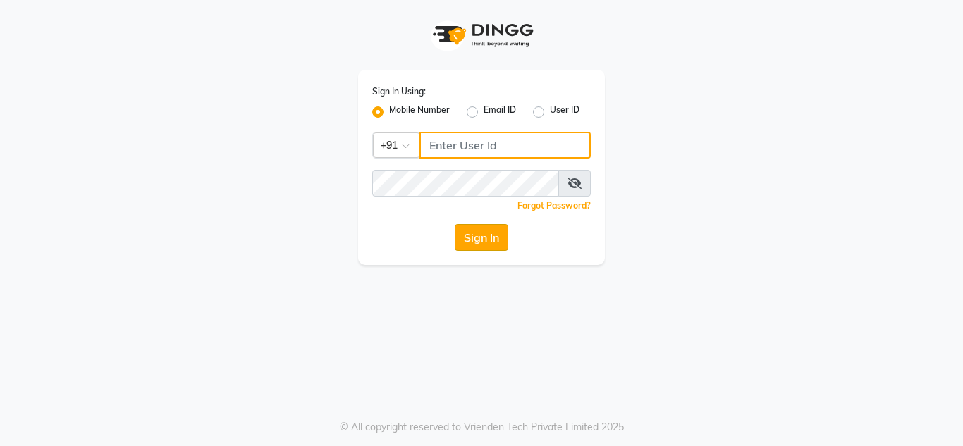
type input "9611560759"
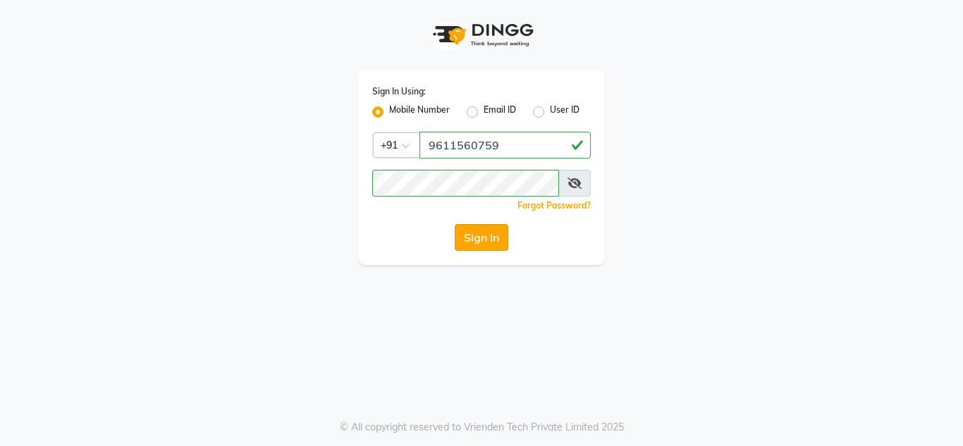
click at [497, 230] on button "Sign In" at bounding box center [482, 237] width 54 height 27
